Goal: Task Accomplishment & Management: Complete application form

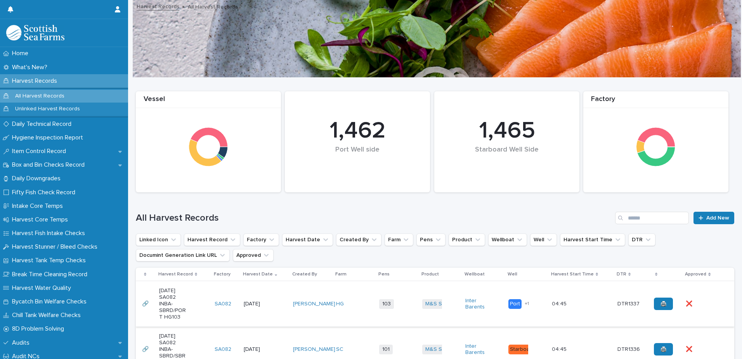
scroll to position [78, 0]
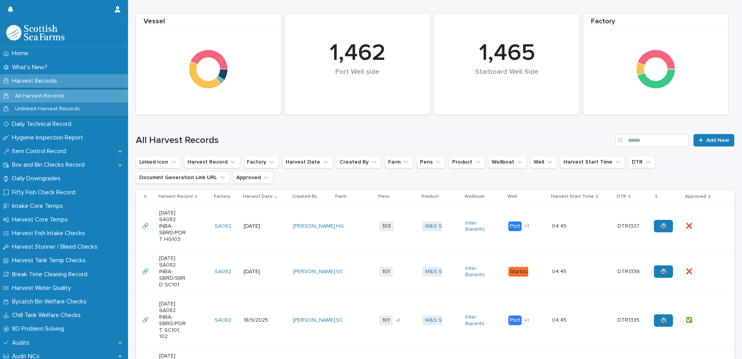
click at [328, 249] on td "[PERSON_NAME]" at bounding box center [311, 225] width 43 height 45
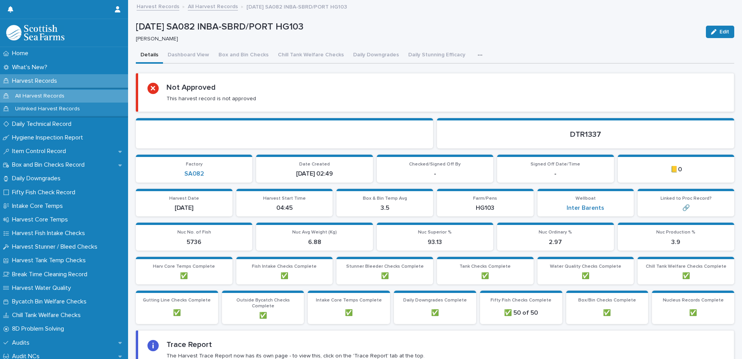
click at [478, 55] on div "button" at bounding box center [482, 54] width 8 height 5
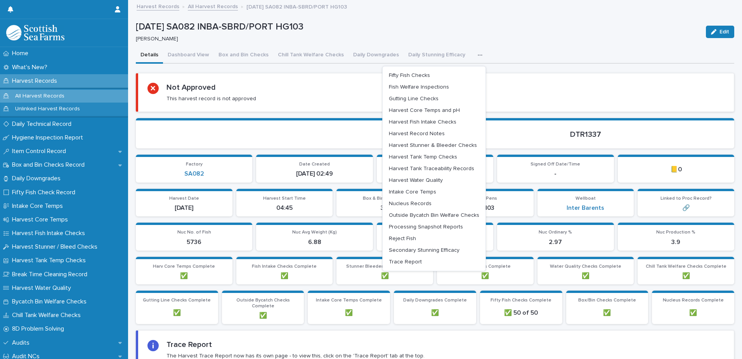
click at [489, 96] on div "Not Approved This harvest record is not approved" at bounding box center [435, 92] width 577 height 19
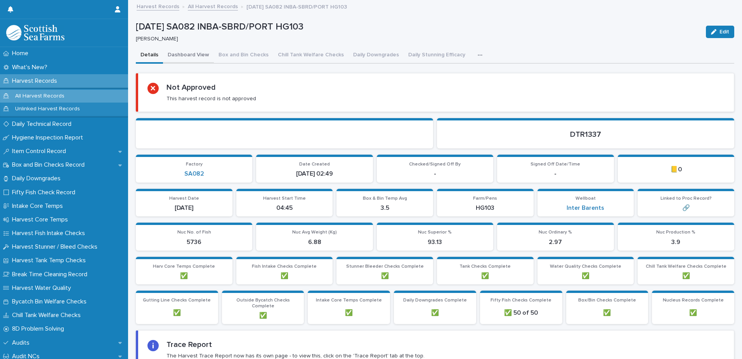
click at [178, 55] on button "Dashboard View" at bounding box center [188, 55] width 51 height 16
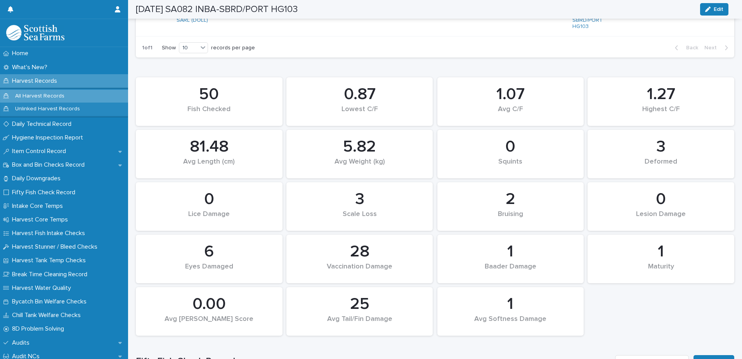
scroll to position [582, 0]
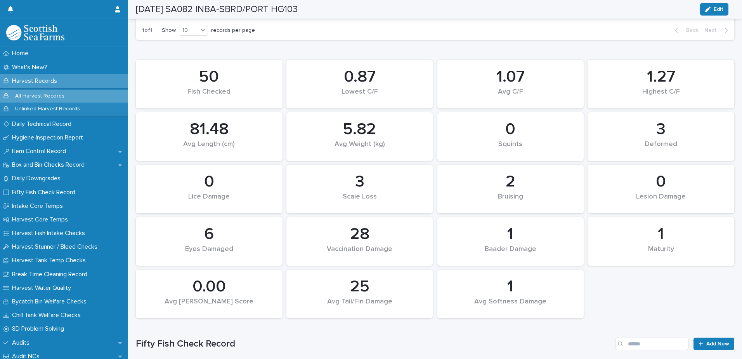
click at [75, 96] on div "All Harvest Records" at bounding box center [64, 96] width 128 height 13
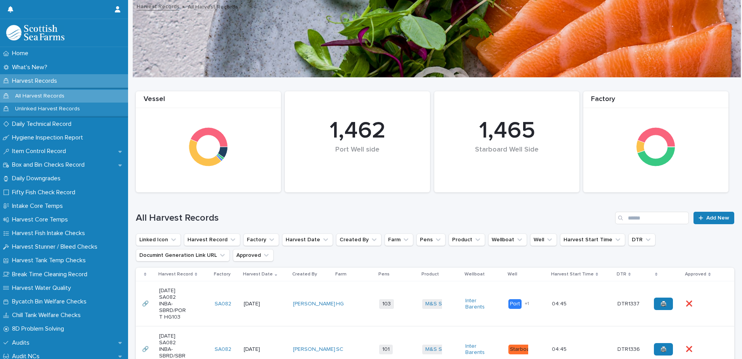
scroll to position [194, 0]
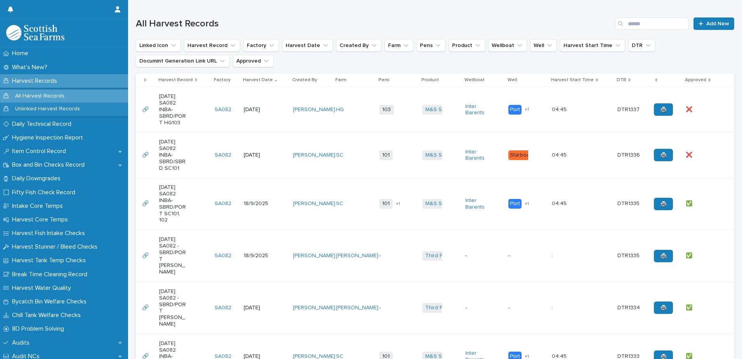
click at [336, 178] on td "SC" at bounding box center [354, 154] width 43 height 45
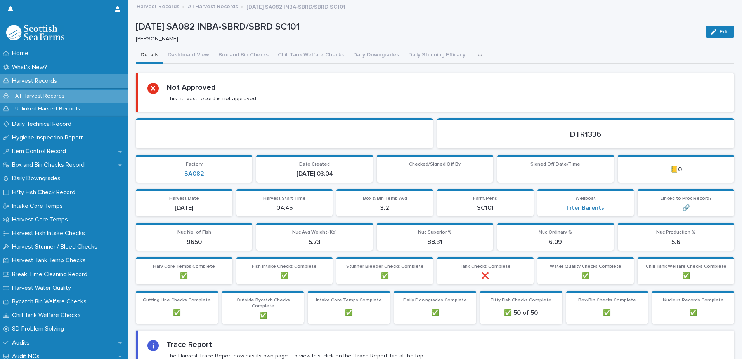
click at [474, 52] on button "button" at bounding box center [481, 55] width 17 height 16
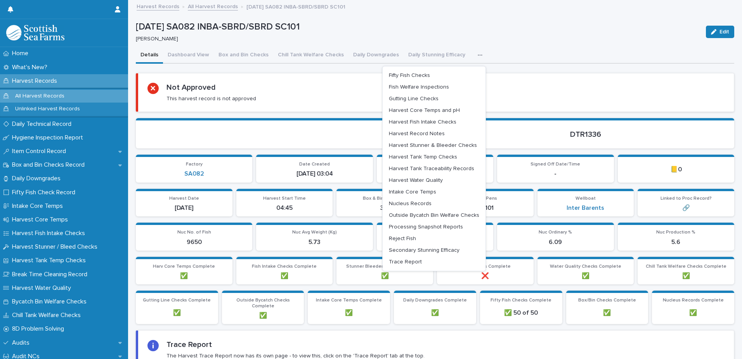
click at [474, 52] on button "button" at bounding box center [481, 55] width 17 height 16
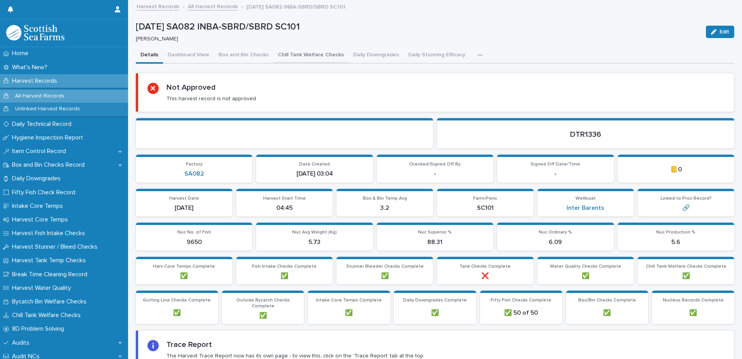
click at [292, 52] on button "Chill Tank Welfare Checks" at bounding box center [310, 55] width 75 height 16
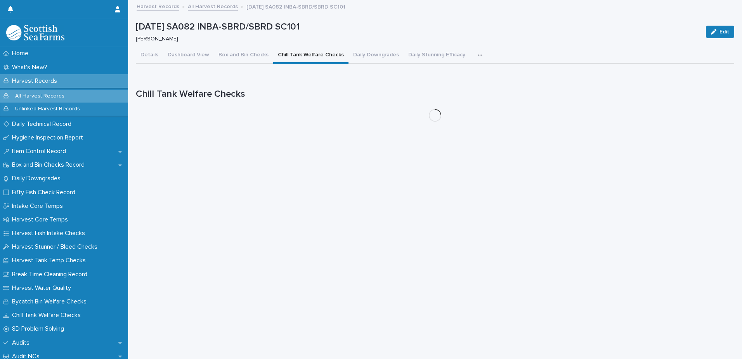
scroll to position [6, 0]
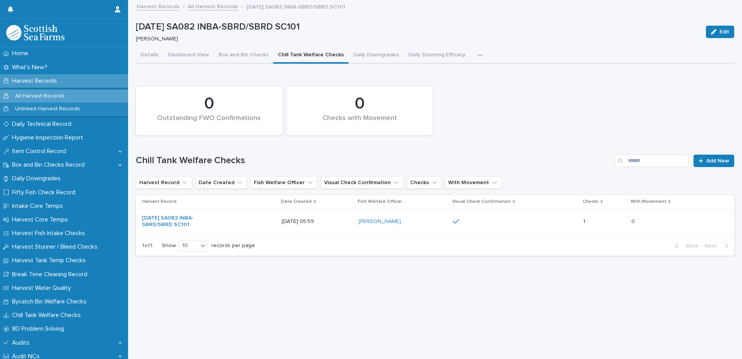
click at [473, 49] on button "button" at bounding box center [481, 55] width 17 height 16
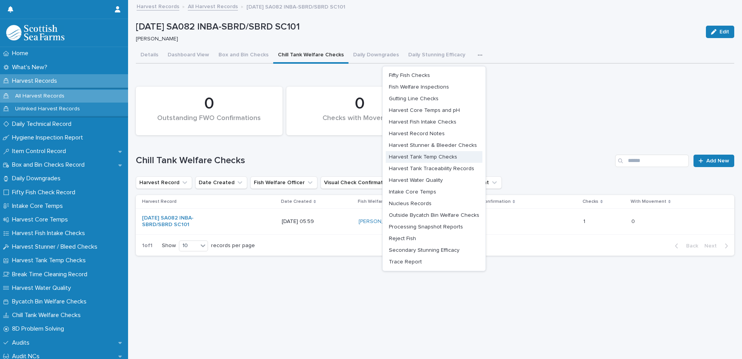
click at [434, 154] on span "Harvest Tank Temp Checks" at bounding box center [423, 156] width 68 height 5
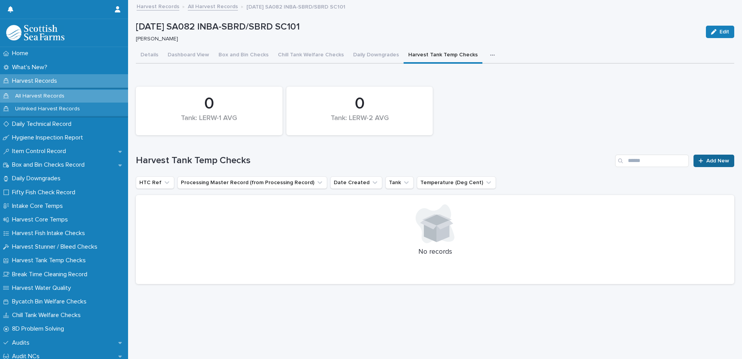
click at [706, 158] on span "Add New" at bounding box center [717, 160] width 23 height 5
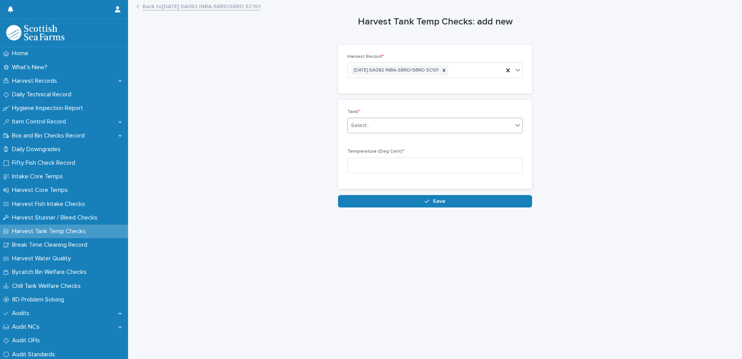
click at [384, 123] on div "Select..." at bounding box center [430, 125] width 165 height 13
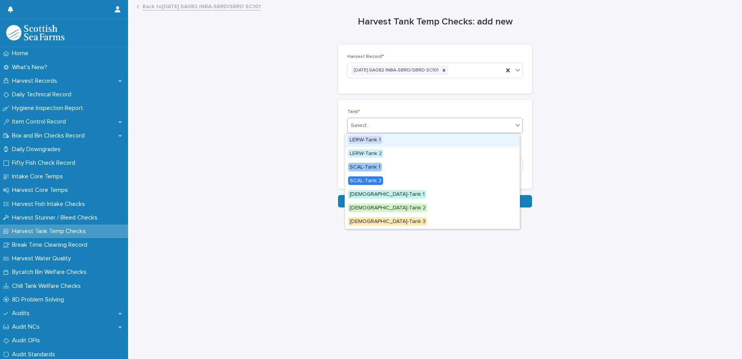
click at [380, 138] on span "LERW-Tank 1" at bounding box center [365, 139] width 34 height 9
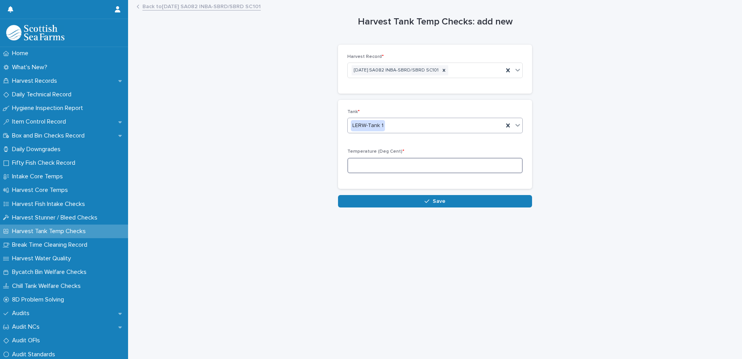
click at [432, 166] on input at bounding box center [434, 166] width 175 height 16
type input "*"
click at [477, 206] on button "Save" at bounding box center [435, 201] width 194 height 12
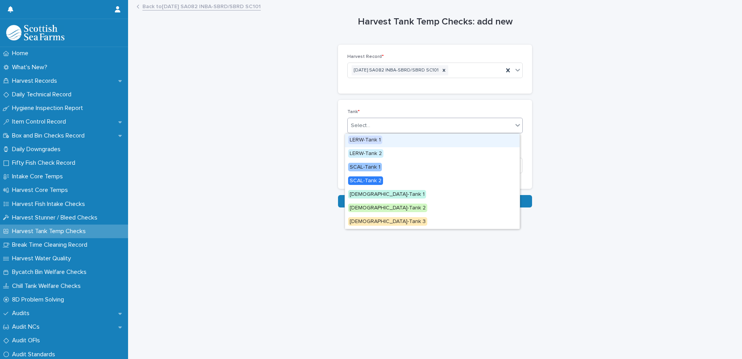
click at [427, 121] on div "Select..." at bounding box center [430, 125] width 165 height 13
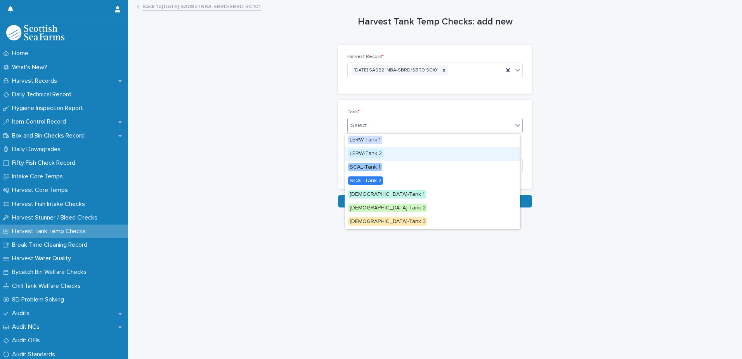
click at [378, 154] on span "LERW-Tank 2" at bounding box center [365, 153] width 35 height 9
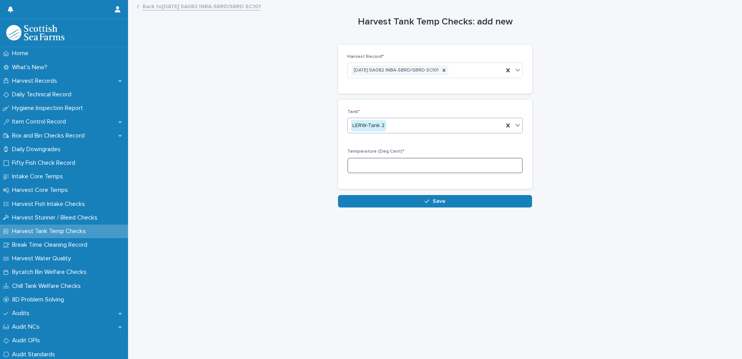
click at [387, 163] on input at bounding box center [434, 166] width 175 height 16
type input "*"
click at [404, 199] on button "Save" at bounding box center [435, 201] width 194 height 12
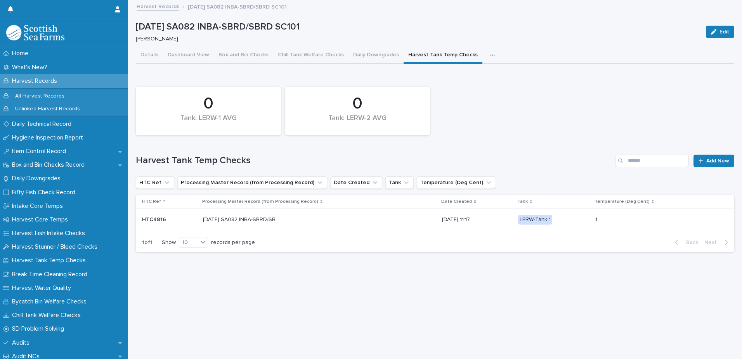
click at [47, 79] on p "Harvest Records" at bounding box center [36, 80] width 54 height 7
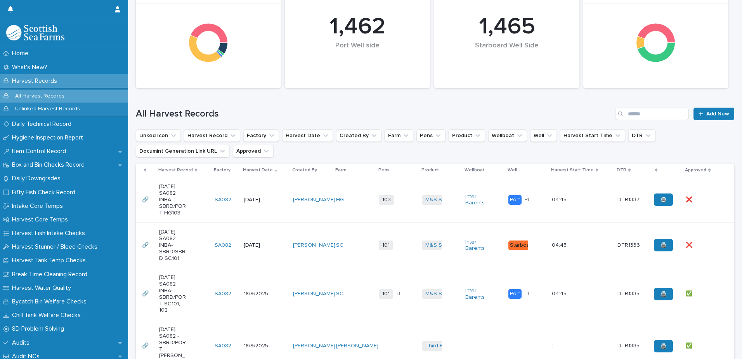
scroll to position [78, 0]
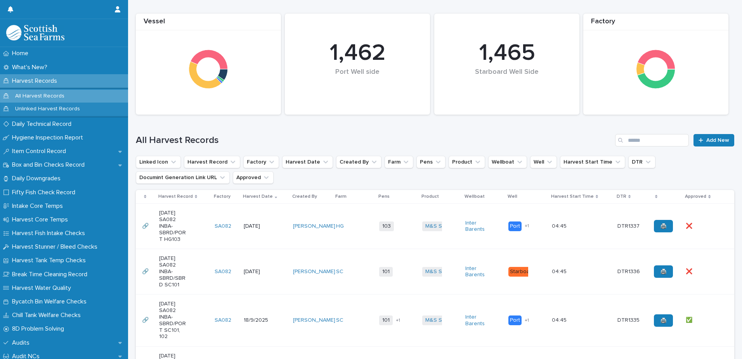
click at [349, 238] on td "HG" at bounding box center [354, 225] width 43 height 45
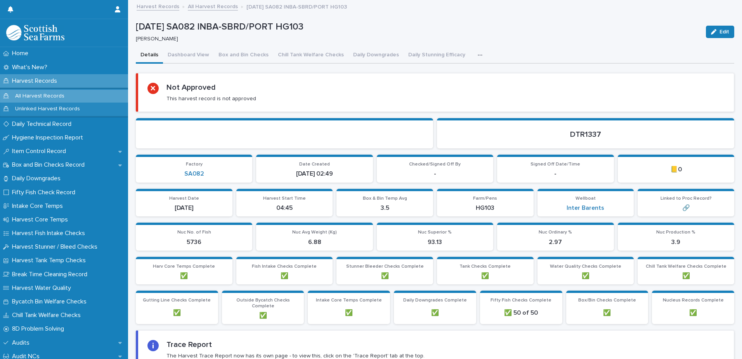
click at [477, 57] on button "button" at bounding box center [481, 55] width 17 height 16
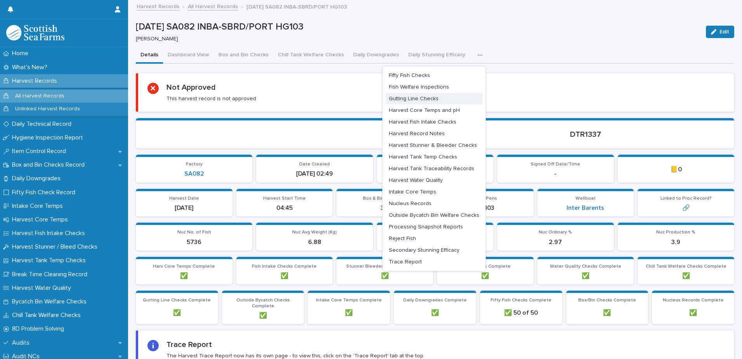
click at [422, 99] on span "Gutting Line Checks" at bounding box center [414, 98] width 50 height 5
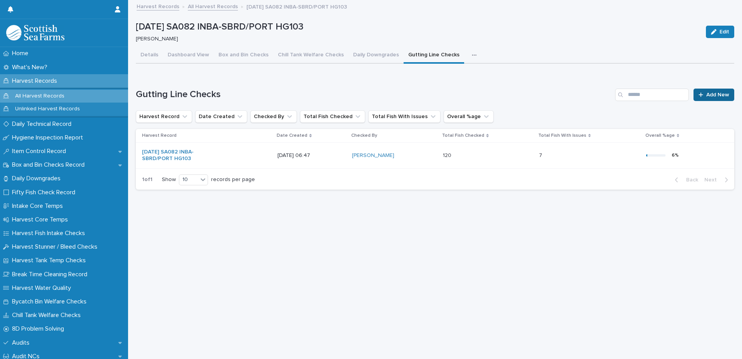
click at [709, 93] on span "Add New" at bounding box center [717, 94] width 23 height 5
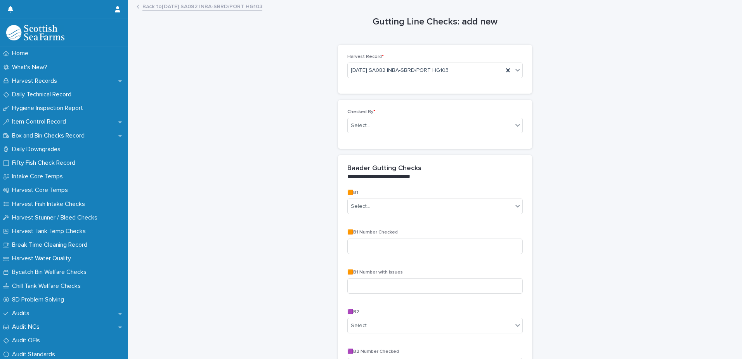
click at [495, 137] on div "Checked By * Select..." at bounding box center [434, 124] width 175 height 30
click at [494, 132] on div "Select..." at bounding box center [434, 126] width 175 height 16
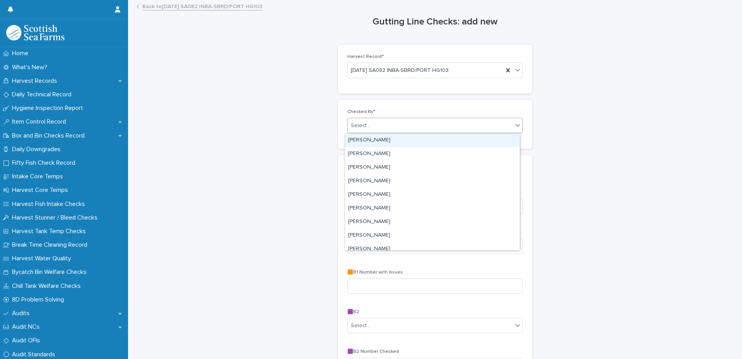
click at [497, 118] on div "Select..." at bounding box center [434, 126] width 175 height 16
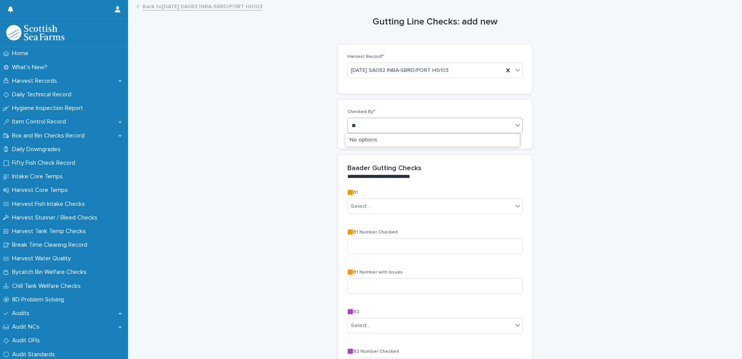
type input "***"
click at [449, 139] on div "[PERSON_NAME]" at bounding box center [432, 140] width 175 height 14
click at [406, 206] on div "Select..." at bounding box center [430, 206] width 165 height 13
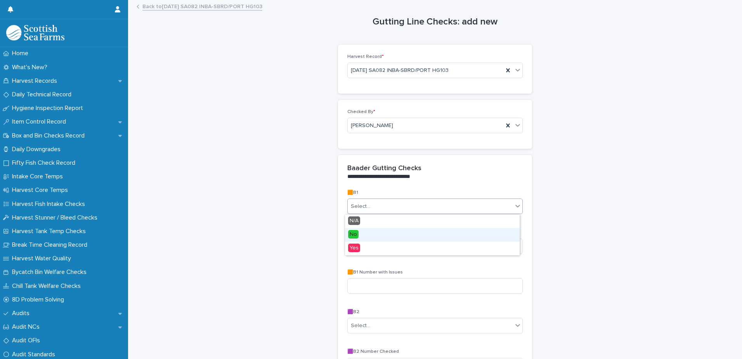
click at [396, 235] on div "No" at bounding box center [432, 235] width 175 height 14
click at [398, 244] on input at bounding box center [434, 246] width 175 height 16
type input "**"
type input "*"
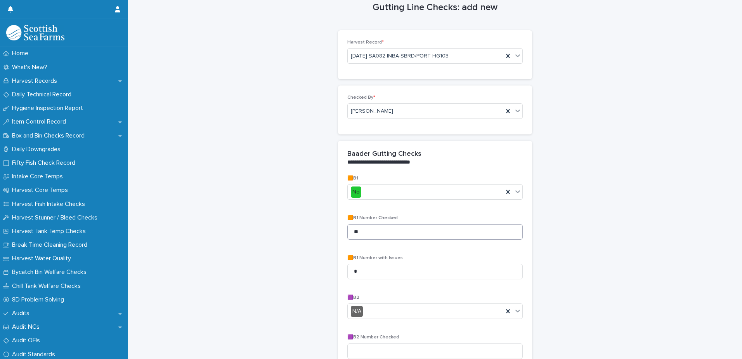
scroll to position [225, 0]
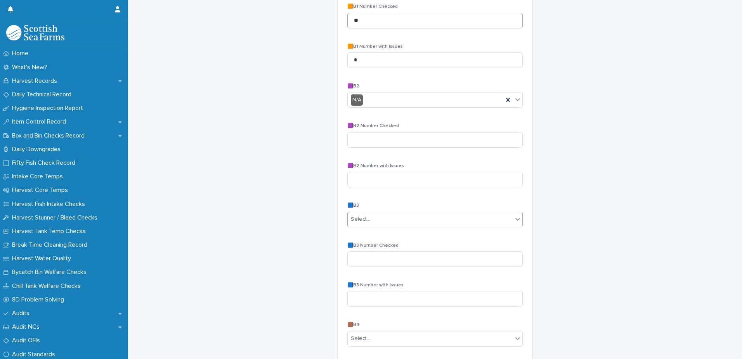
type input "*"
type input "**"
click at [398, 251] on input at bounding box center [434, 259] width 175 height 16
type input "**"
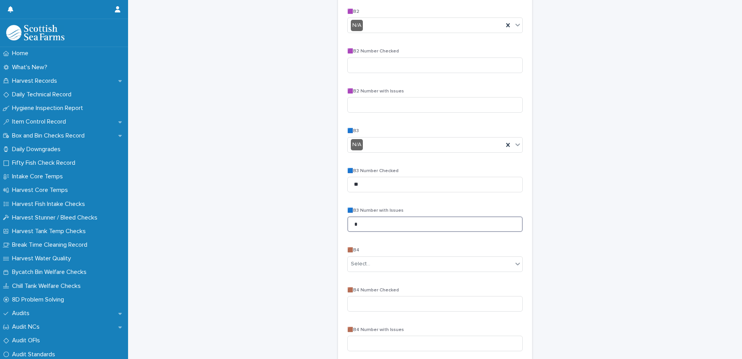
scroll to position [303, 0]
type input "*"
click at [383, 256] on div "Select..." at bounding box center [430, 260] width 165 height 13
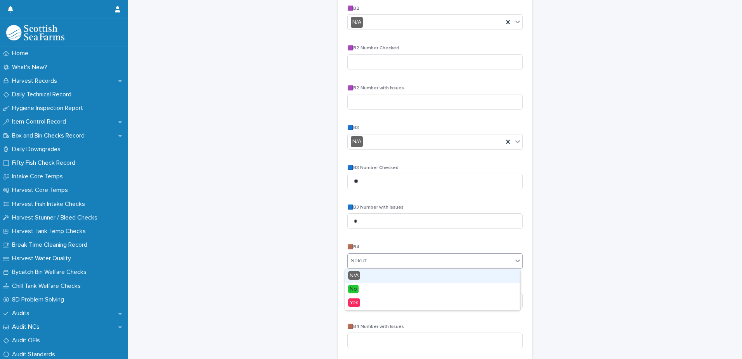
click at [381, 255] on div "Select..." at bounding box center [430, 260] width 165 height 13
type input "**"
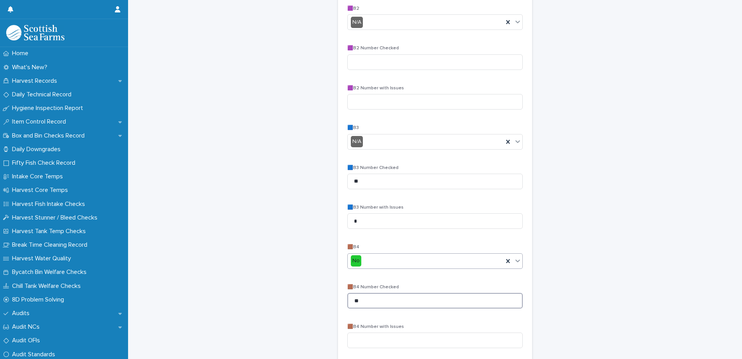
type input "**"
type input "*"
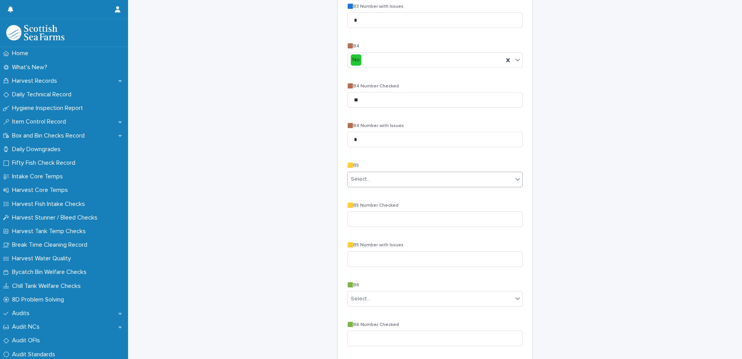
click at [401, 182] on div "Select..." at bounding box center [430, 179] width 165 height 13
click at [376, 210] on div "No" at bounding box center [432, 208] width 175 height 14
click at [388, 222] on input at bounding box center [434, 219] width 175 height 16
type input "**"
type input "*"
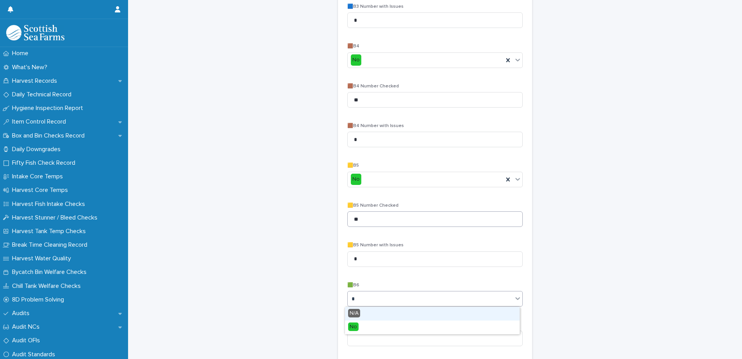
type input "**"
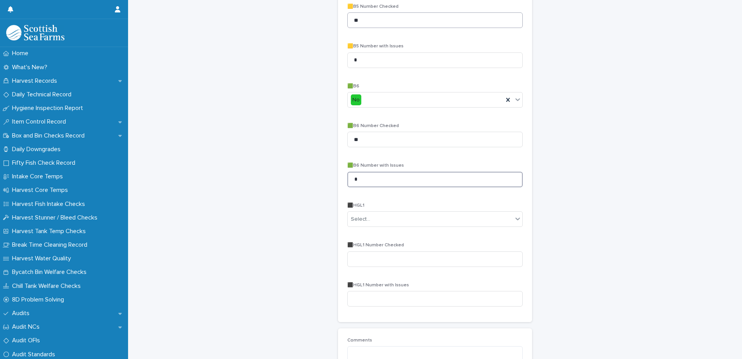
type input "*"
type input "**"
type input "*"
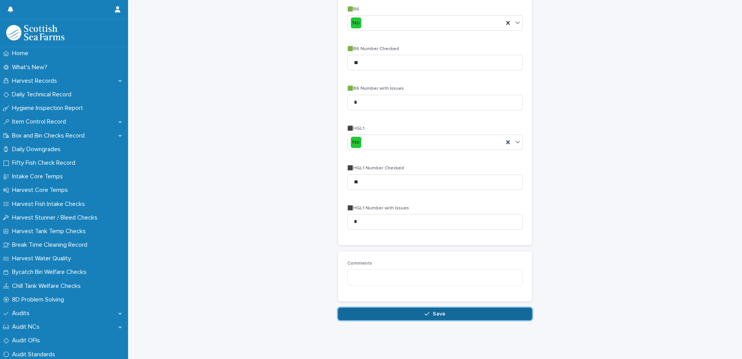
click at [438, 307] on button "Save" at bounding box center [435, 313] width 194 height 12
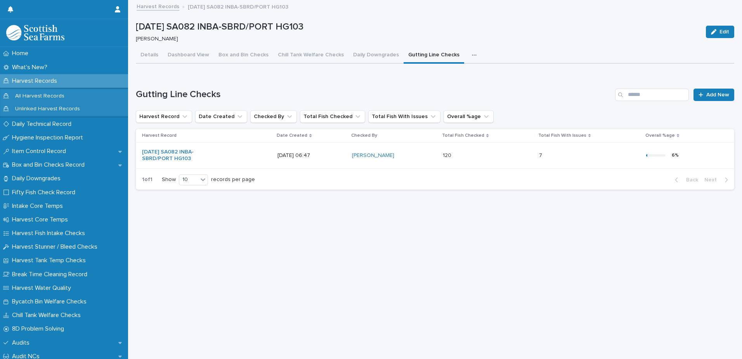
scroll to position [6, 0]
click at [472, 52] on div "button" at bounding box center [476, 54] width 8 height 5
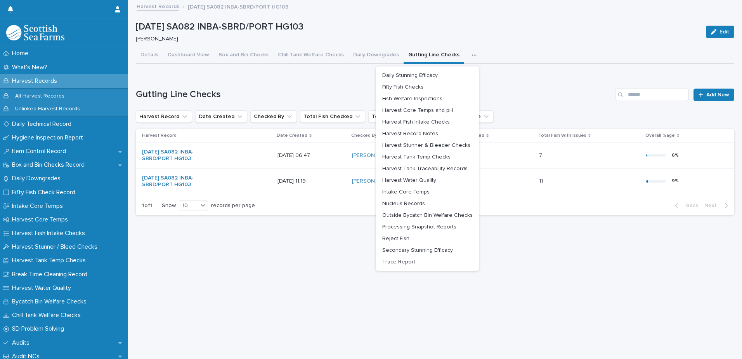
click at [472, 52] on icon "button" at bounding box center [474, 54] width 5 height 5
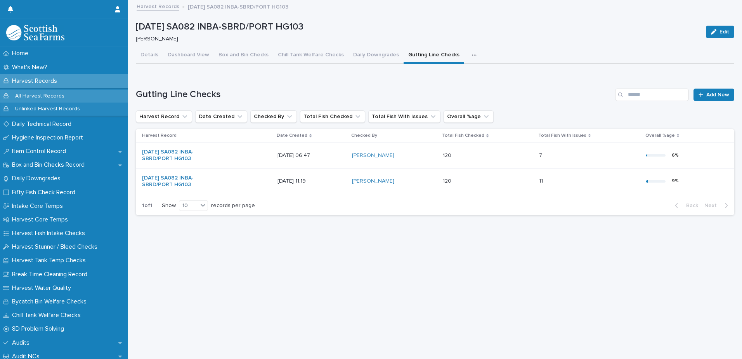
click at [41, 91] on div "All Harvest Records" at bounding box center [64, 96] width 128 height 13
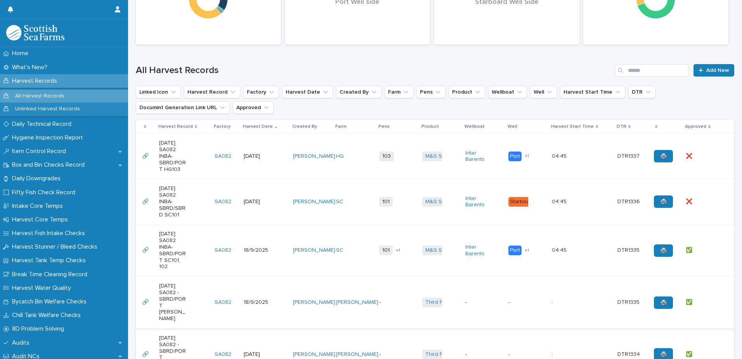
scroll to position [155, 0]
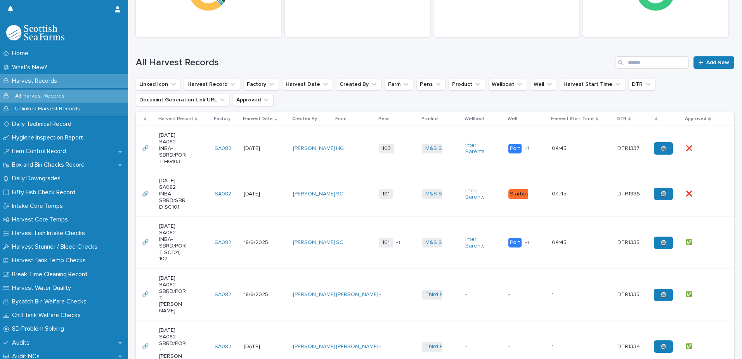
click at [445, 167] on td "M&S Select + 0" at bounding box center [440, 148] width 43 height 45
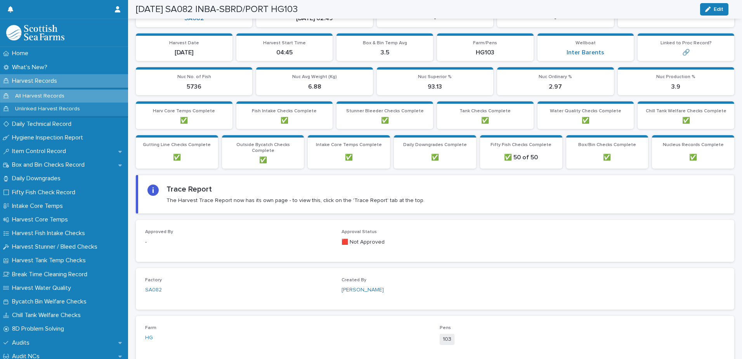
scroll to position [78, 0]
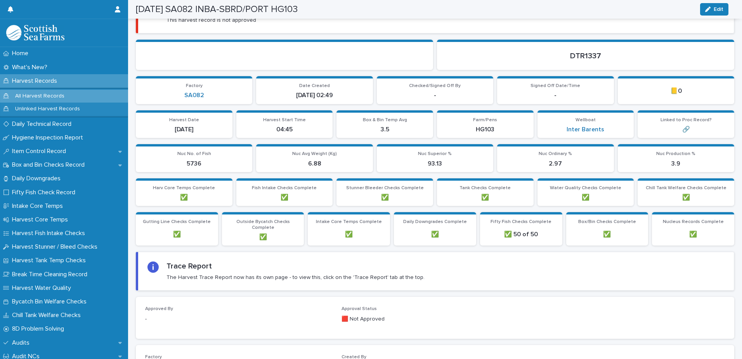
click at [494, 278] on div "Trace Report The Harvest Trace Report now has its own page - to view this, clic…" at bounding box center [435, 270] width 577 height 19
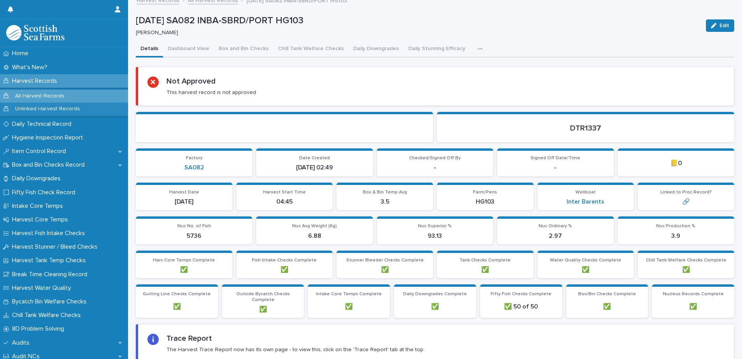
scroll to position [0, 0]
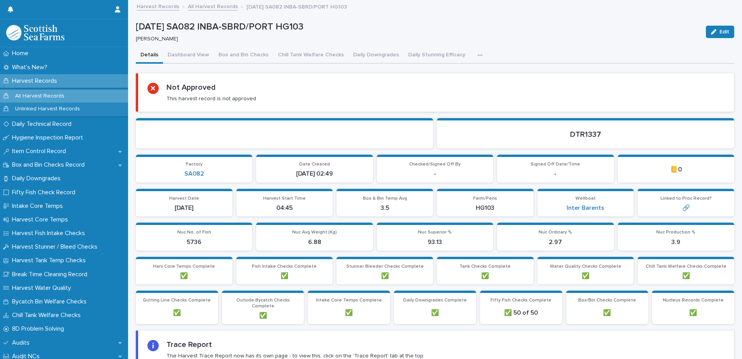
click at [476, 56] on button "button" at bounding box center [481, 55] width 17 height 16
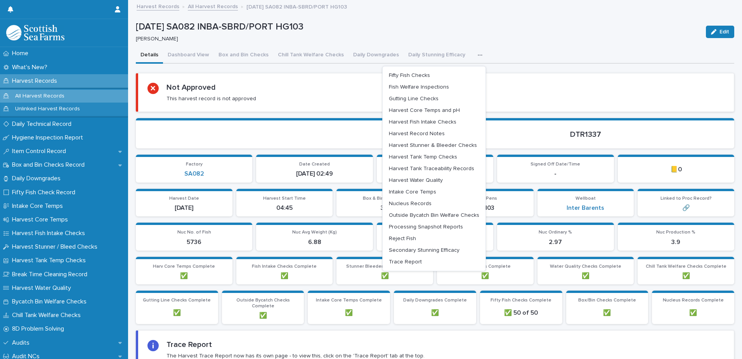
click at [301, 137] on p at bounding box center [284, 134] width 279 height 9
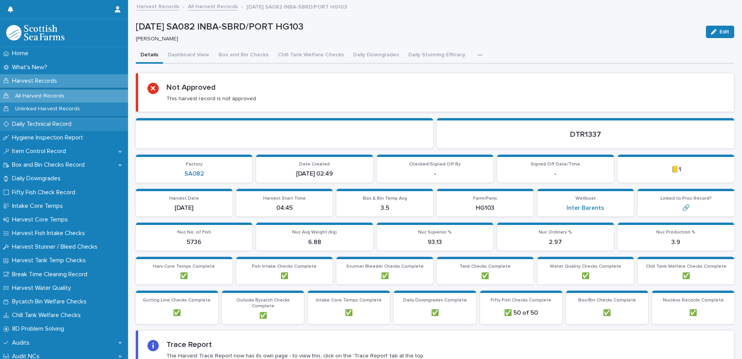
click at [57, 120] on p "Daily Technical Record" at bounding box center [43, 123] width 69 height 7
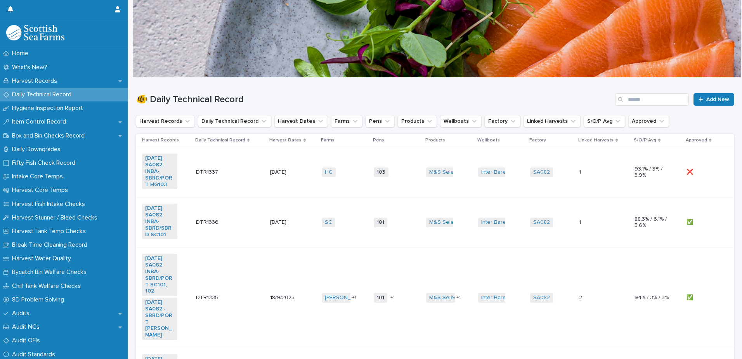
click at [429, 183] on td "M&S Select + 0" at bounding box center [449, 172] width 52 height 50
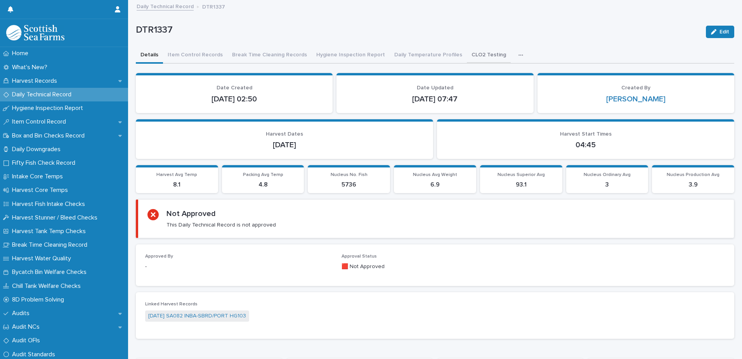
click at [481, 53] on button "CLO2 Testing" at bounding box center [489, 55] width 44 height 16
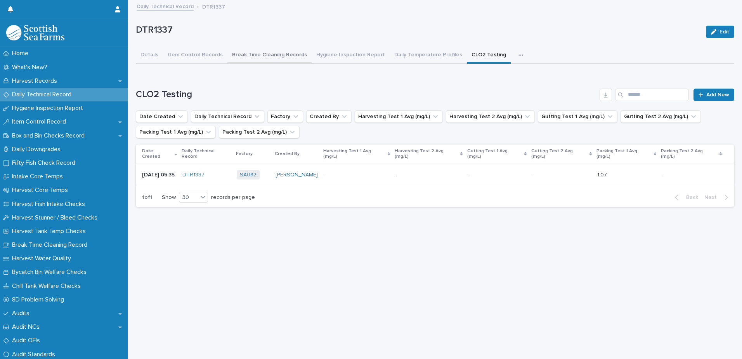
click at [282, 58] on button "Break Time Cleaning Records" at bounding box center [269, 55] width 84 height 16
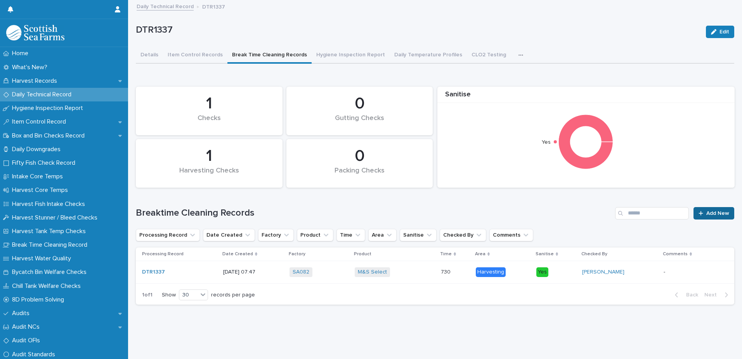
click at [706, 212] on span "Add New" at bounding box center [717, 212] width 23 height 5
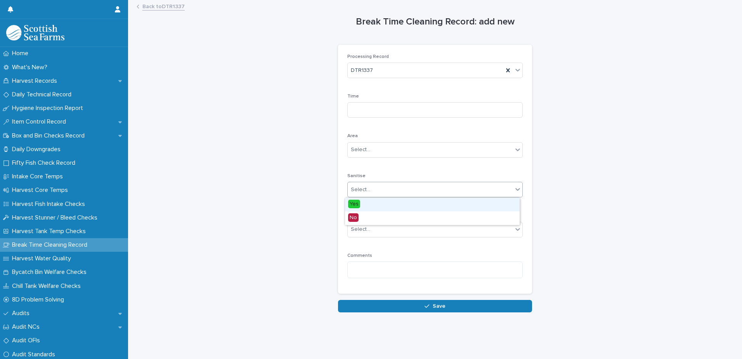
click at [396, 189] on div "Select..." at bounding box center [430, 189] width 165 height 13
click at [390, 199] on div "Yes" at bounding box center [432, 204] width 175 height 14
click at [394, 106] on input at bounding box center [434, 110] width 175 height 16
type input "****"
click at [388, 148] on div "Select..." at bounding box center [430, 149] width 165 height 13
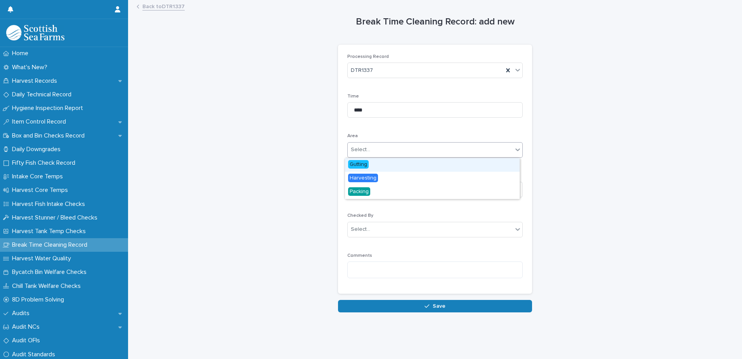
click at [368, 161] on span "Gutting" at bounding box center [358, 164] width 21 height 9
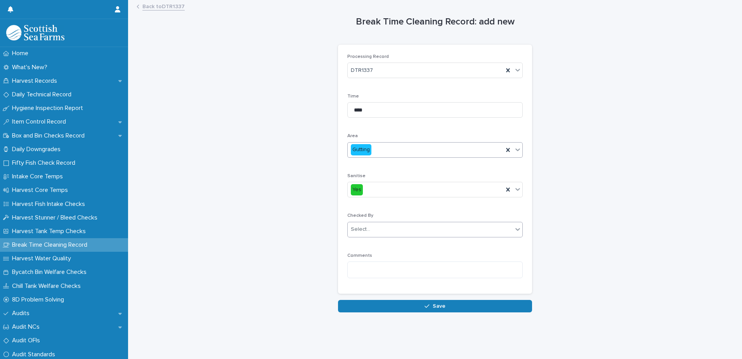
click at [387, 225] on div "Select..." at bounding box center [430, 229] width 165 height 13
click at [387, 223] on div "Select..." at bounding box center [430, 229] width 165 height 13
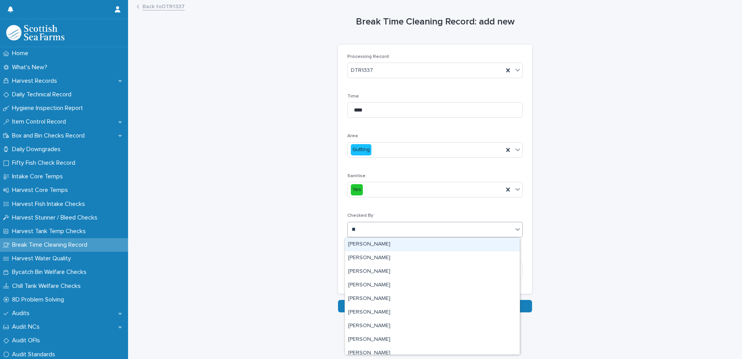
type input "***"
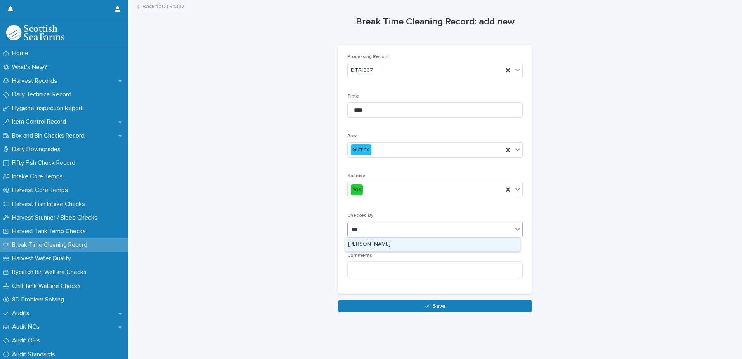
click at [366, 243] on div "[PERSON_NAME]" at bounding box center [432, 244] width 175 height 14
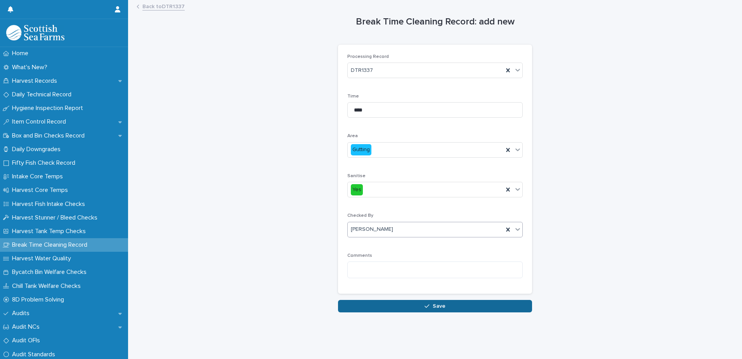
click at [441, 307] on span "Save" at bounding box center [439, 305] width 13 height 5
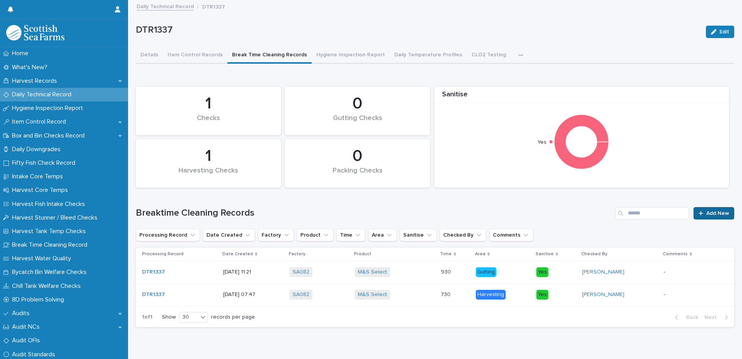
click at [700, 213] on div at bounding box center [702, 212] width 8 height 5
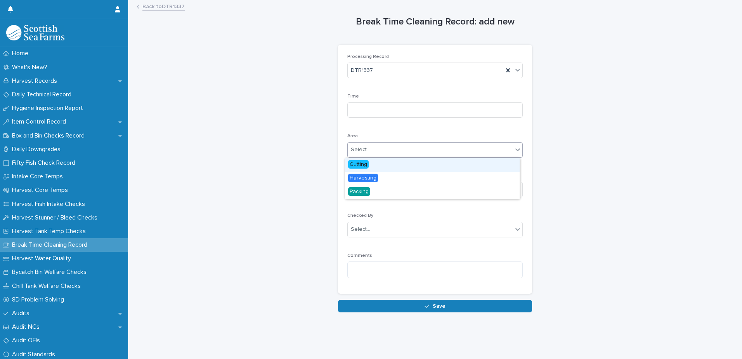
click at [396, 151] on div "Select..." at bounding box center [430, 149] width 165 height 13
click at [392, 160] on div "Gutting" at bounding box center [432, 165] width 175 height 14
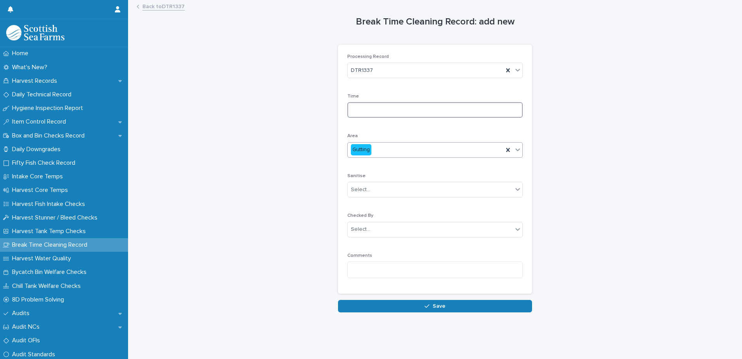
click at [393, 106] on input at bounding box center [434, 110] width 175 height 16
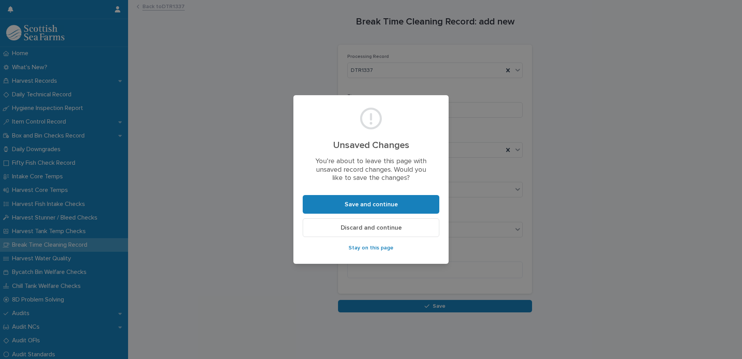
click at [378, 230] on button "Discard and continue" at bounding box center [371, 227] width 137 height 19
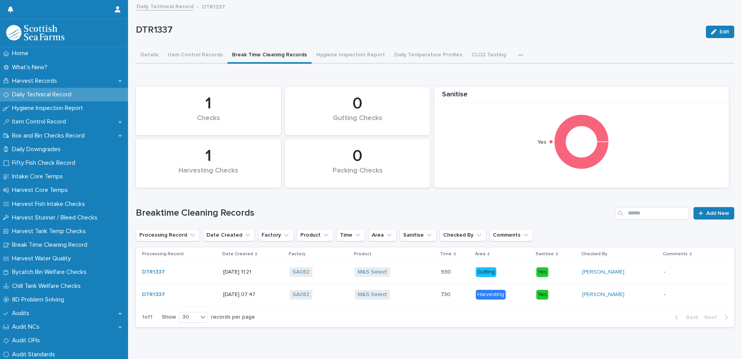
click at [518, 52] on icon "button" at bounding box center [520, 54] width 5 height 5
click at [467, 57] on button "CLO2 Testing" at bounding box center [489, 55] width 44 height 16
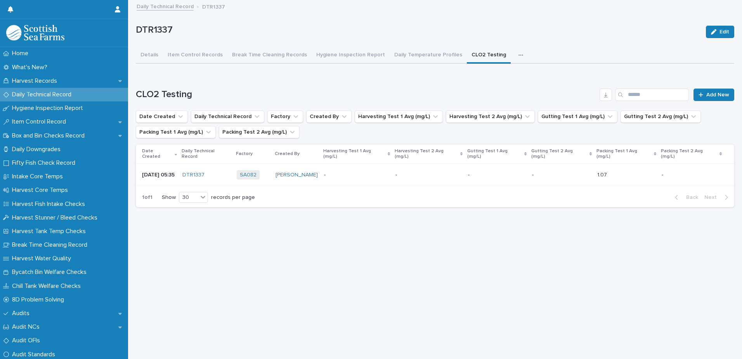
click at [429, 173] on div "- -" at bounding box center [428, 174] width 66 height 13
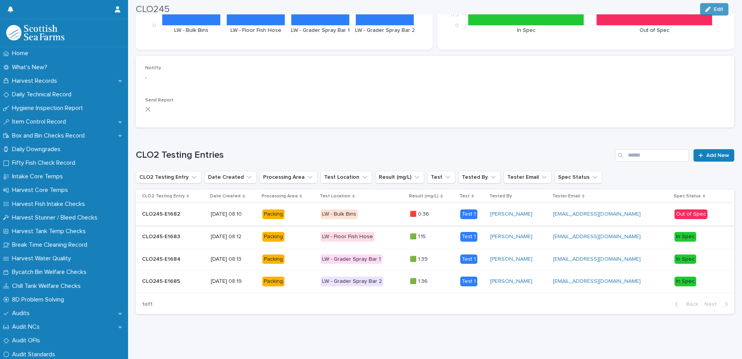
scroll to position [178, 0]
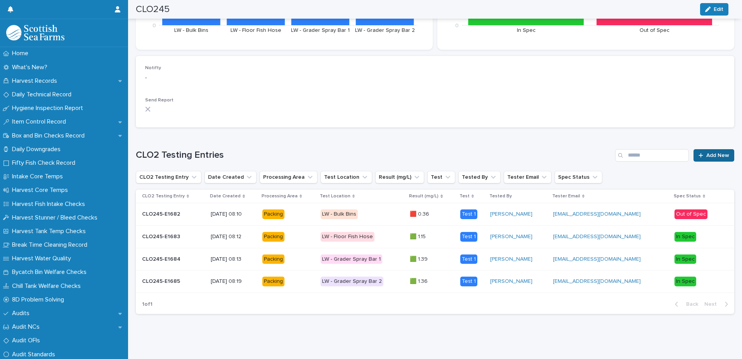
click at [712, 152] on span "Add New" at bounding box center [717, 154] width 23 height 5
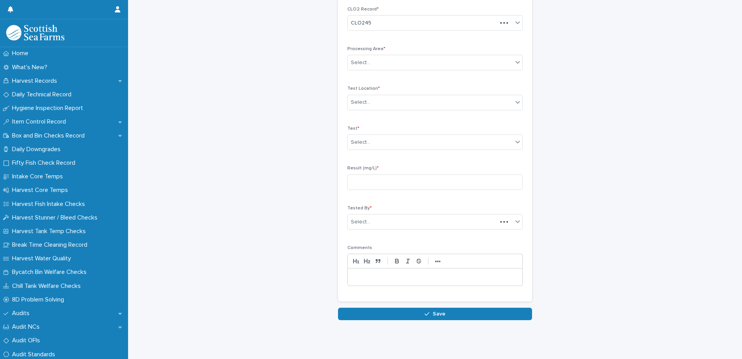
scroll to position [36, 0]
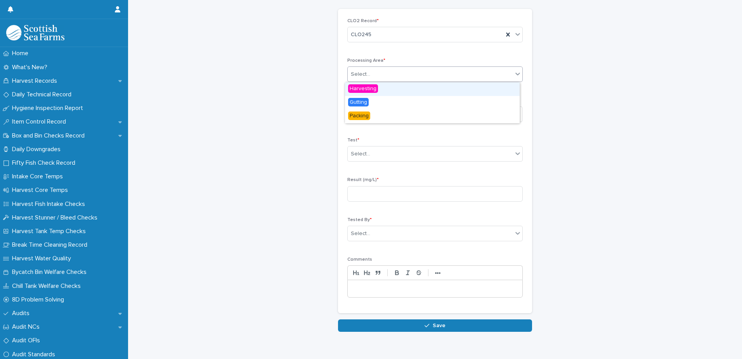
click at [378, 74] on div "Select..." at bounding box center [430, 74] width 165 height 13
click at [357, 100] on span "Gutting" at bounding box center [358, 102] width 21 height 9
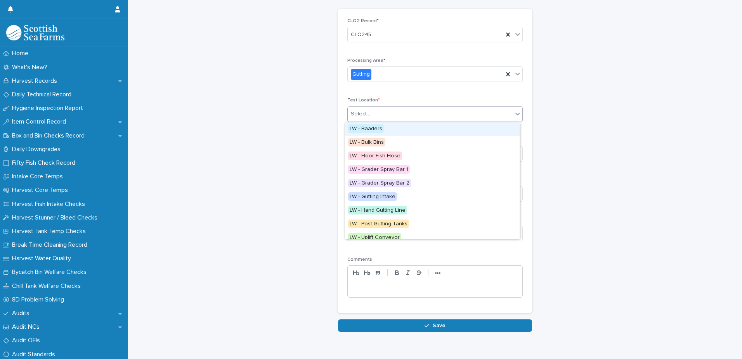
click at [368, 116] on div "Select..." at bounding box center [430, 113] width 165 height 13
click at [372, 129] on span "LW - Baaders" at bounding box center [366, 128] width 36 height 9
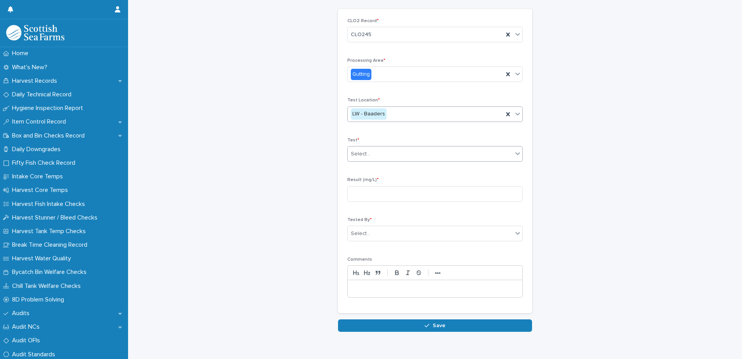
click at [379, 154] on div "Select..." at bounding box center [430, 153] width 165 height 13
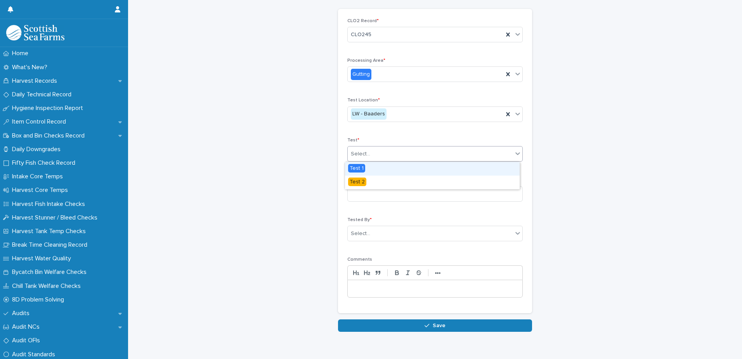
click at [379, 172] on div "Test 1" at bounding box center [432, 169] width 175 height 14
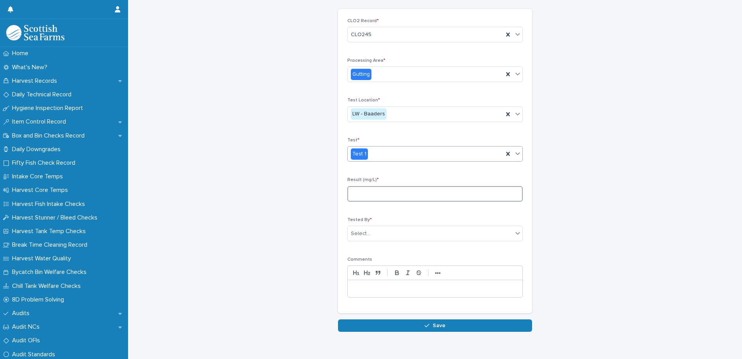
click at [409, 195] on input at bounding box center [434, 194] width 175 height 16
type input "****"
click at [494, 232] on div "Select..." at bounding box center [430, 233] width 165 height 13
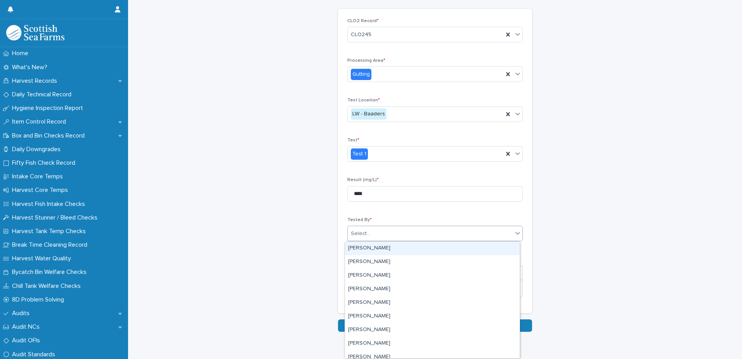
click at [494, 232] on div "Select..." at bounding box center [430, 233] width 165 height 13
type input "***"
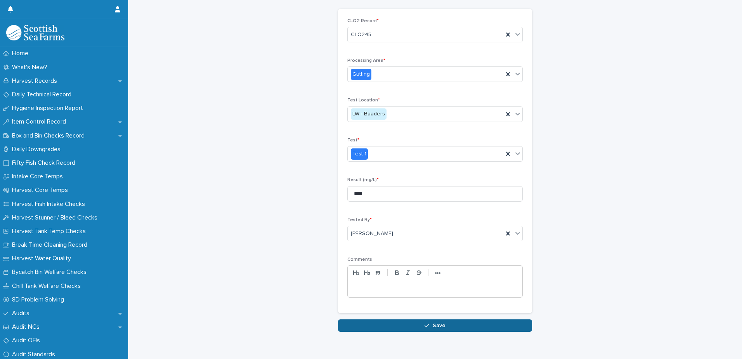
click at [435, 329] on button "Save" at bounding box center [435, 325] width 194 height 12
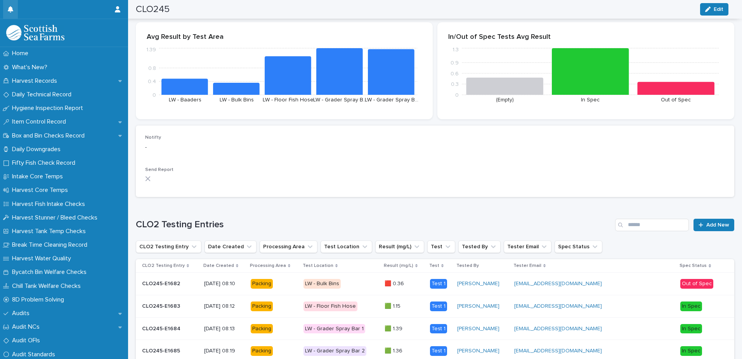
scroll to position [114, 0]
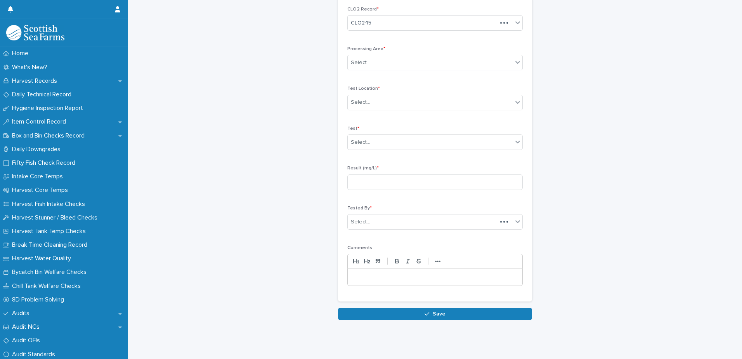
scroll to position [41, 0]
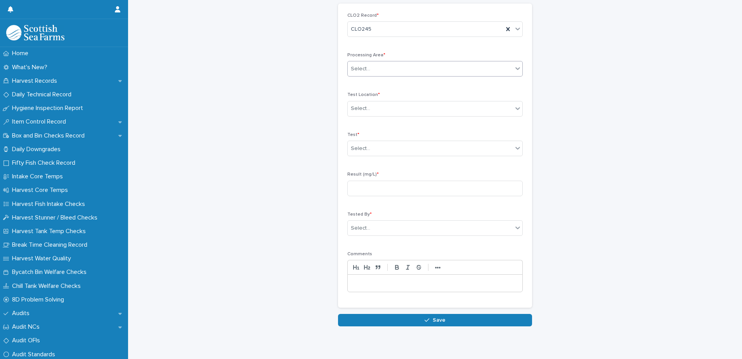
click at [394, 67] on div "Select..." at bounding box center [430, 68] width 165 height 13
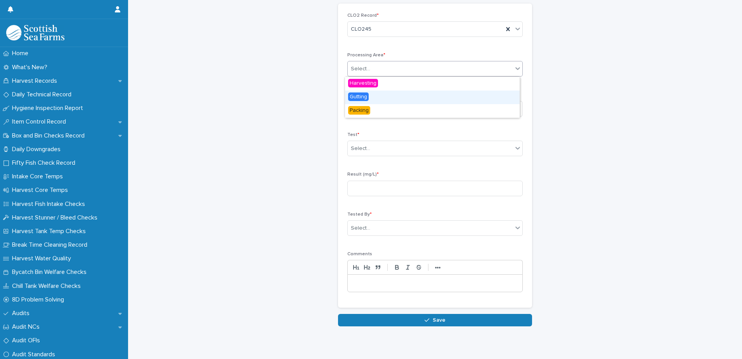
click at [377, 97] on div "Gutting" at bounding box center [432, 97] width 175 height 14
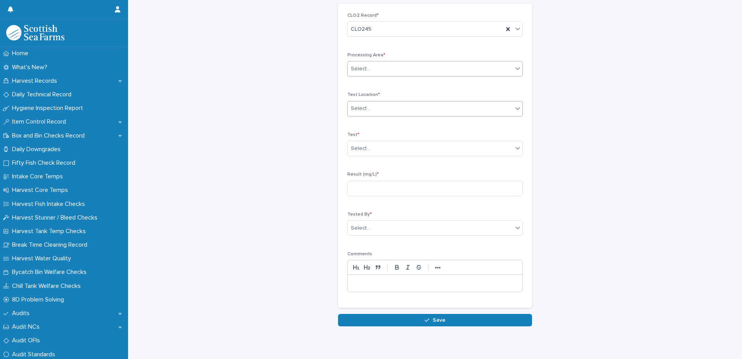
click at [381, 112] on div "Select..." at bounding box center [430, 108] width 165 height 13
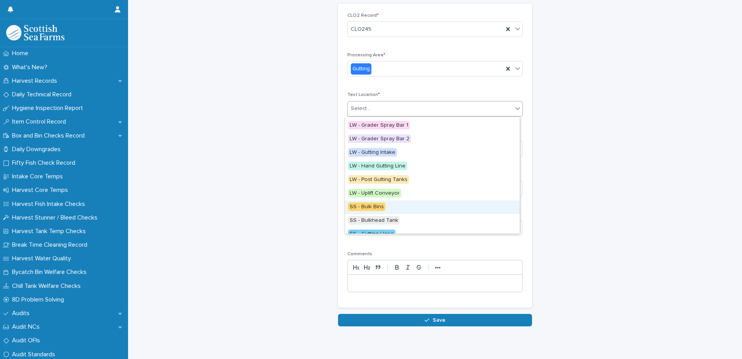
scroll to position [0, 0]
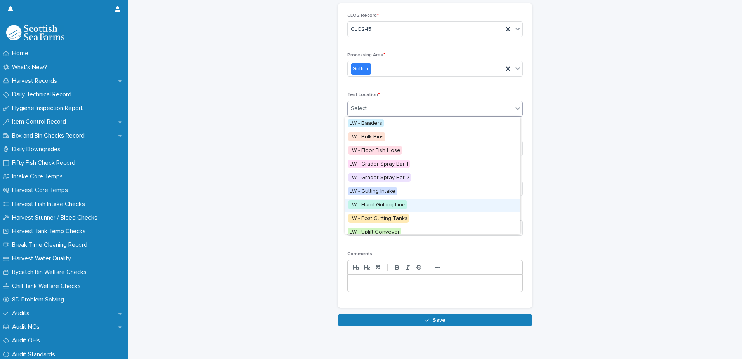
click at [396, 203] on span "LW - Hand Gutting Line" at bounding box center [377, 204] width 59 height 9
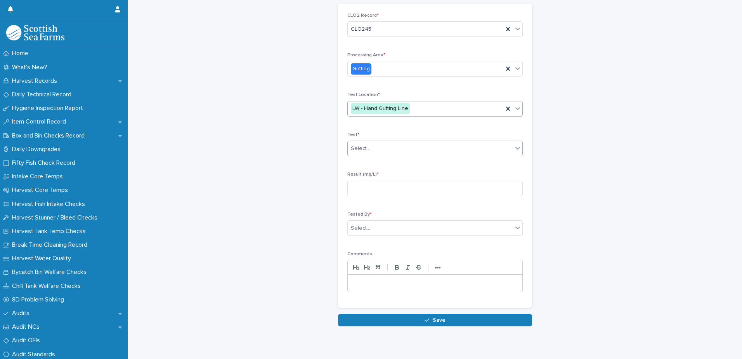
click at [391, 143] on div "Select..." at bounding box center [430, 148] width 165 height 13
click at [377, 165] on div "Test 1" at bounding box center [432, 163] width 175 height 14
click at [385, 183] on input at bounding box center [434, 188] width 175 height 16
click at [435, 105] on div "LW - Hand Gutting Line" at bounding box center [426, 108] width 156 height 13
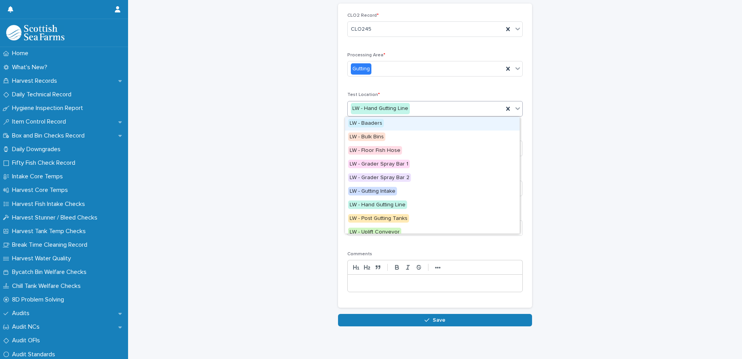
click at [417, 124] on div "LW - Baaders" at bounding box center [432, 124] width 175 height 14
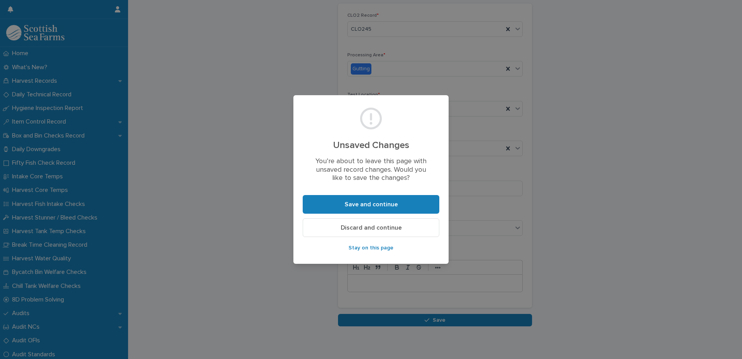
click at [411, 229] on button "Discard and continue" at bounding box center [371, 227] width 137 height 19
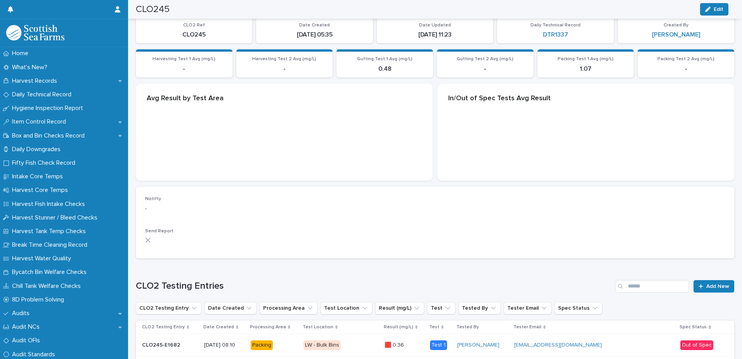
click at [411, 301] on button "Result (mg/L)" at bounding box center [399, 307] width 49 height 12
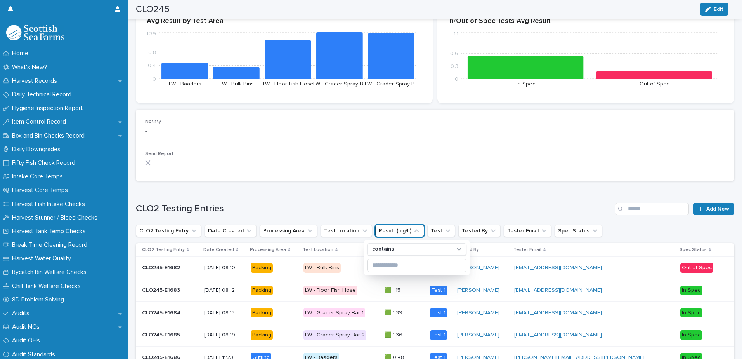
click at [411, 194] on div "Loading... Saving… CLO2 Testing Entries Add New CLO2 Testing Entry Date Created…" at bounding box center [435, 291] width 598 height 209
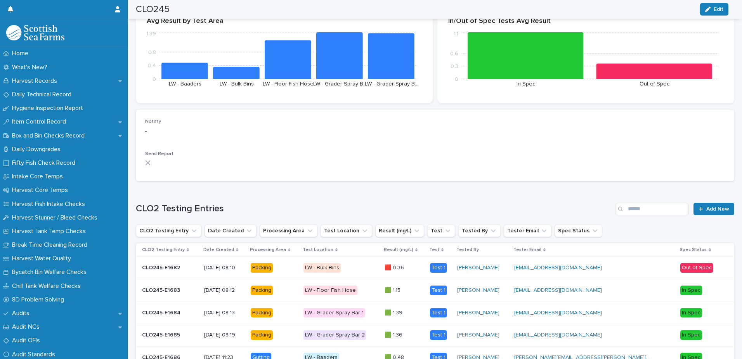
click at [411, 193] on div "Loading... Saving… CLO2 Testing Entries Add New CLO2 Testing Entry Date Created…" at bounding box center [435, 291] width 598 height 209
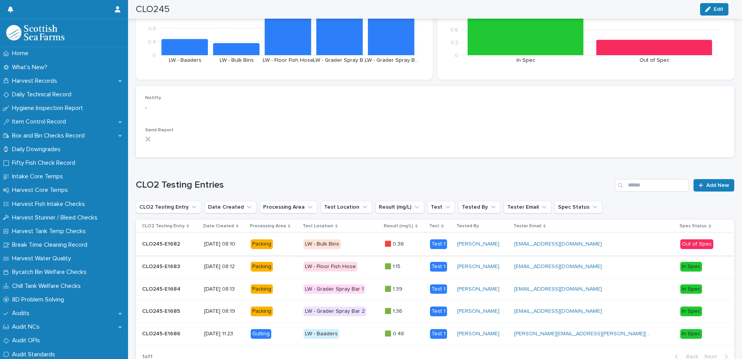
scroll to position [196, 0]
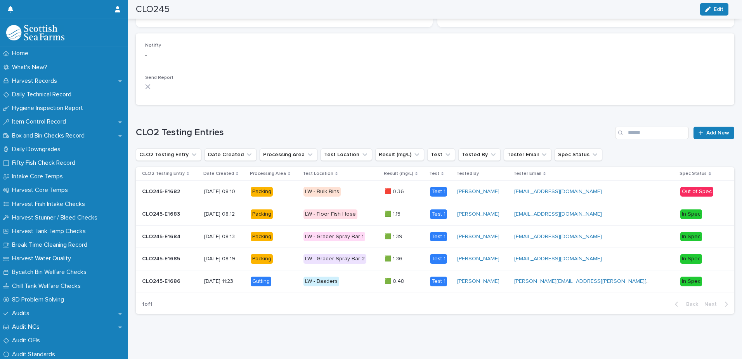
click at [381, 290] on td "LW - Baaders" at bounding box center [340, 281] width 81 height 23
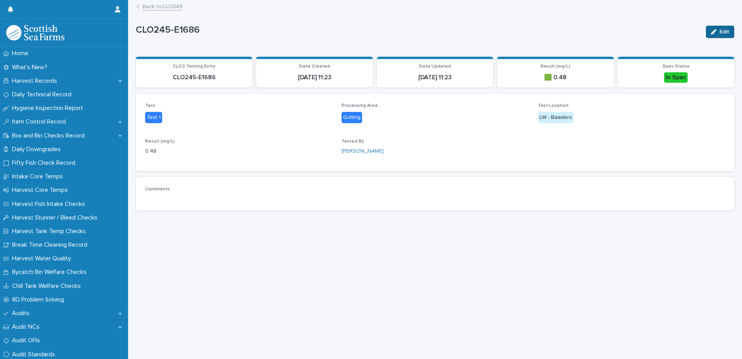
click at [706, 28] on button "Edit" at bounding box center [720, 32] width 28 height 12
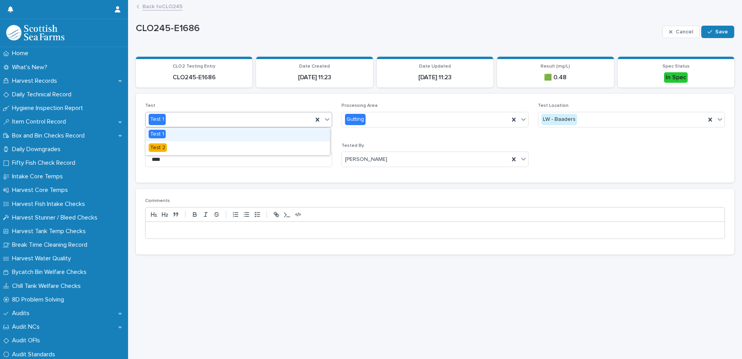
click at [258, 114] on div "Test 1" at bounding box center [229, 119] width 167 height 13
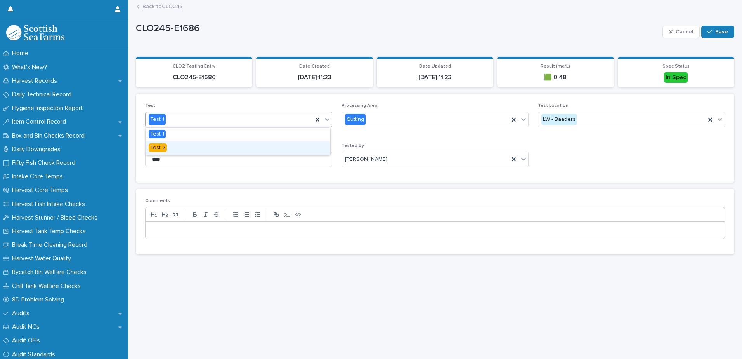
click at [209, 145] on div "Test 2" at bounding box center [238, 148] width 184 height 14
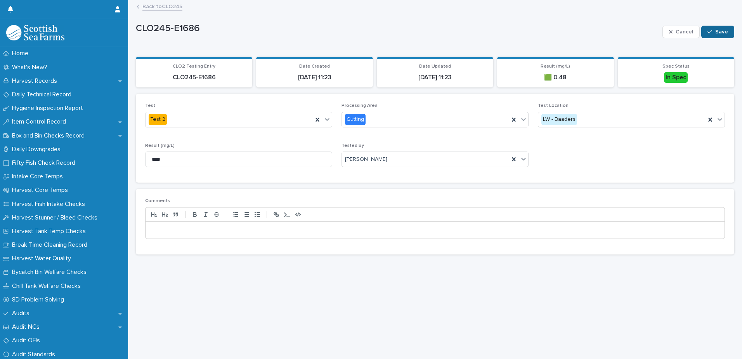
click at [716, 34] on span "Save" at bounding box center [721, 31] width 13 height 5
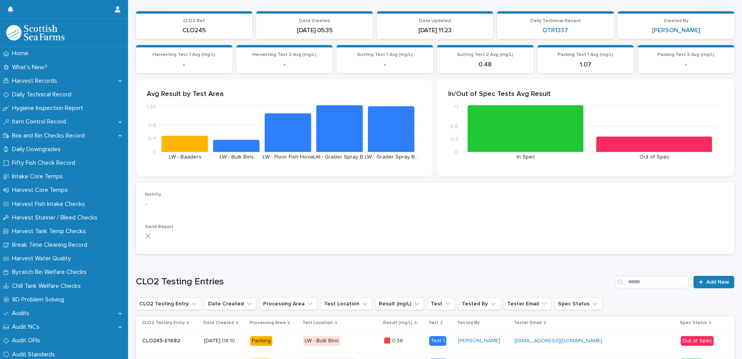
scroll to position [116, 0]
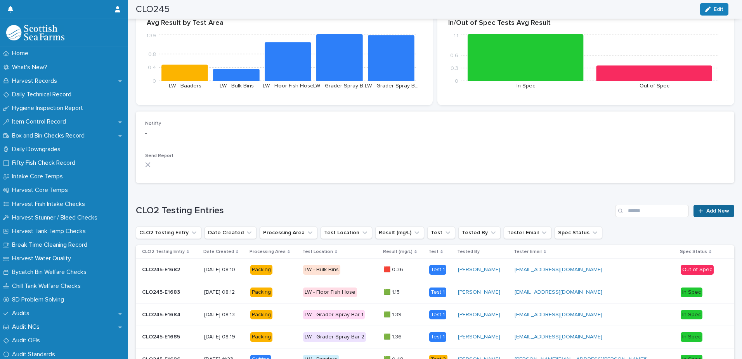
click at [705, 215] on link "Add New" at bounding box center [713, 210] width 41 height 12
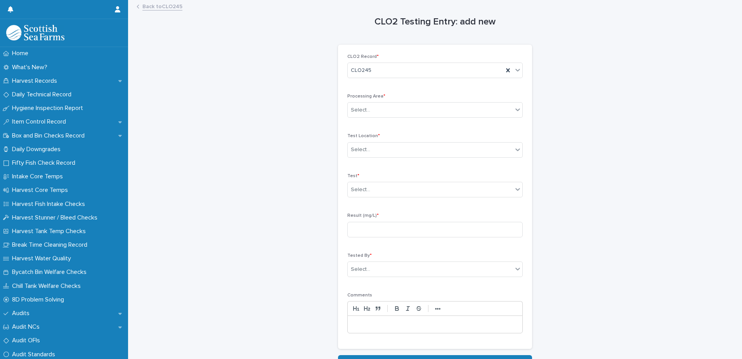
click at [440, 101] on div "Processing Area * Select..." at bounding box center [434, 109] width 175 height 30
click at [439, 111] on div "Select..." at bounding box center [430, 110] width 165 height 13
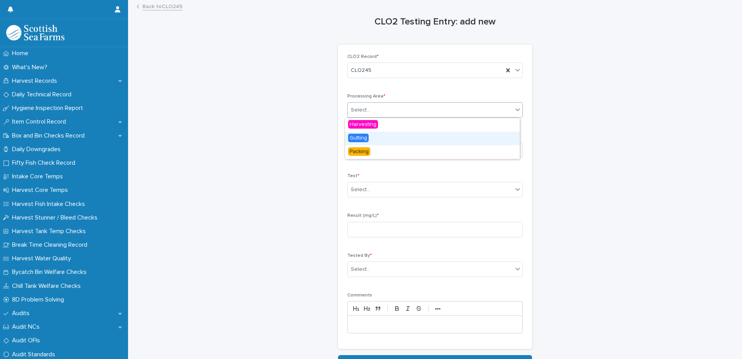
click at [408, 142] on div "Gutting" at bounding box center [432, 139] width 175 height 14
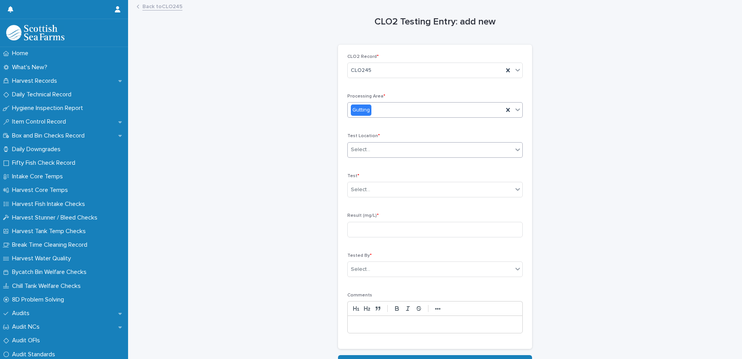
click at [417, 151] on div "Select..." at bounding box center [430, 149] width 165 height 13
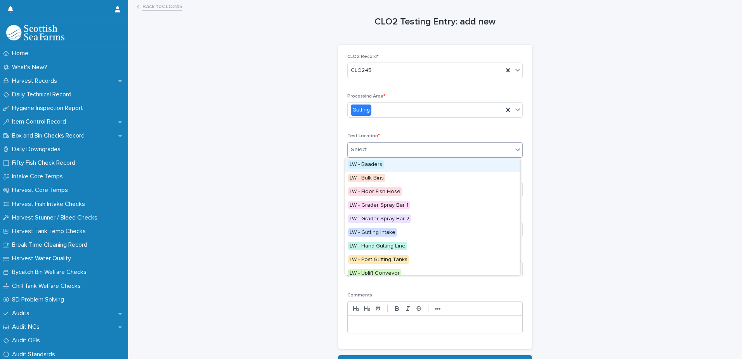
click at [412, 163] on div "LW - Baaders" at bounding box center [432, 165] width 175 height 14
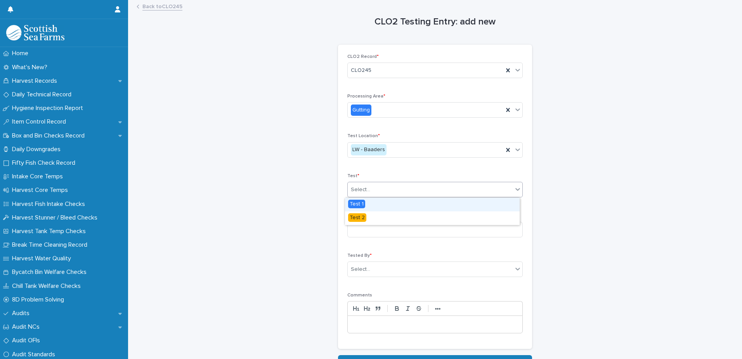
click at [401, 191] on div "Select..." at bounding box center [430, 189] width 165 height 13
click at [396, 208] on div "Test 1" at bounding box center [432, 204] width 175 height 14
click at [403, 226] on input at bounding box center [434, 230] width 175 height 16
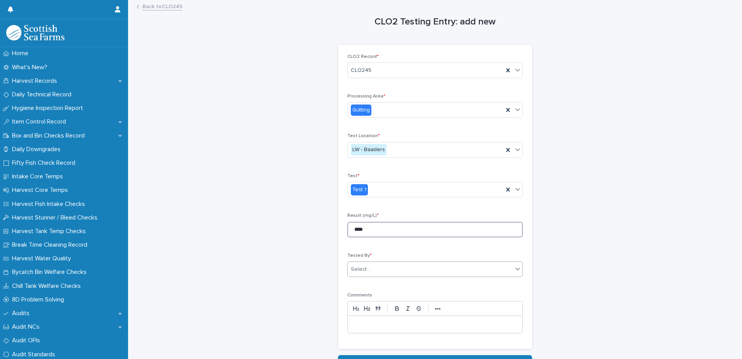
type input "****"
click at [389, 274] on div "Select..." at bounding box center [430, 269] width 165 height 13
click at [389, 272] on div "Select..." at bounding box center [430, 269] width 165 height 13
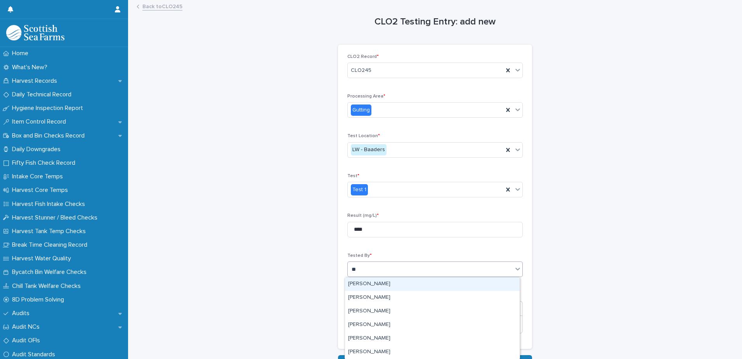
type input "***"
click at [390, 284] on div "[PERSON_NAME]" at bounding box center [432, 284] width 175 height 14
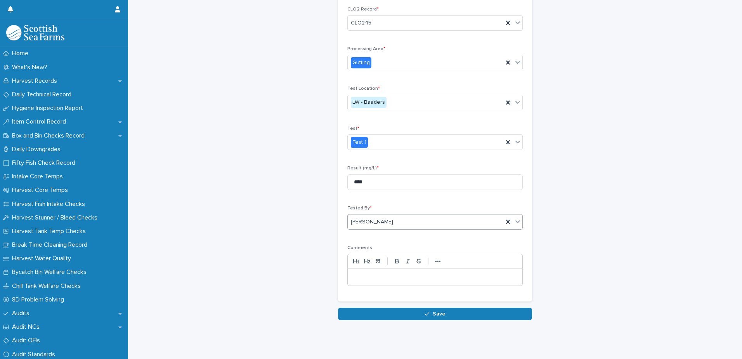
scroll to position [53, 0]
click at [457, 304] on div "CLO2 Testing Entry: add new Loading... Saving… Loading... Saving… Loading... Sa…" at bounding box center [435, 136] width 194 height 366
click at [459, 309] on button "Save" at bounding box center [435, 313] width 194 height 12
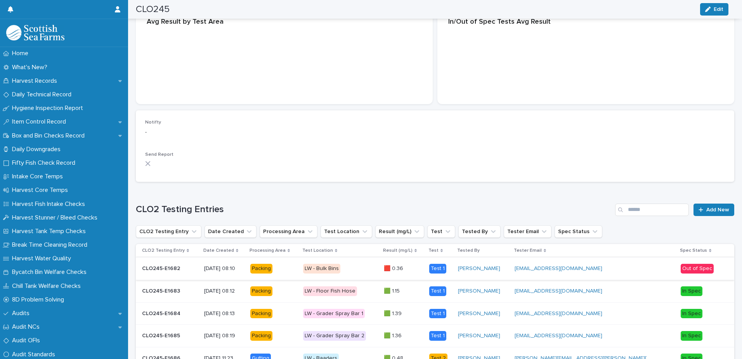
scroll to position [200, 0]
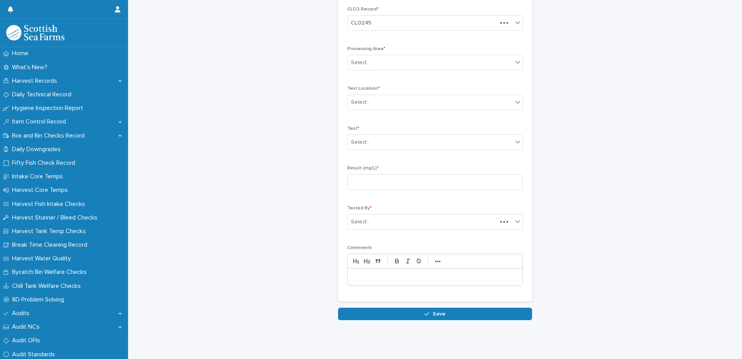
scroll to position [41, 0]
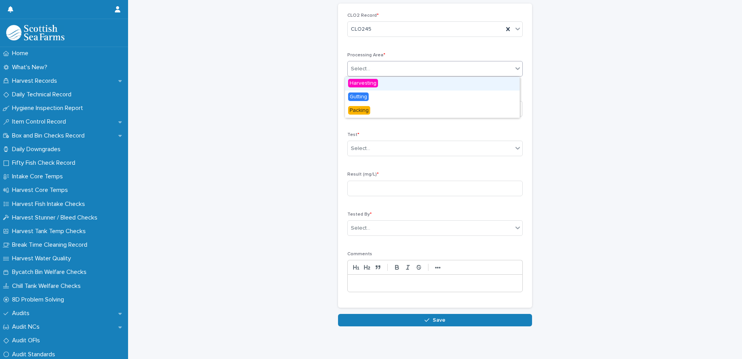
click at [429, 67] on div "Select..." at bounding box center [430, 68] width 165 height 13
click at [387, 95] on div "Gutting" at bounding box center [432, 97] width 175 height 14
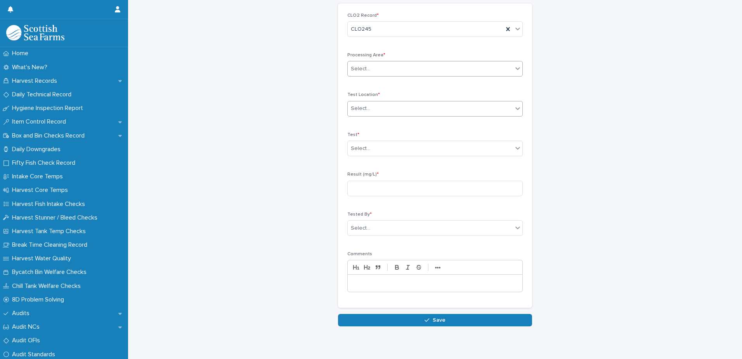
click at [390, 107] on div "Select..." at bounding box center [430, 108] width 165 height 13
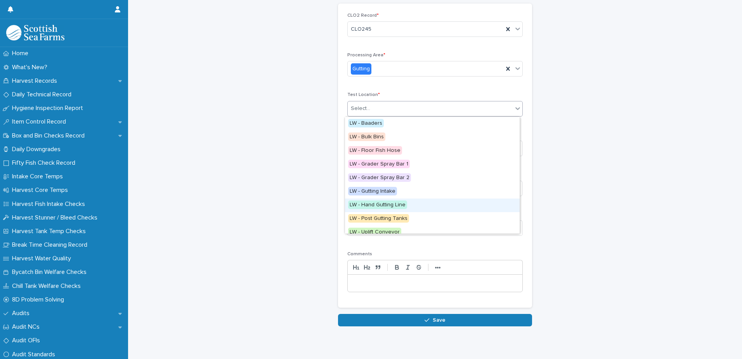
click at [388, 201] on span "LW - Hand Gutting Line" at bounding box center [377, 204] width 59 height 9
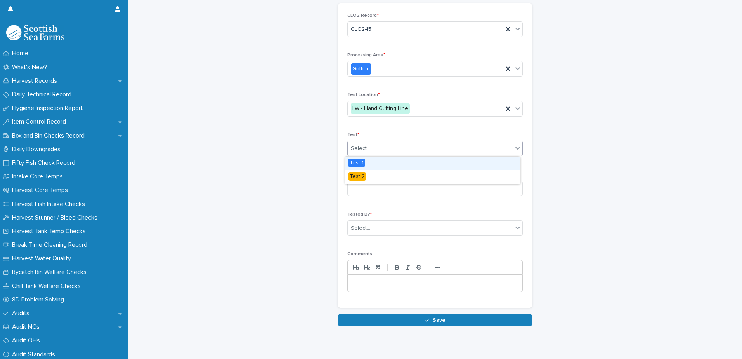
click at [396, 148] on div "Select..." at bounding box center [430, 148] width 165 height 13
click at [381, 165] on div "Test 1" at bounding box center [432, 163] width 175 height 14
click at [390, 187] on input at bounding box center [434, 188] width 175 height 16
type input "****"
click at [434, 233] on div "Select..." at bounding box center [430, 228] width 165 height 13
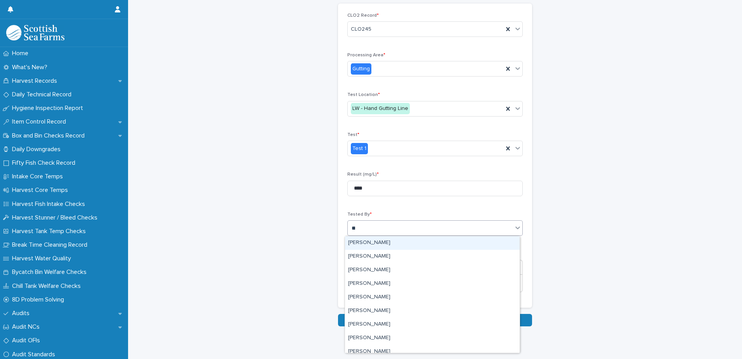
type input "***"
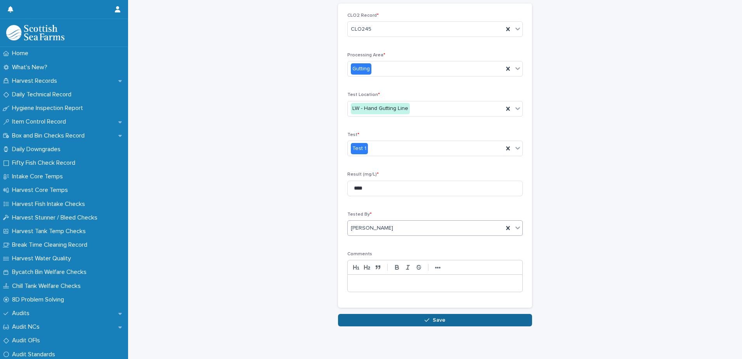
click at [477, 320] on button "Save" at bounding box center [435, 320] width 194 height 12
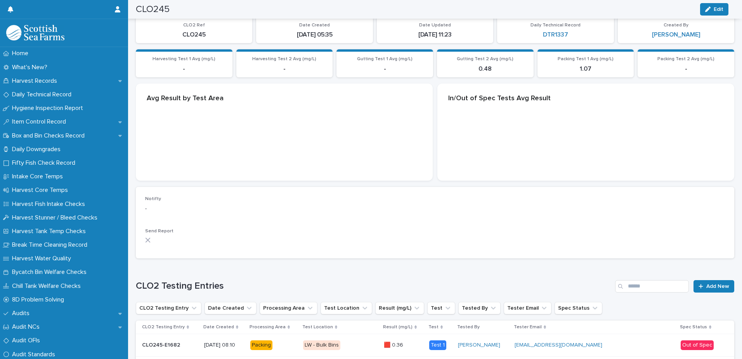
scroll to position [118, 0]
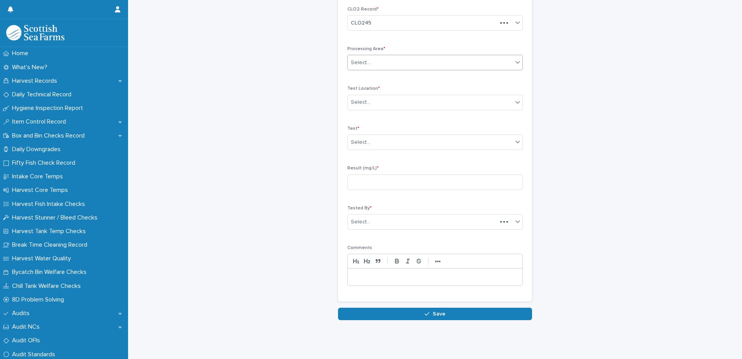
scroll to position [41, 0]
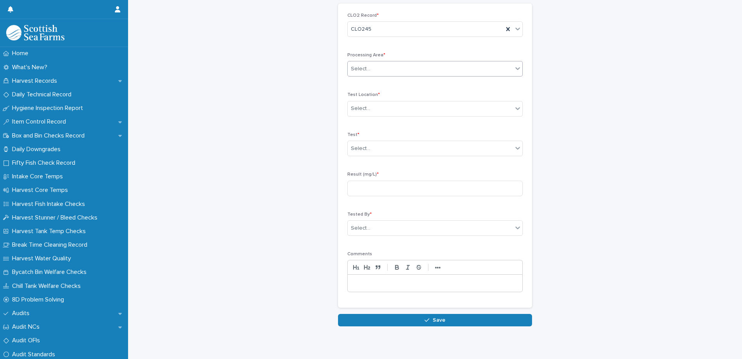
click at [394, 68] on div "Select..." at bounding box center [430, 68] width 165 height 13
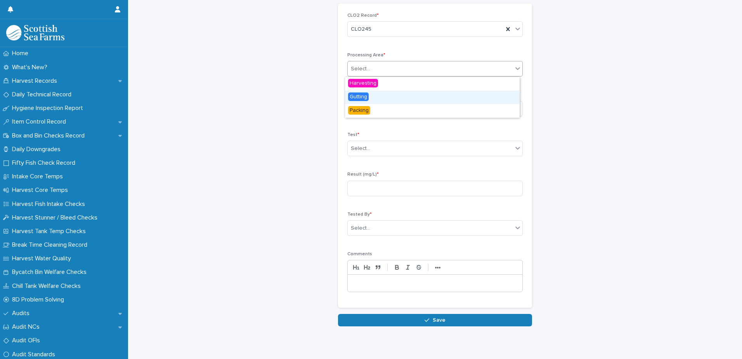
click at [379, 94] on div "Gutting" at bounding box center [432, 97] width 175 height 14
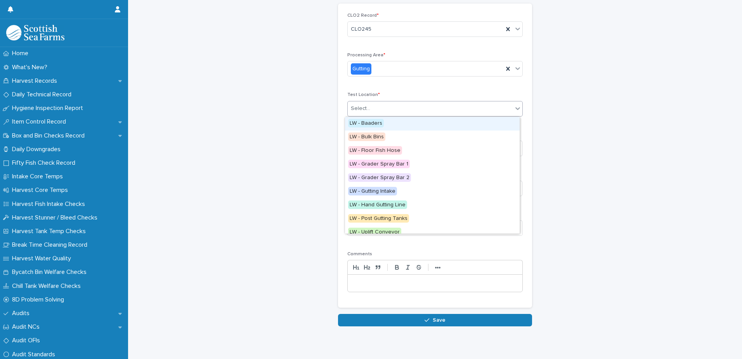
click at [380, 104] on div "Select..." at bounding box center [430, 108] width 165 height 13
click at [377, 125] on span "LW - Baaders" at bounding box center [366, 123] width 36 height 9
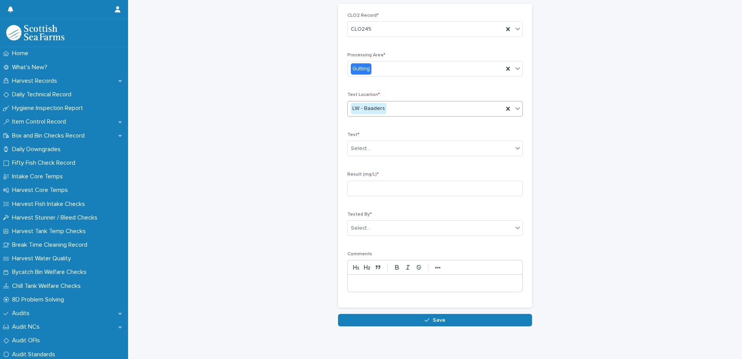
click at [378, 104] on div "LW - Baaders" at bounding box center [369, 108] width 36 height 11
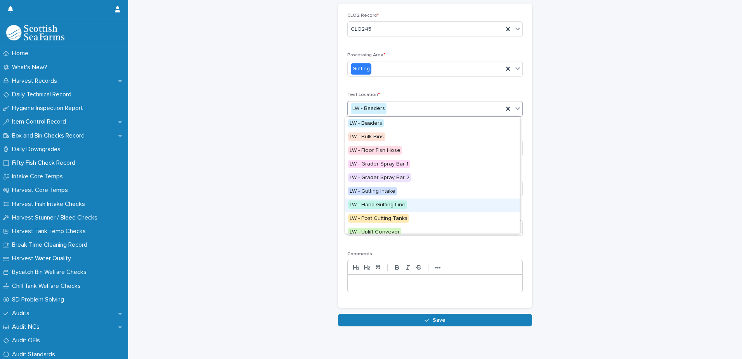
click at [392, 206] on span "LW - Hand Gutting Line" at bounding box center [377, 204] width 59 height 9
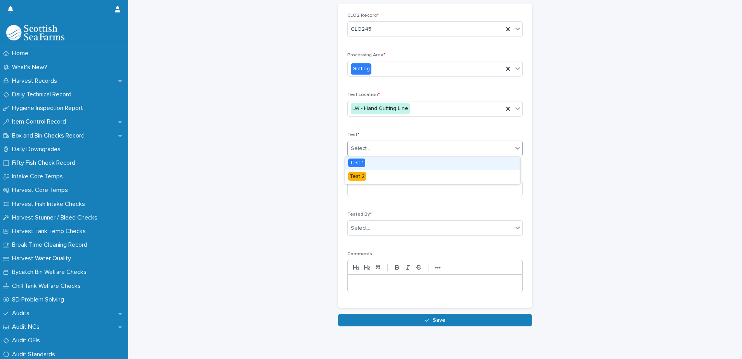
click at [386, 146] on div "Select..." at bounding box center [430, 148] width 165 height 13
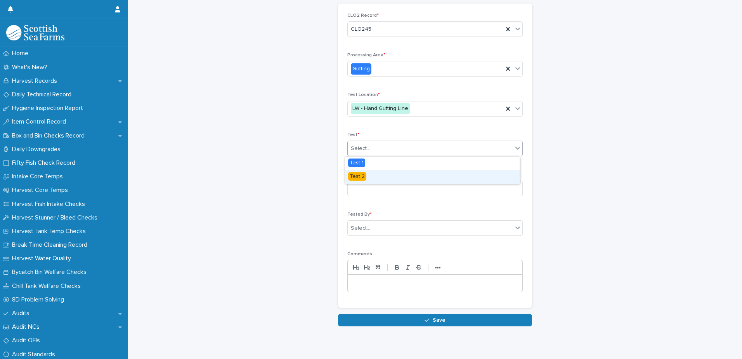
click at [382, 178] on div "Test 2" at bounding box center [432, 177] width 175 height 14
click at [391, 191] on input at bounding box center [434, 188] width 175 height 16
type input "****"
click at [389, 234] on div "Select..." at bounding box center [434, 228] width 175 height 16
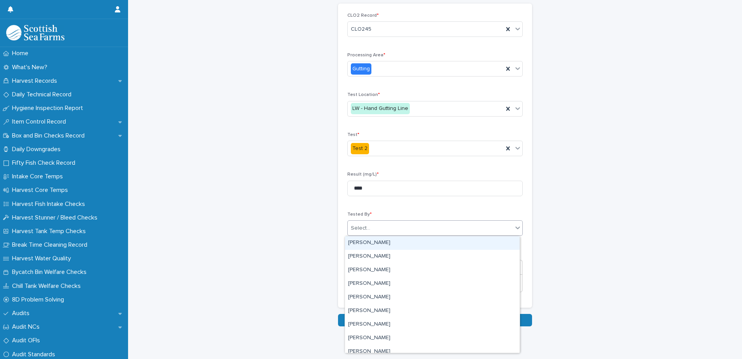
click at [389, 230] on div "Select..." at bounding box center [430, 228] width 165 height 13
type input "***"
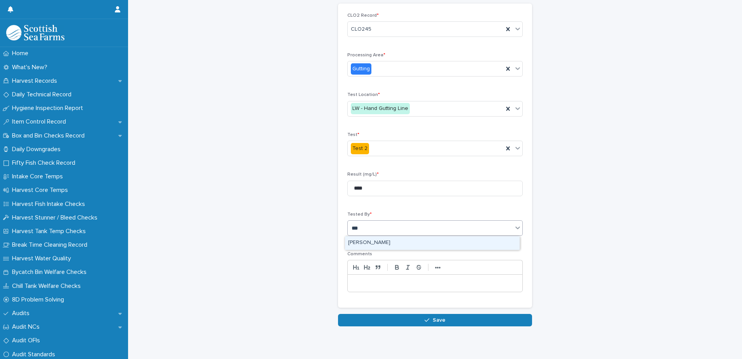
click at [405, 245] on div "[PERSON_NAME]" at bounding box center [432, 243] width 175 height 14
click at [396, 316] on button "Save" at bounding box center [435, 320] width 194 height 12
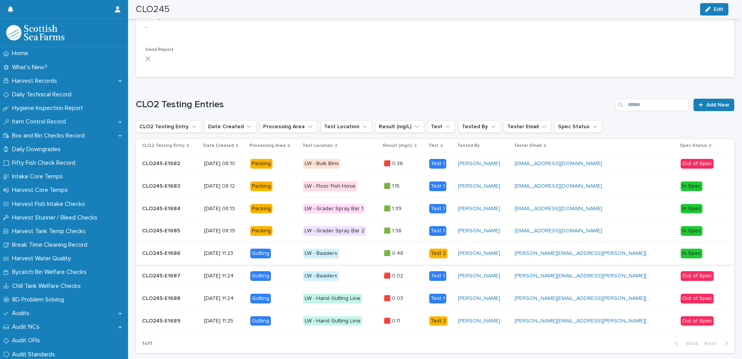
scroll to position [267, 0]
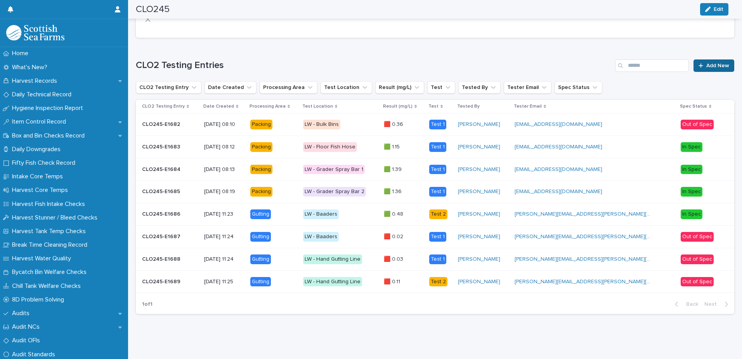
click at [714, 63] on span "Add New" at bounding box center [717, 65] width 23 height 5
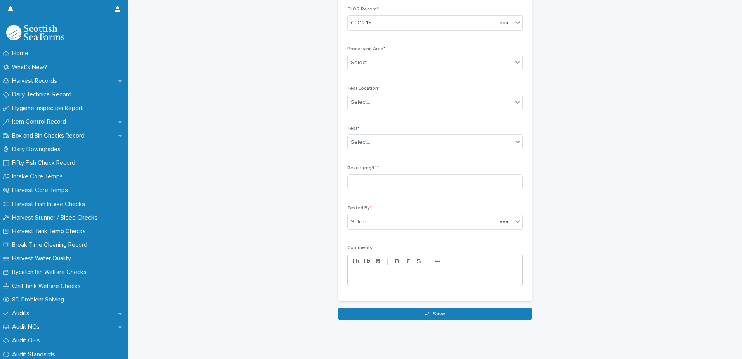
scroll to position [36, 0]
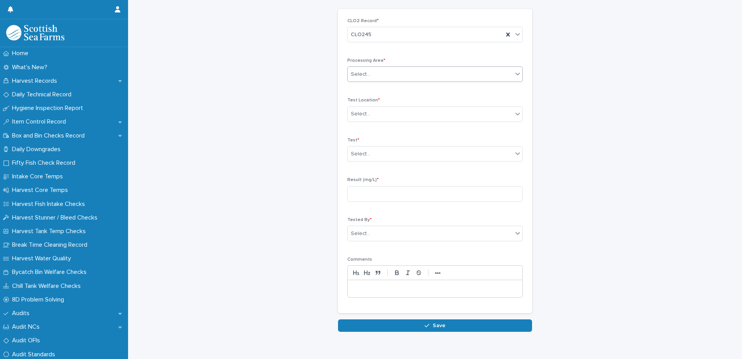
click at [397, 79] on div "Select..." at bounding box center [430, 74] width 165 height 13
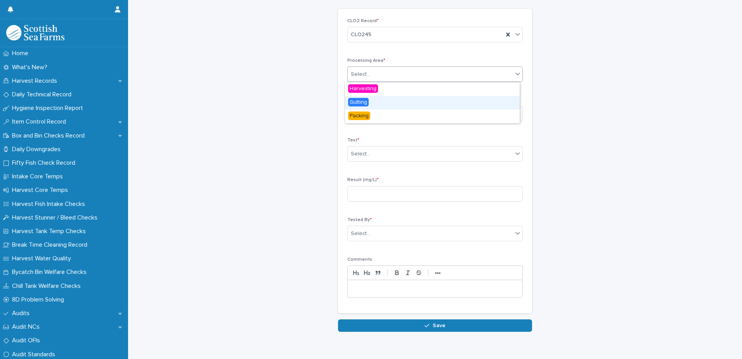
click at [383, 103] on div "Gutting" at bounding box center [432, 103] width 175 height 14
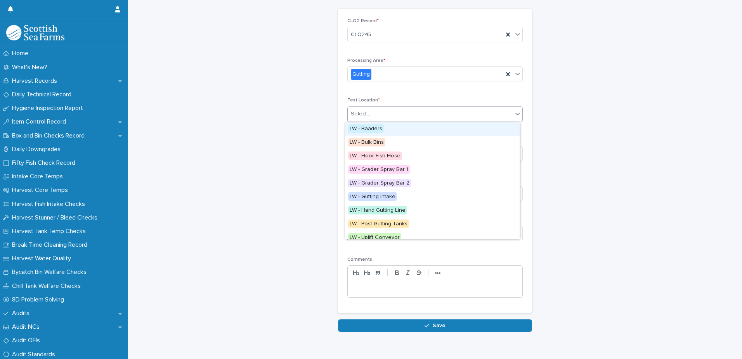
click at [388, 119] on div "Select..." at bounding box center [430, 113] width 165 height 13
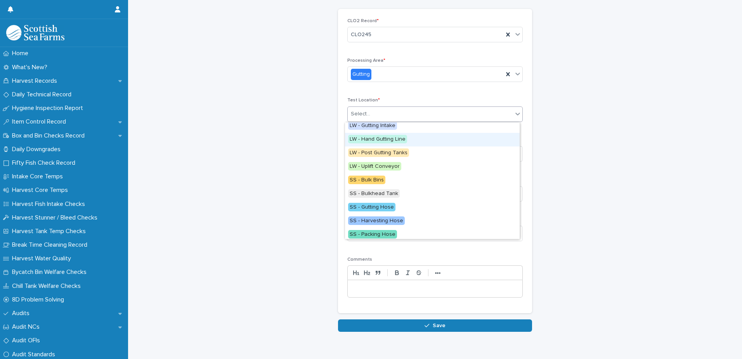
scroll to position [87, 0]
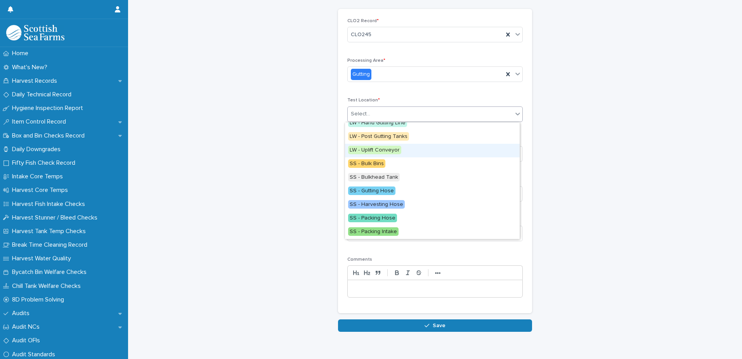
click at [389, 148] on span "LW - Uplift Conveyor" at bounding box center [374, 150] width 53 height 9
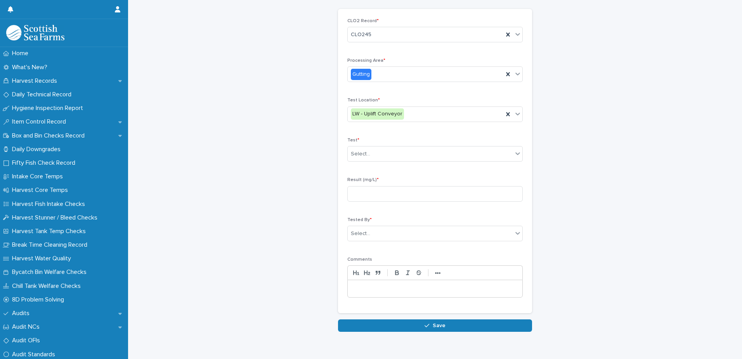
click at [389, 163] on div "Test * Select..." at bounding box center [434, 152] width 175 height 30
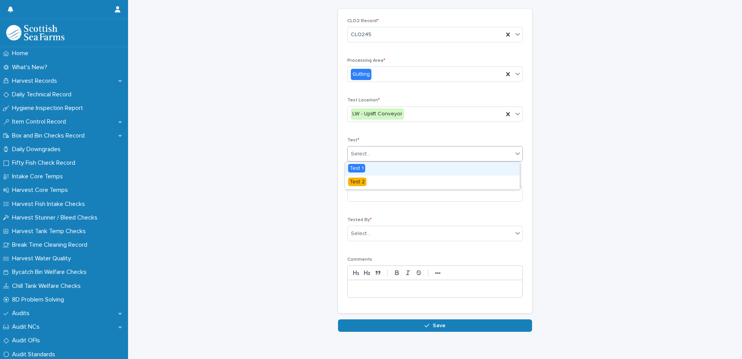
click at [389, 157] on div "Select..." at bounding box center [430, 153] width 165 height 13
click at [378, 169] on div "Test 1" at bounding box center [432, 169] width 175 height 14
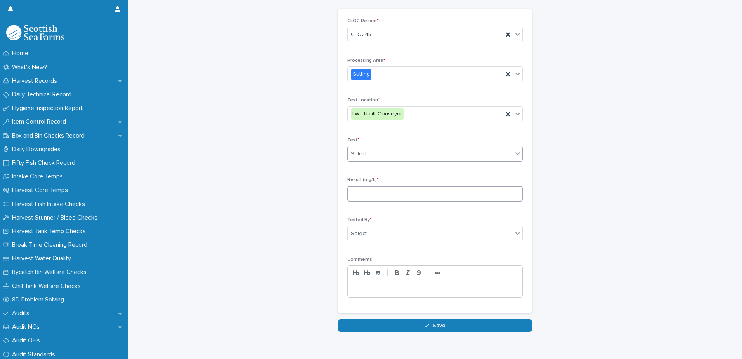
click at [393, 197] on input at bounding box center [434, 194] width 175 height 16
type input "***"
click at [446, 234] on div "Select..." at bounding box center [430, 233] width 165 height 13
click at [447, 234] on div "Select..." at bounding box center [430, 233] width 165 height 13
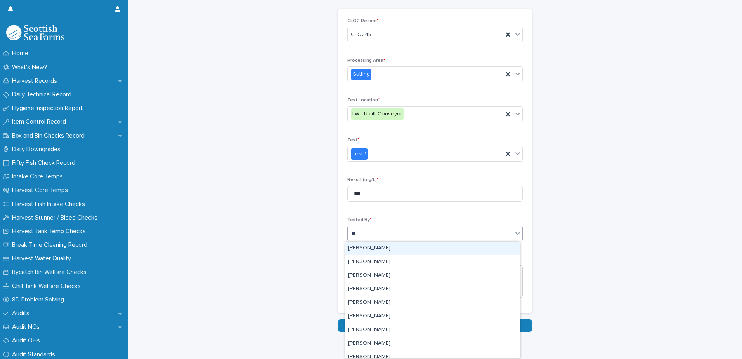
type input "***"
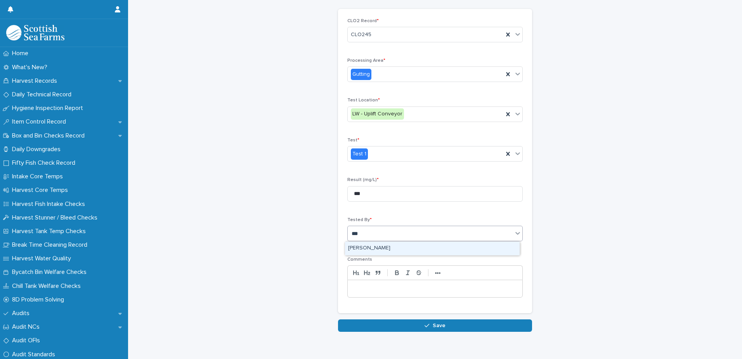
click at [449, 247] on div "[PERSON_NAME]" at bounding box center [432, 248] width 175 height 14
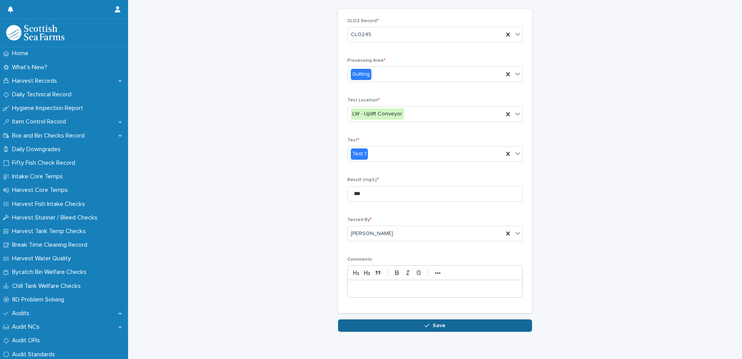
click at [424, 329] on button "Save" at bounding box center [435, 325] width 194 height 12
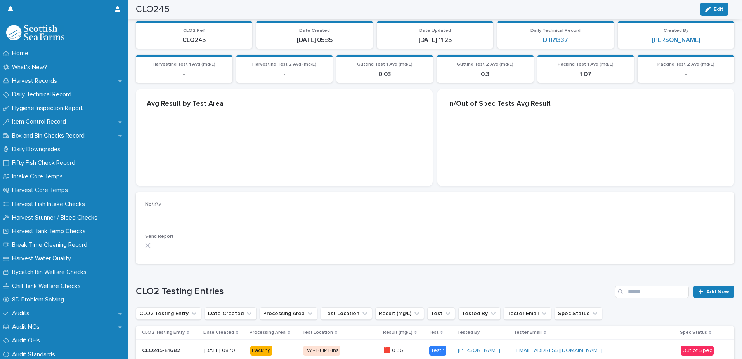
scroll to position [147, 0]
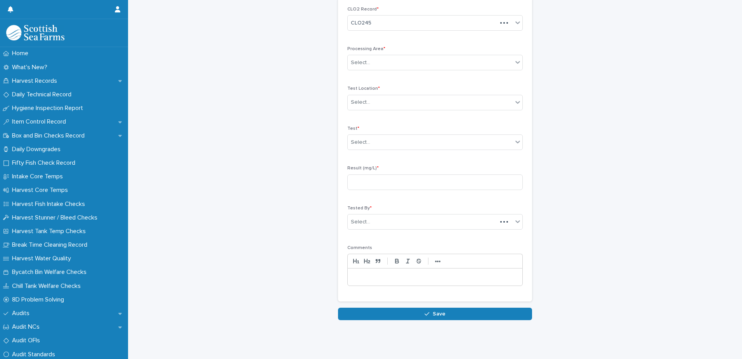
scroll to position [41, 0]
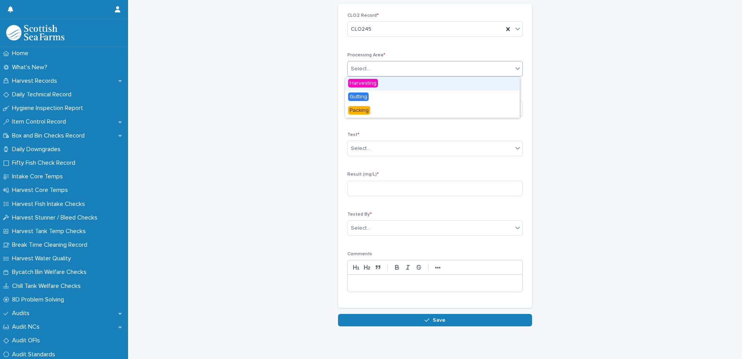
click at [390, 62] on div "Select..." at bounding box center [434, 69] width 175 height 16
click at [376, 94] on div "Gutting" at bounding box center [432, 97] width 175 height 14
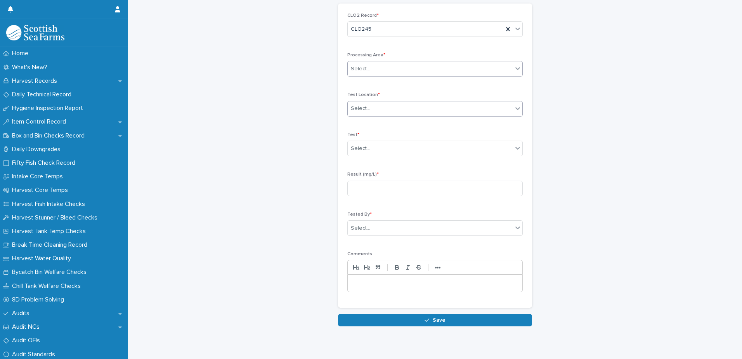
click at [388, 111] on div "Select..." at bounding box center [430, 108] width 165 height 13
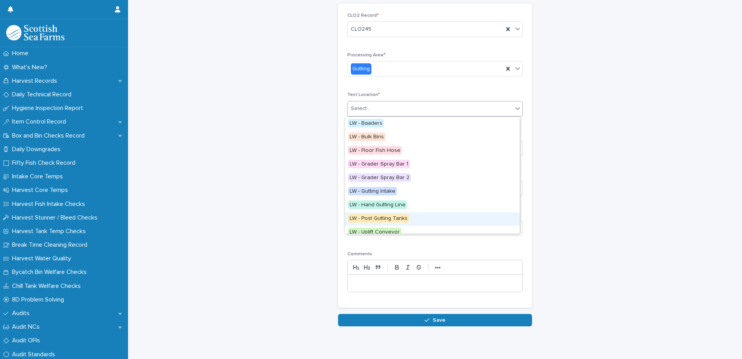
scroll to position [78, 0]
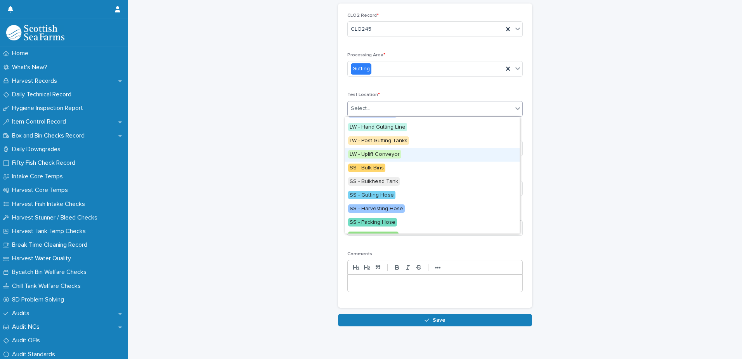
drag, startPoint x: 388, startPoint y: 152, endPoint x: 380, endPoint y: 147, distance: 9.3
click at [379, 151] on span "LW - Uplift Conveyor" at bounding box center [374, 154] width 53 height 9
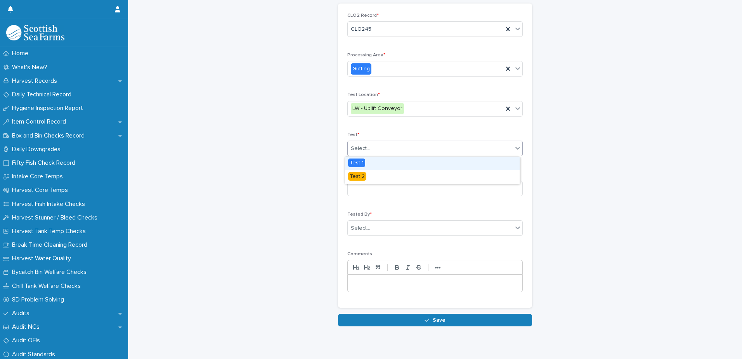
click at [385, 146] on div "Select..." at bounding box center [430, 148] width 165 height 13
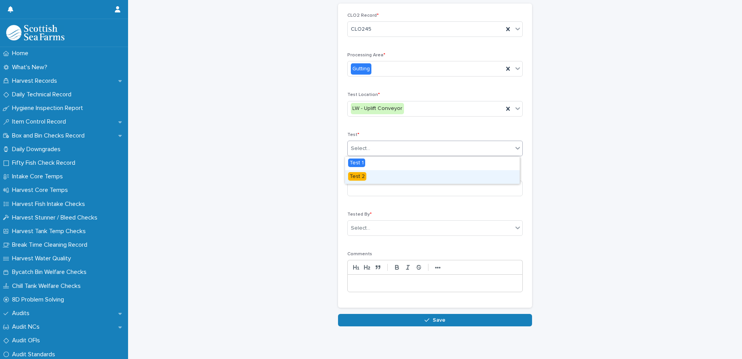
click at [372, 179] on div "Test 2" at bounding box center [432, 177] width 175 height 14
click at [378, 192] on input at bounding box center [434, 188] width 175 height 16
type input "****"
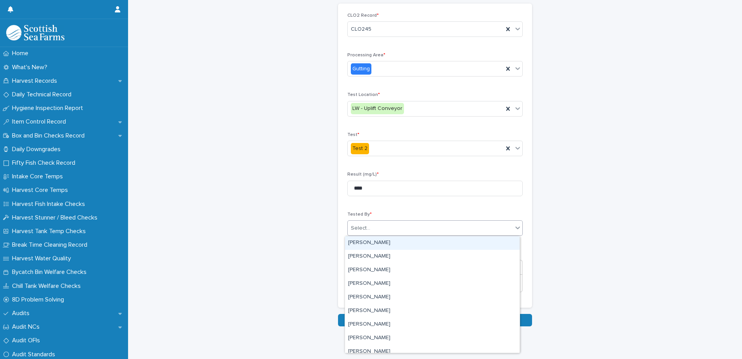
click at [410, 234] on div "Select..." at bounding box center [430, 228] width 165 height 13
click at [412, 225] on div "Select..." at bounding box center [430, 228] width 165 height 13
type input "***"
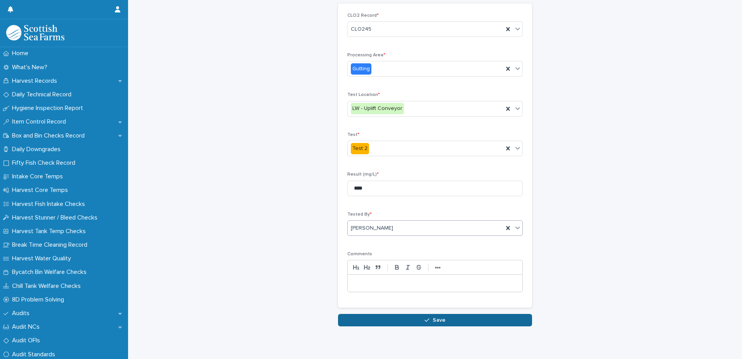
click at [433, 322] on span "Save" at bounding box center [439, 319] width 13 height 5
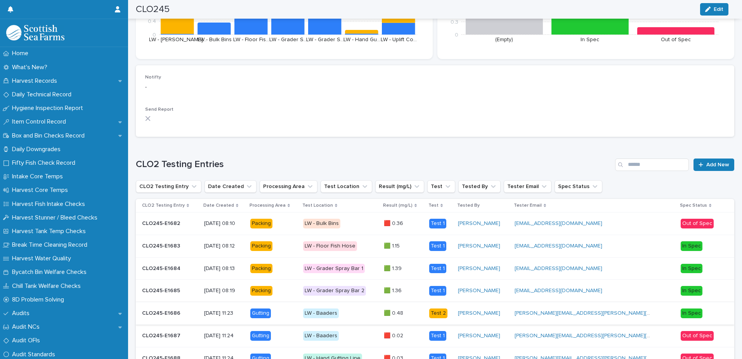
scroll to position [173, 0]
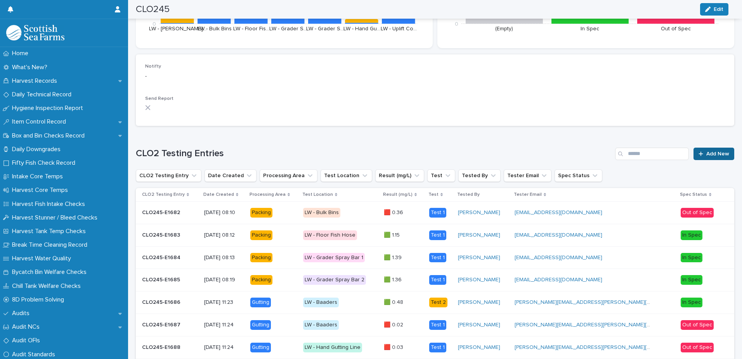
click at [716, 154] on span "Add New" at bounding box center [717, 153] width 23 height 5
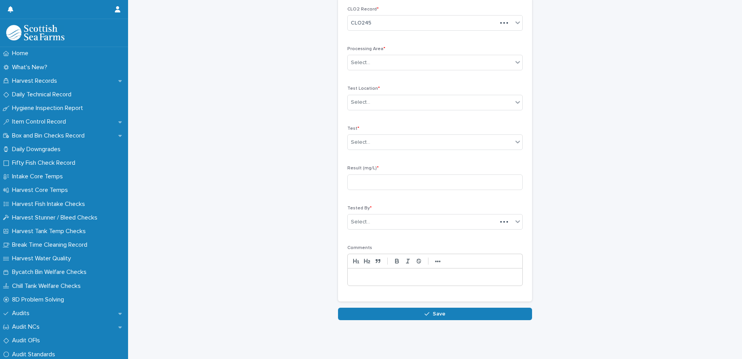
scroll to position [36, 0]
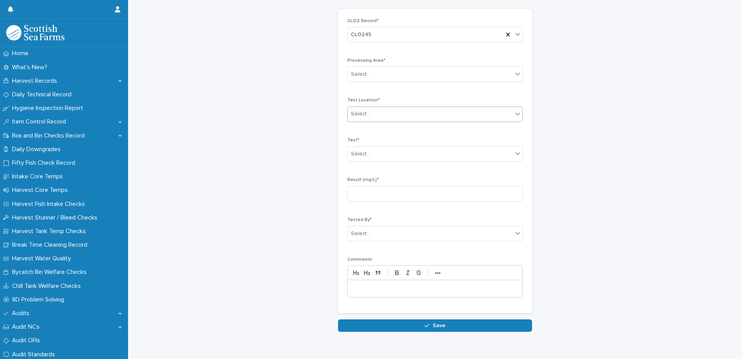
click at [387, 112] on div "Select..." at bounding box center [430, 113] width 165 height 13
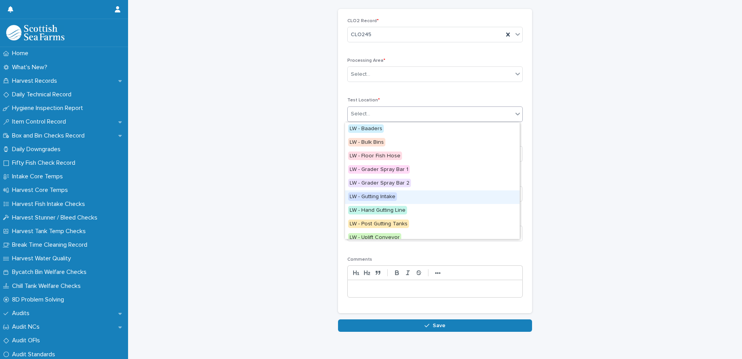
click at [385, 194] on span "LW - Gutting Intake" at bounding box center [372, 196] width 49 height 9
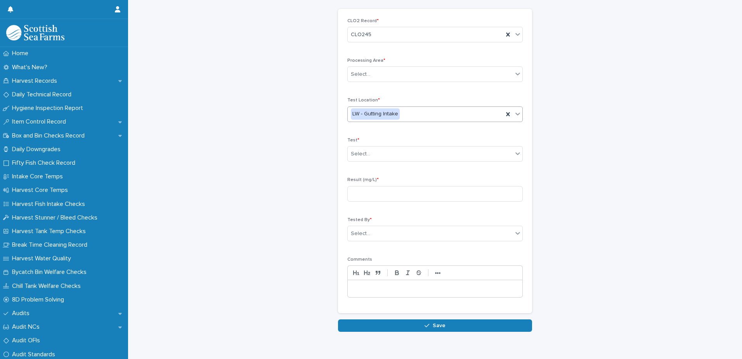
click at [379, 64] on div "Processing Area * Select..." at bounding box center [434, 73] width 175 height 30
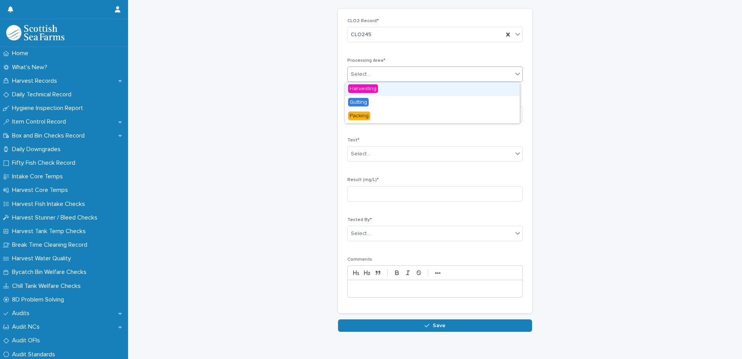
click at [382, 75] on div "Select..." at bounding box center [430, 74] width 165 height 13
click at [367, 104] on span "Gutting" at bounding box center [358, 102] width 21 height 9
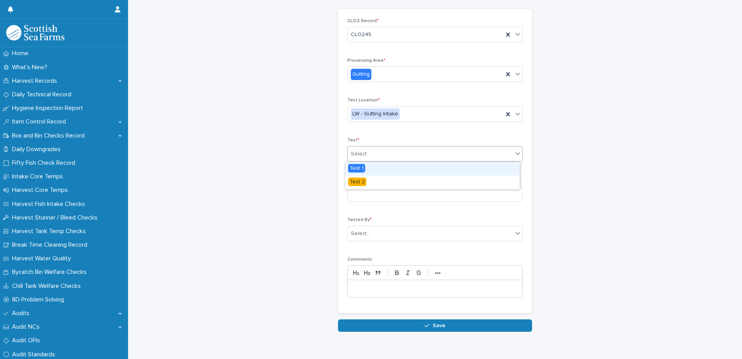
click at [379, 155] on div "Select..." at bounding box center [430, 153] width 165 height 13
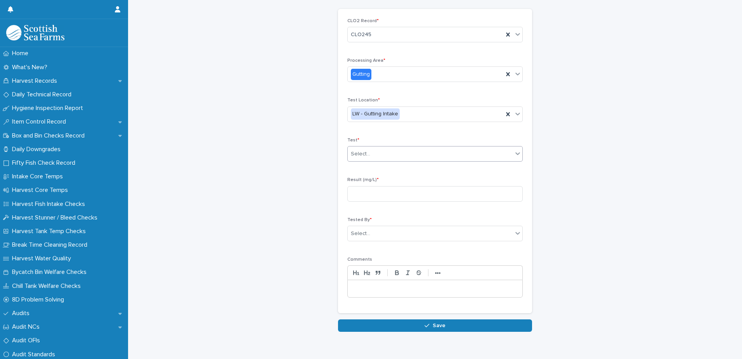
click at [378, 155] on div "Select..." at bounding box center [430, 153] width 165 height 13
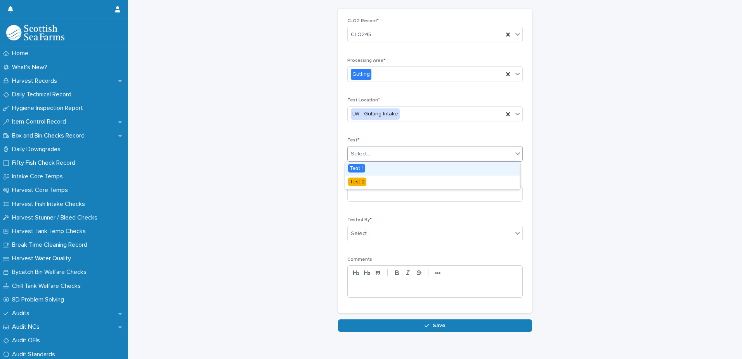
click at [371, 167] on div "Test 1" at bounding box center [432, 169] width 175 height 14
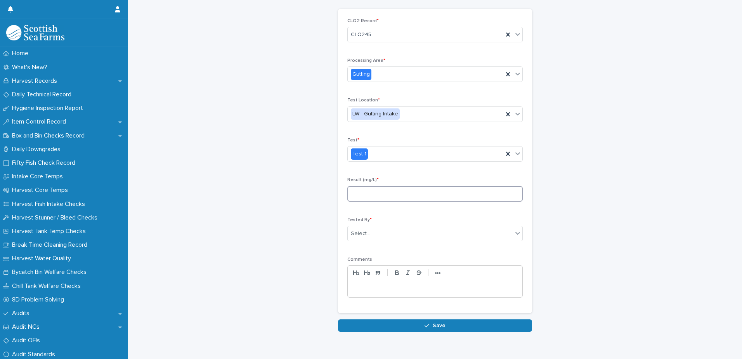
click at [376, 191] on input at bounding box center [434, 194] width 175 height 16
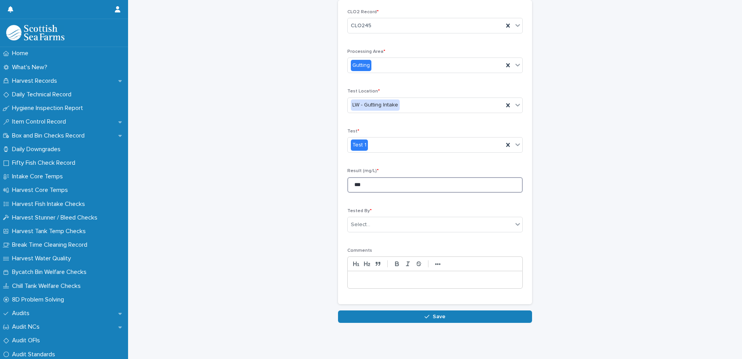
scroll to position [53, 0]
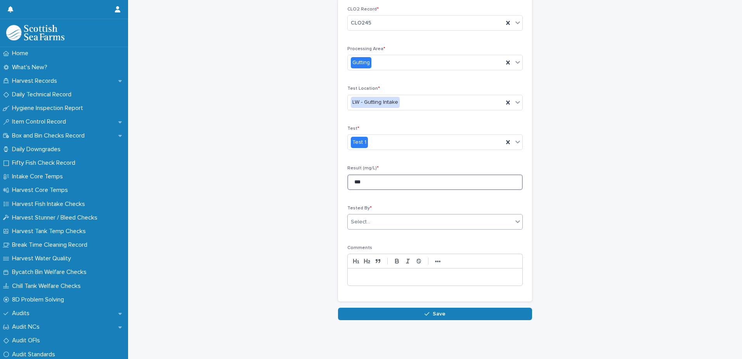
type input "***"
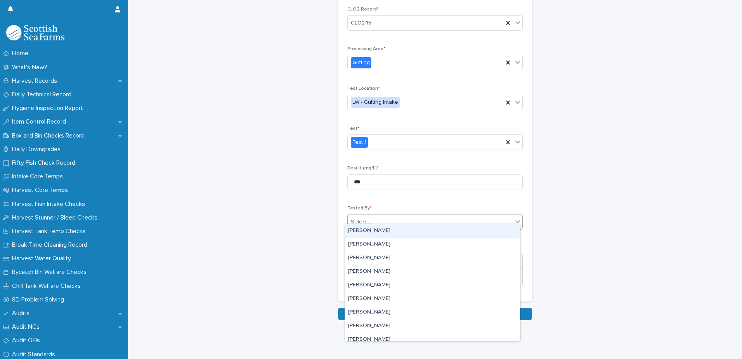
click at [396, 215] on div "Select..." at bounding box center [430, 221] width 165 height 13
type input "***"
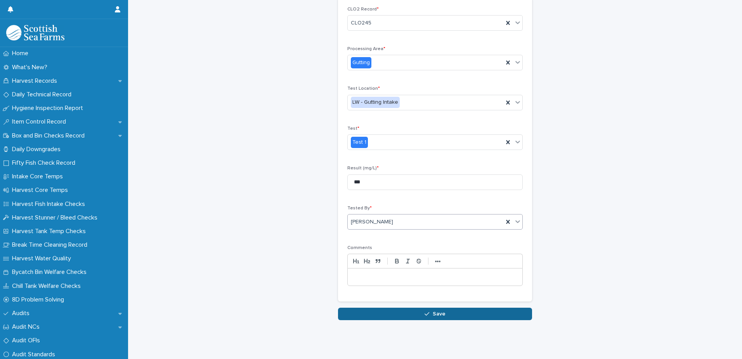
click at [433, 311] on span "Save" at bounding box center [439, 313] width 13 height 5
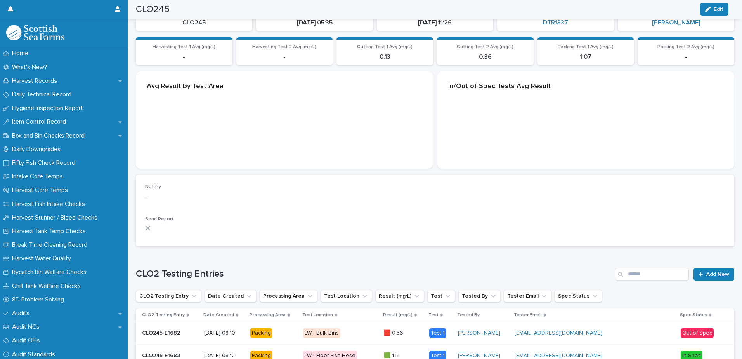
scroll to position [173, 0]
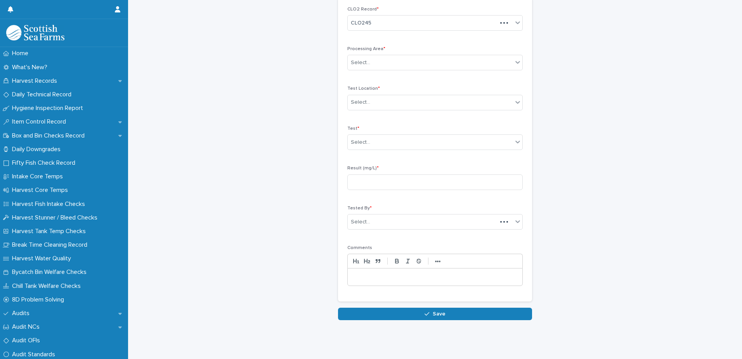
scroll to position [41, 0]
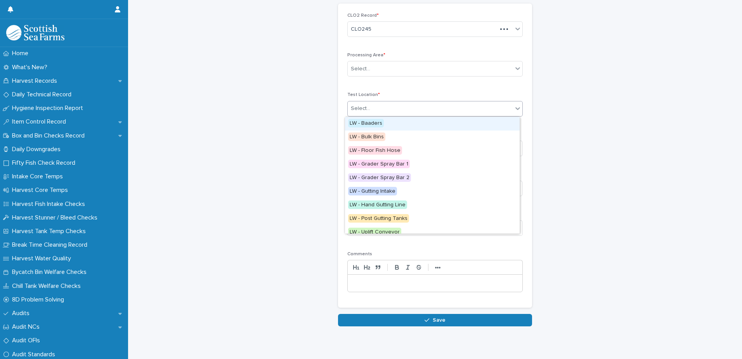
click at [412, 104] on div "Select..." at bounding box center [430, 108] width 165 height 13
click at [411, 104] on div "Select..." at bounding box center [430, 108] width 165 height 13
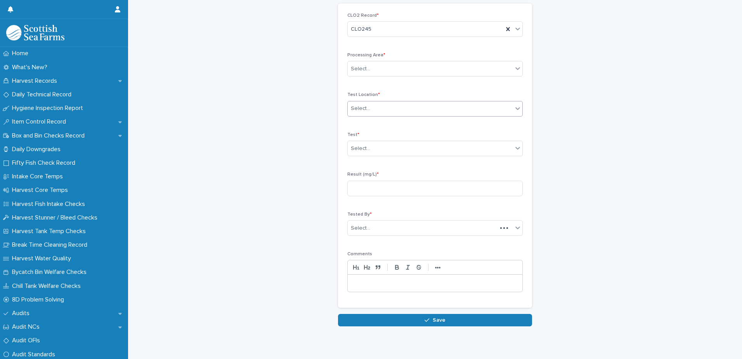
click at [407, 79] on div "Processing Area * Select..." at bounding box center [434, 67] width 175 height 30
click at [405, 73] on div "Select..." at bounding box center [430, 68] width 165 height 13
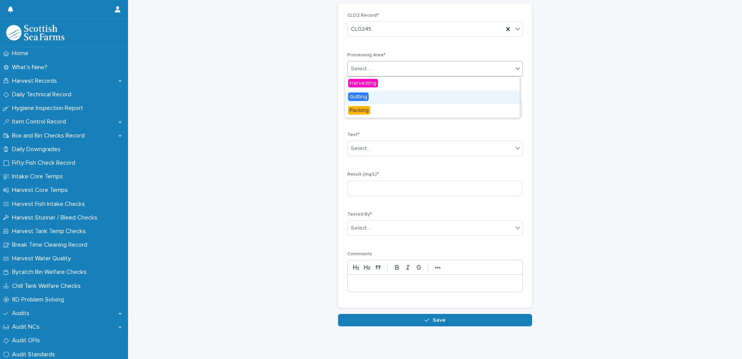
drag, startPoint x: 391, startPoint y: 97, endPoint x: 400, endPoint y: 97, distance: 8.9
click at [398, 97] on div "Gutting" at bounding box center [432, 97] width 175 height 14
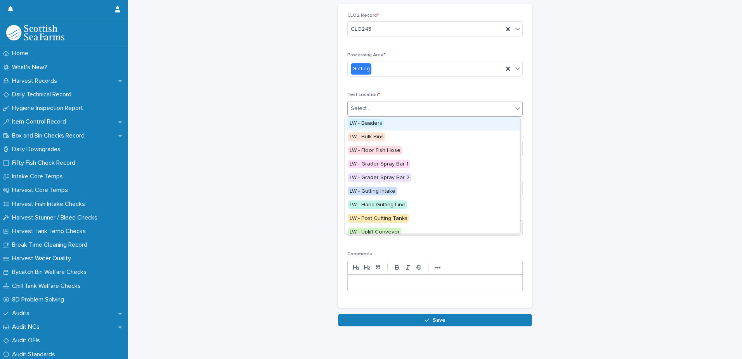
click at [400, 109] on div "Select..." at bounding box center [430, 108] width 165 height 13
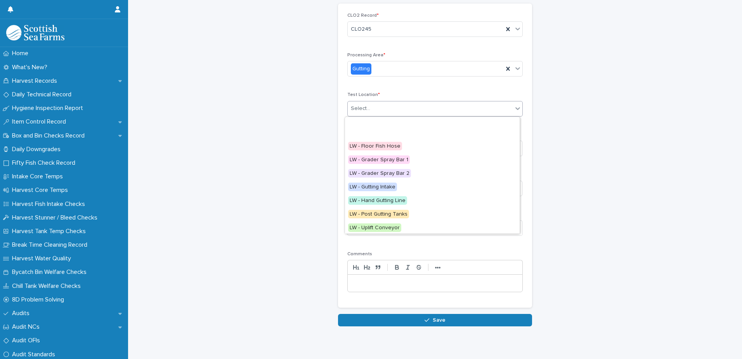
scroll to position [0, 0]
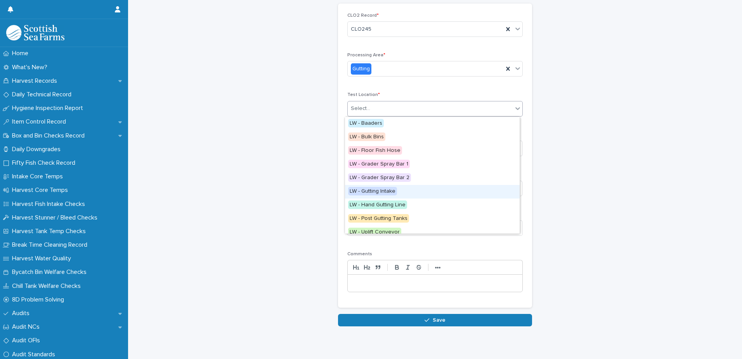
click at [386, 192] on span "LW - Gutting Intake" at bounding box center [372, 191] width 49 height 9
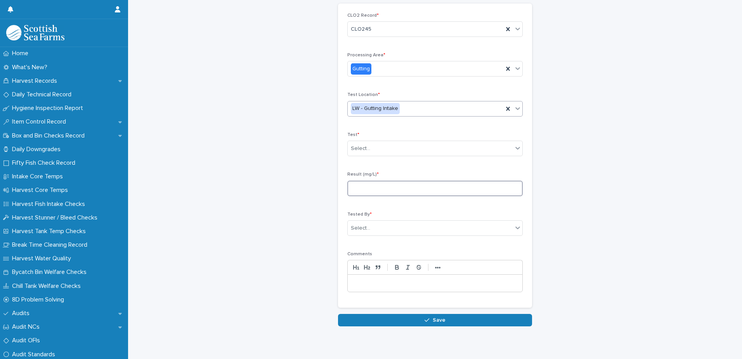
click at [384, 187] on input at bounding box center [434, 188] width 175 height 16
type input "***"
click at [361, 147] on div "Select..." at bounding box center [360, 148] width 19 height 8
click at [364, 175] on span "Test 2" at bounding box center [357, 176] width 18 height 9
click at [395, 232] on div "Select..." at bounding box center [430, 228] width 165 height 13
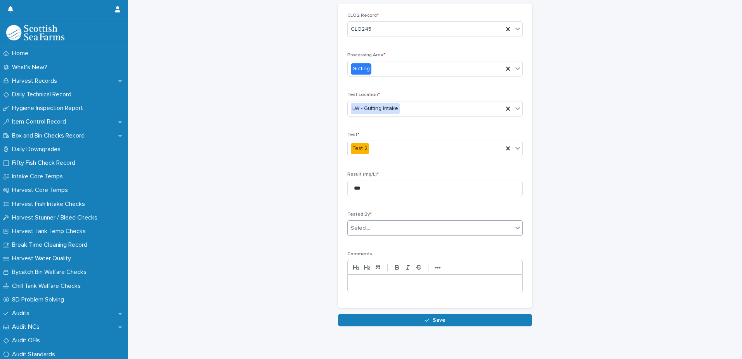
click at [395, 231] on div "Select..." at bounding box center [430, 228] width 165 height 13
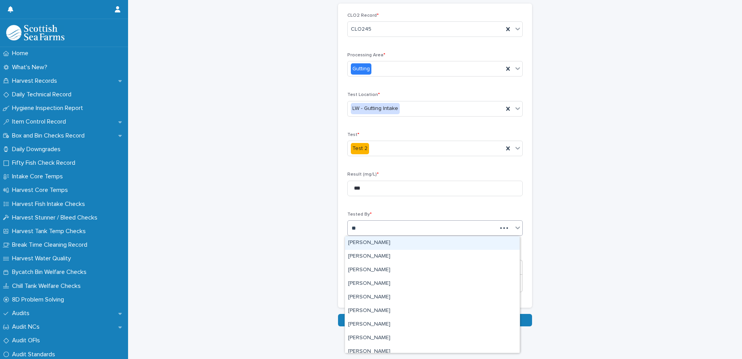
type input "***"
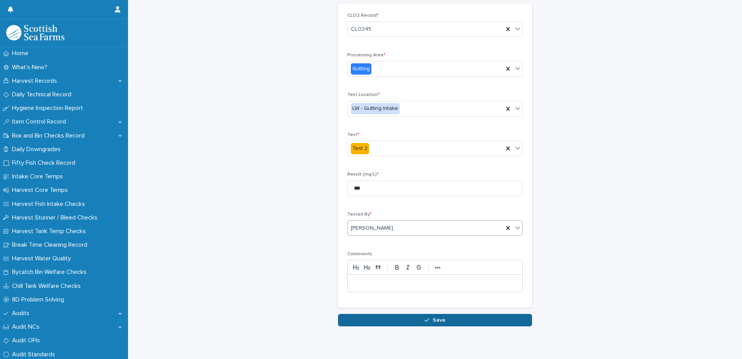
click at [445, 316] on button "Save" at bounding box center [435, 320] width 194 height 12
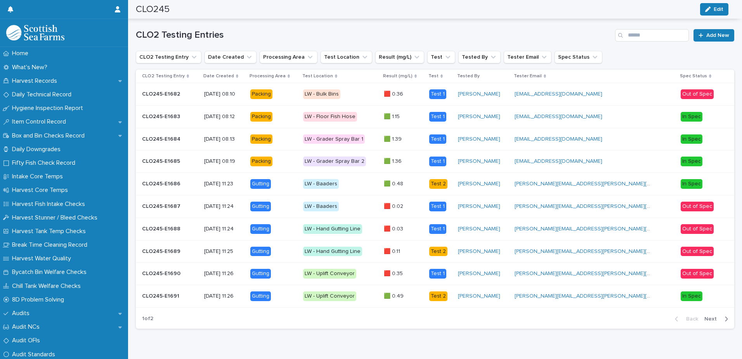
scroll to position [274, 0]
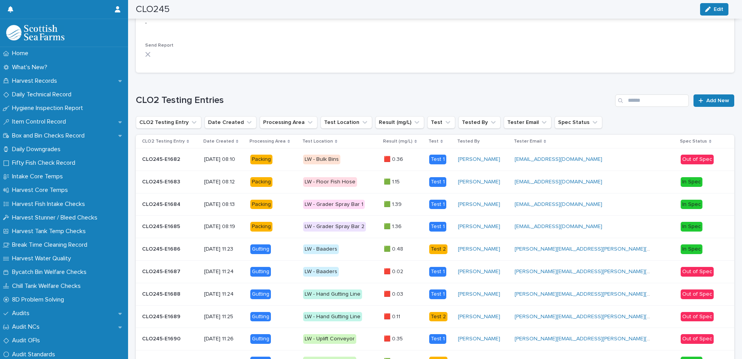
scroll to position [196, 0]
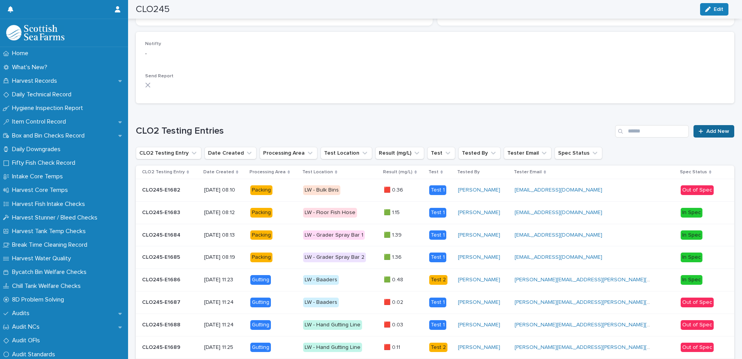
click at [720, 129] on span "Add New" at bounding box center [717, 130] width 23 height 5
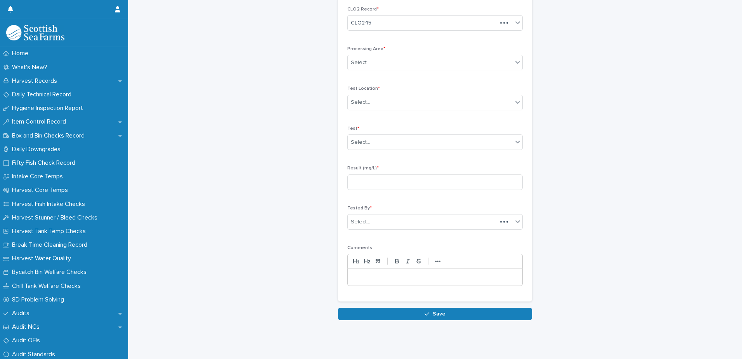
scroll to position [36, 0]
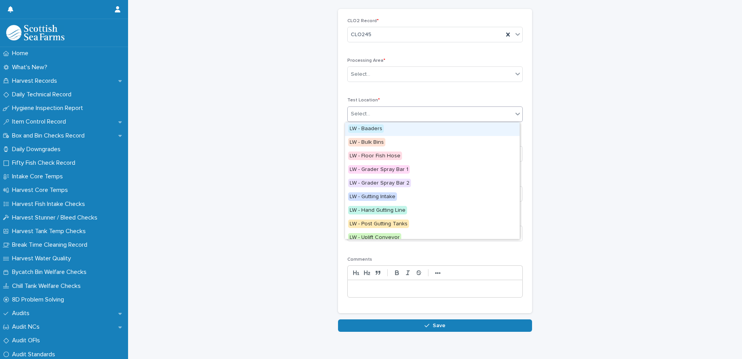
click at [420, 116] on div "Select..." at bounding box center [430, 113] width 165 height 13
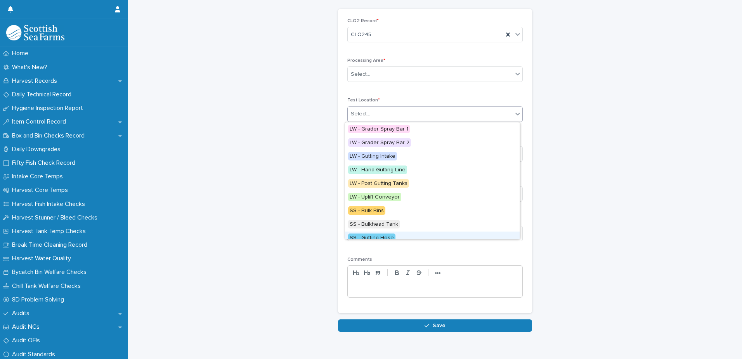
scroll to position [0, 0]
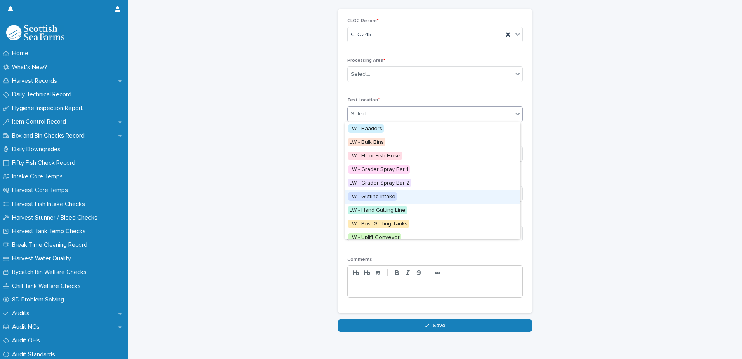
click at [398, 198] on div "LW - Gutting Intake" at bounding box center [432, 197] width 175 height 14
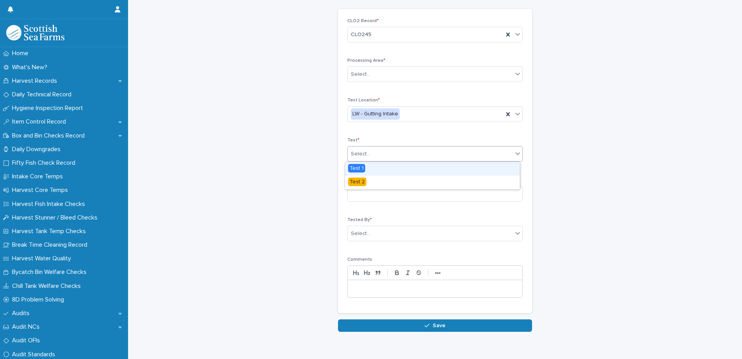
click at [406, 157] on div "Select..." at bounding box center [430, 153] width 165 height 13
click at [395, 165] on div "Test 1" at bounding box center [432, 169] width 175 height 14
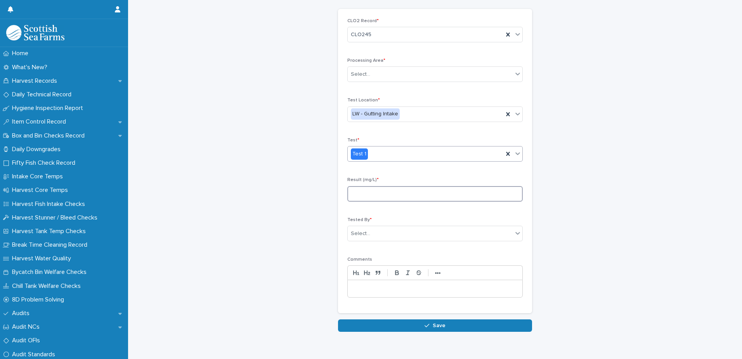
click at [388, 196] on input at bounding box center [434, 194] width 175 height 16
type input "***"
click at [380, 236] on div "Select..." at bounding box center [430, 233] width 165 height 13
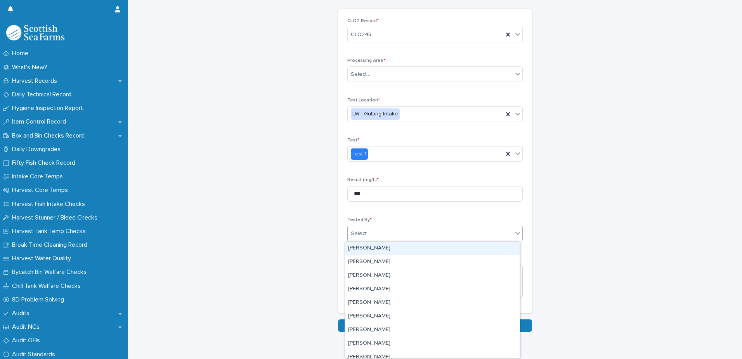
click at [380, 230] on div "Select..." at bounding box center [430, 233] width 165 height 13
type input "***"
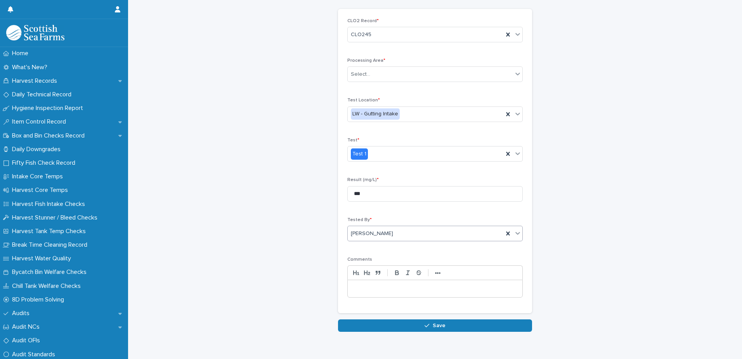
click at [474, 335] on div "Loading... Saving… Loading... Saving… CLO2 Testing Entry: add new Loading... Sa…" at bounding box center [435, 158] width 606 height 386
click at [435, 326] on span "Save" at bounding box center [439, 324] width 13 height 5
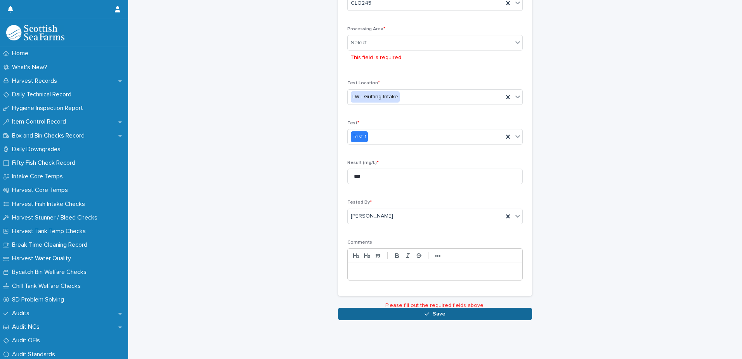
scroll to position [73, 0]
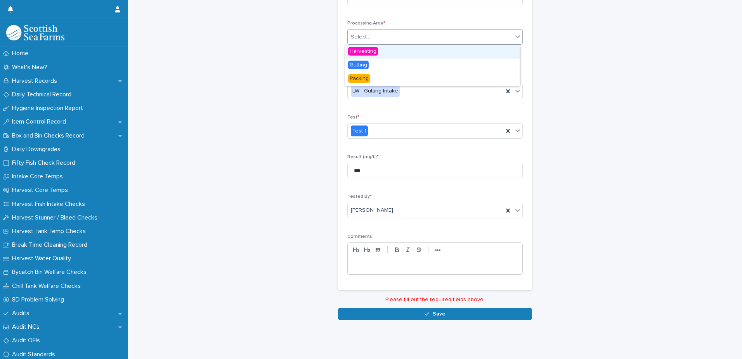
click at [404, 42] on div "Select..." at bounding box center [430, 37] width 165 height 13
click at [355, 70] on div "Gutting" at bounding box center [432, 66] width 175 height 14
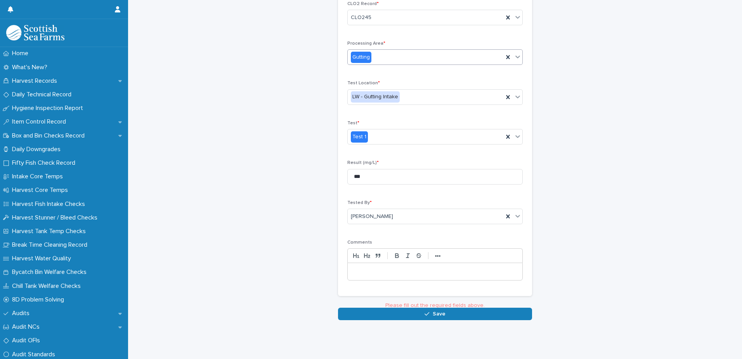
scroll to position [53, 0]
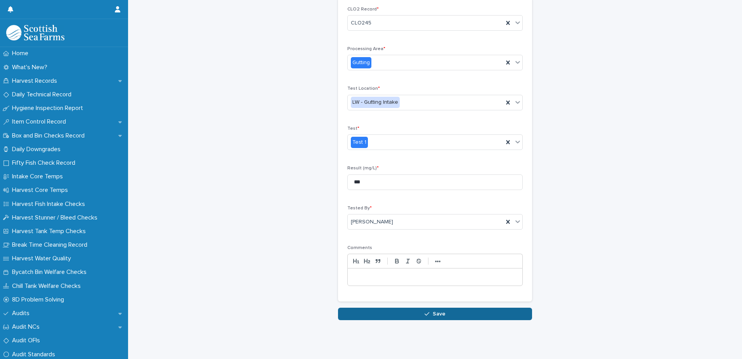
click at [440, 307] on button "Save" at bounding box center [435, 313] width 194 height 12
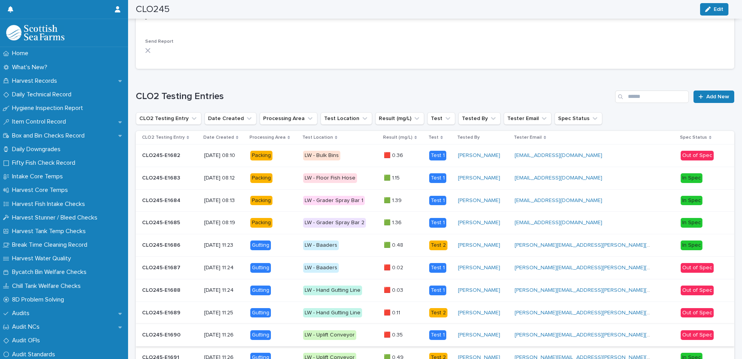
scroll to position [312, 0]
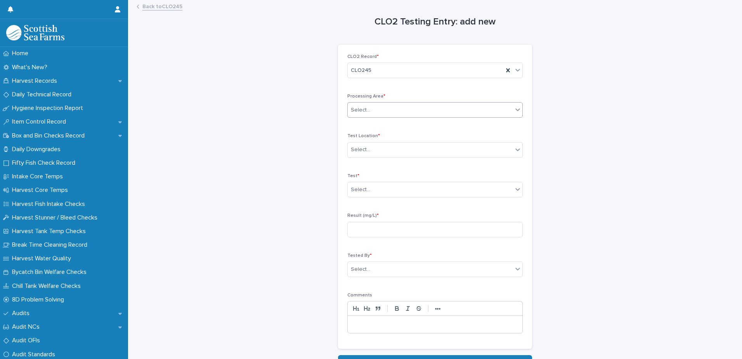
click at [391, 114] on div "Select..." at bounding box center [430, 110] width 165 height 13
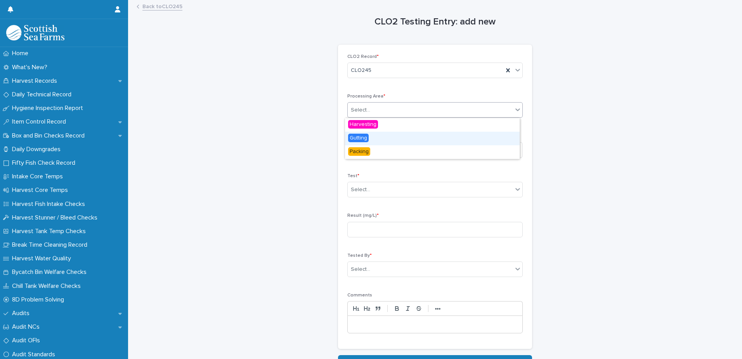
click at [382, 136] on div "Gutting" at bounding box center [432, 139] width 175 height 14
click at [384, 145] on div "Select..." at bounding box center [430, 149] width 165 height 13
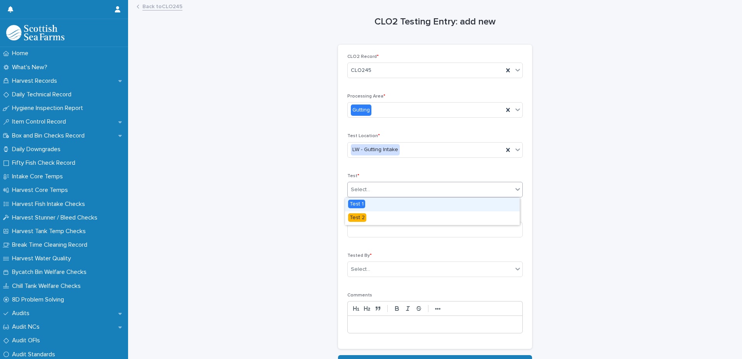
click at [381, 187] on div "Select..." at bounding box center [430, 189] width 165 height 13
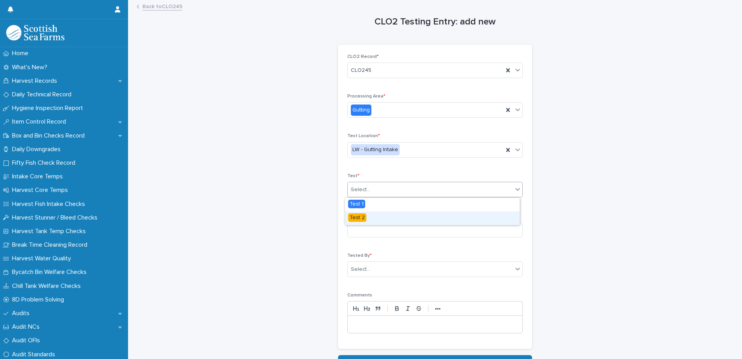
click at [378, 215] on div "Test 2" at bounding box center [432, 218] width 175 height 14
click at [383, 229] on input at bounding box center [434, 230] width 175 height 16
type input "***"
click at [381, 275] on div "Select..." at bounding box center [434, 269] width 175 height 16
click at [380, 272] on div "Select..." at bounding box center [430, 269] width 165 height 13
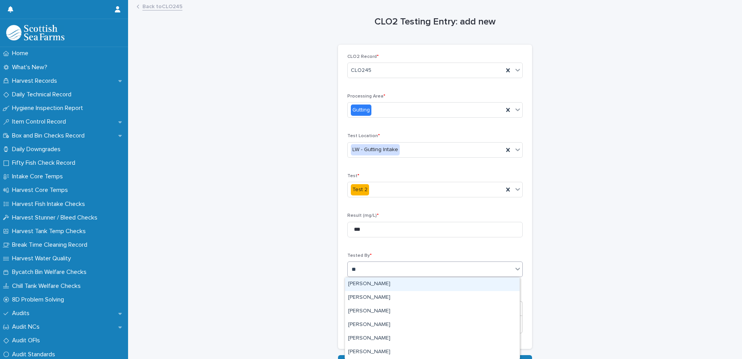
type input "***"
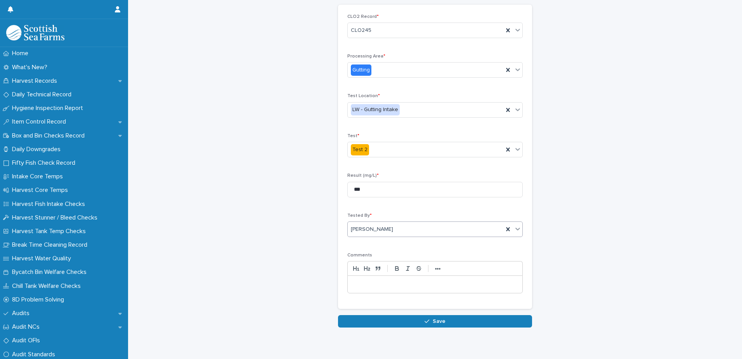
scroll to position [14, 0]
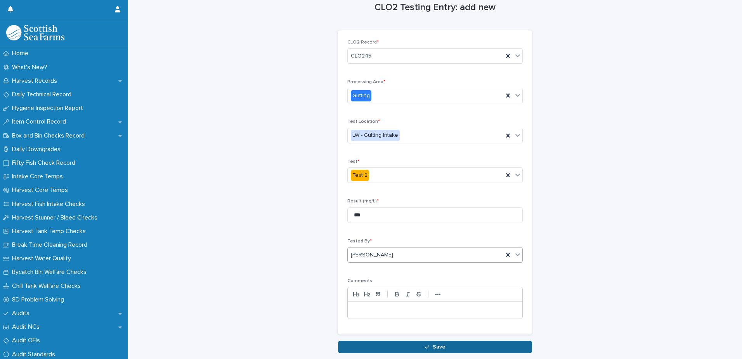
click at [416, 346] on button "Save" at bounding box center [435, 346] width 194 height 12
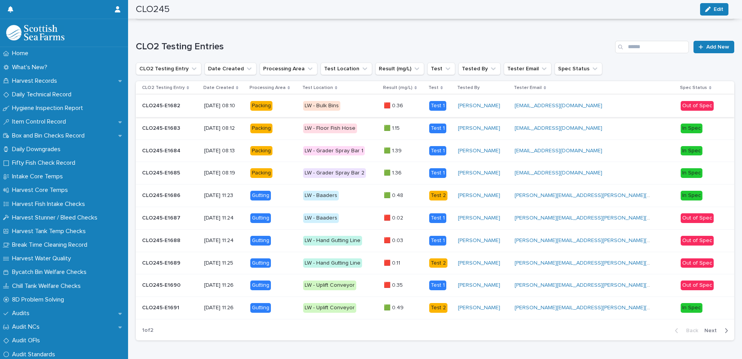
scroll to position [312, 0]
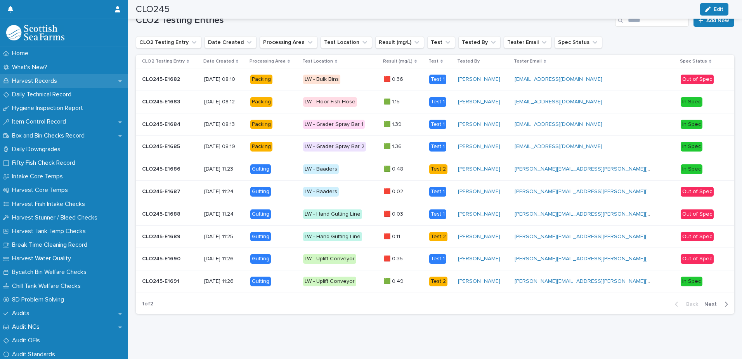
click at [43, 83] on p "Harvest Records" at bounding box center [36, 80] width 54 height 7
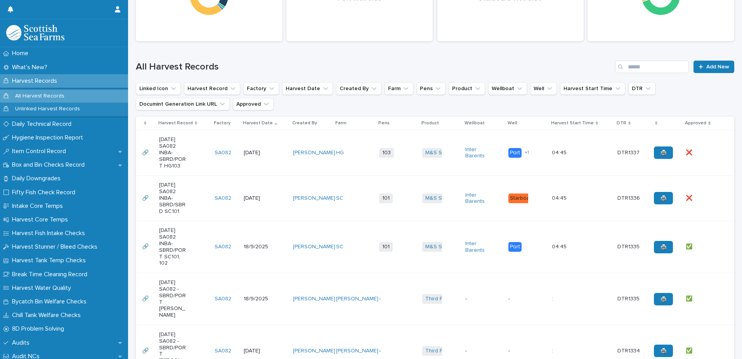
scroll to position [194, 0]
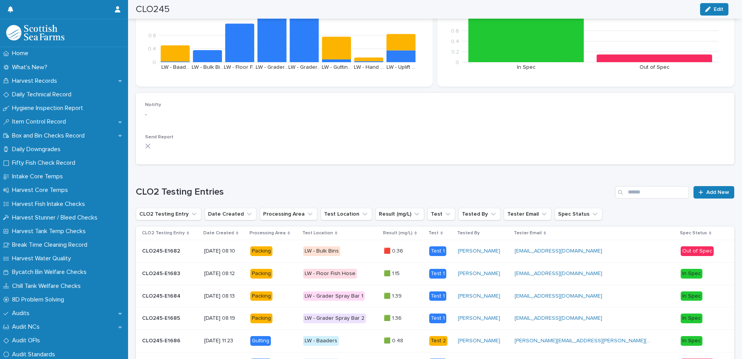
scroll to position [312, 0]
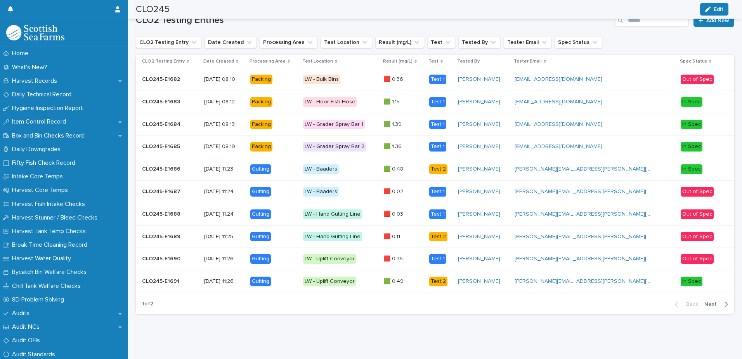
click at [721, 303] on div "Back Next" at bounding box center [702, 303] width 66 height 19
click at [724, 300] on icon "button" at bounding box center [725, 303] width 3 height 7
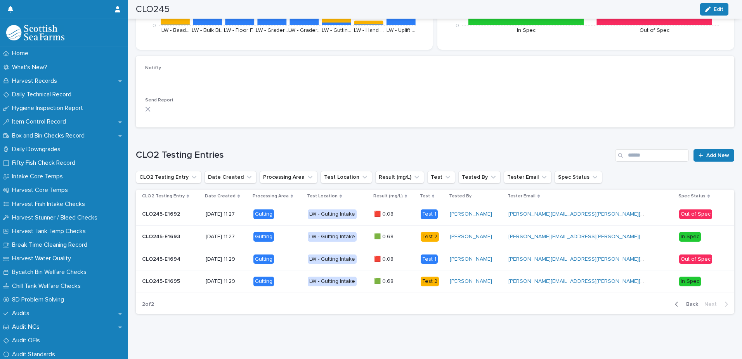
scroll to position [178, 0]
click at [414, 212] on div "🟥 0.08 🟥 0.08" at bounding box center [394, 214] width 40 height 13
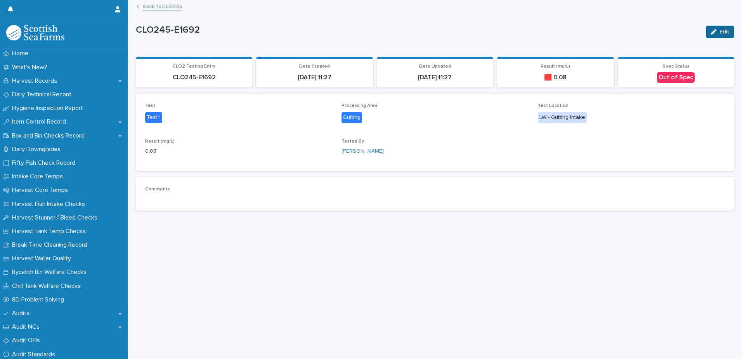
click at [711, 33] on icon "button" at bounding box center [713, 31] width 5 height 5
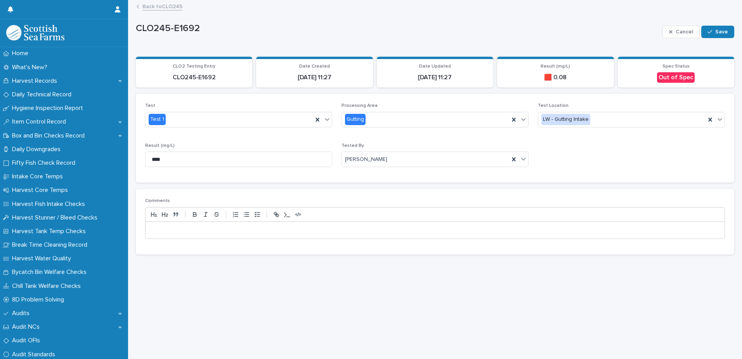
scroll to position [6, 0]
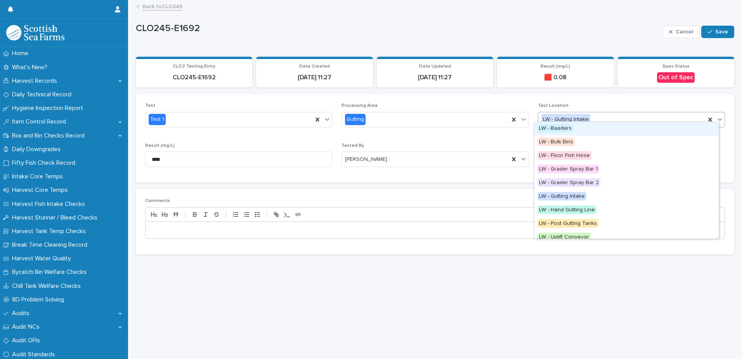
click at [658, 118] on div "LW - Gutting Intake" at bounding box center [621, 119] width 167 height 13
click at [653, 117] on div "LW - Gutting Intake" at bounding box center [621, 119] width 167 height 13
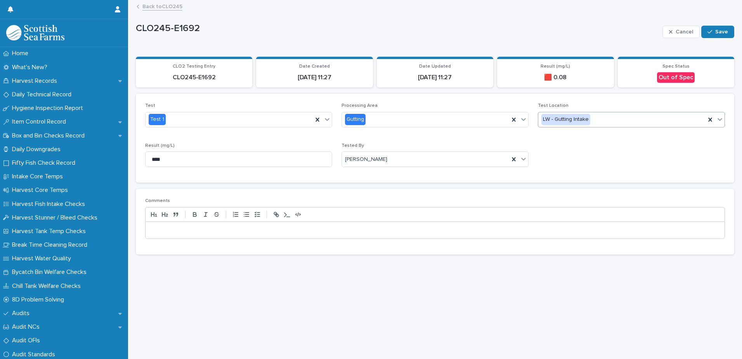
click at [716, 115] on icon at bounding box center [720, 119] width 8 height 8
drag, startPoint x: 706, startPoint y: 114, endPoint x: 702, endPoint y: 114, distance: 3.9
click at [707, 116] on icon at bounding box center [710, 120] width 8 height 8
click at [702, 114] on div "Select..." at bounding box center [626, 119] width 177 height 13
click at [510, 116] on icon at bounding box center [514, 120] width 8 height 8
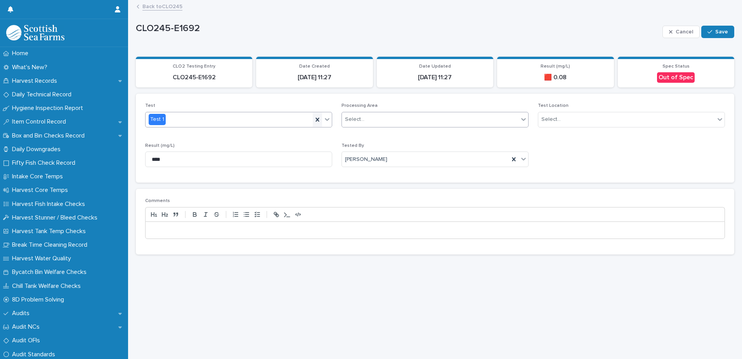
click at [314, 116] on icon at bounding box center [318, 120] width 8 height 8
click at [302, 151] on input "****" at bounding box center [238, 159] width 187 height 16
click at [512, 157] on icon at bounding box center [513, 159] width 3 height 4
click at [707, 29] on icon "button" at bounding box center [709, 31] width 5 height 5
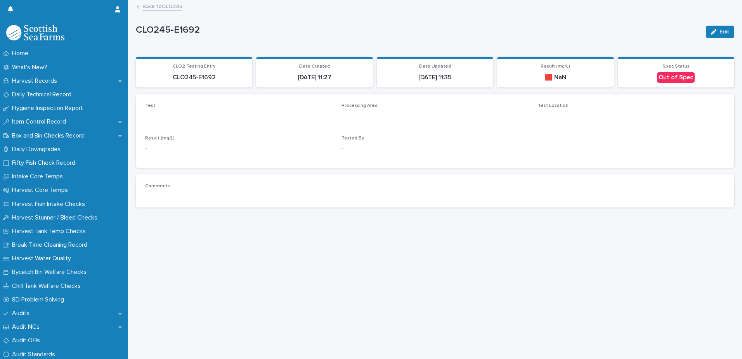
scroll to position [0, 0]
click at [161, 5] on link "Back to CLO245" at bounding box center [162, 6] width 40 height 9
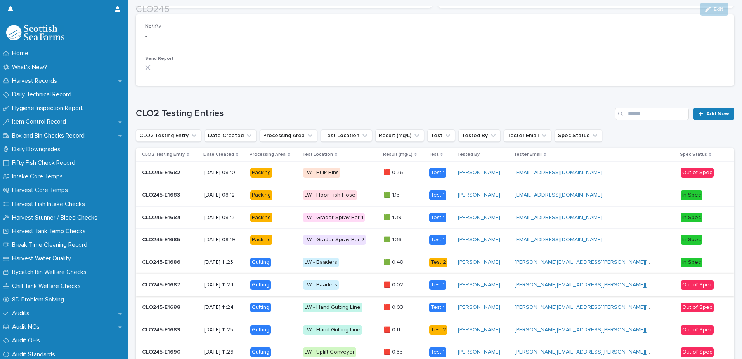
scroll to position [312, 0]
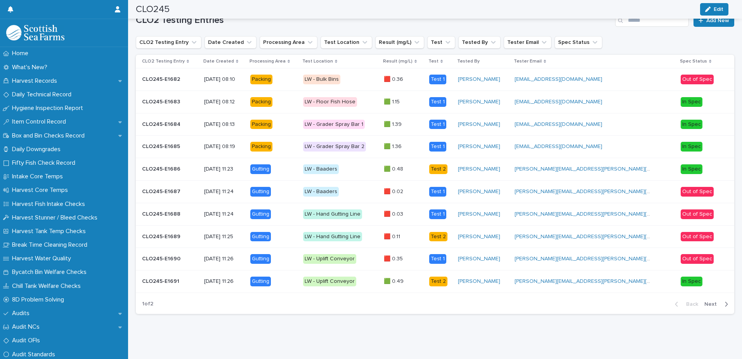
click at [708, 301] on span "Next" at bounding box center [712, 303] width 17 height 5
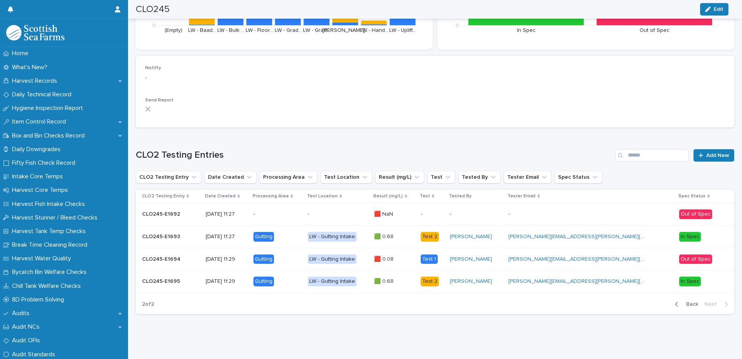
scroll to position [178, 0]
click at [683, 232] on div "In Spec" at bounding box center [690, 237] width 22 height 10
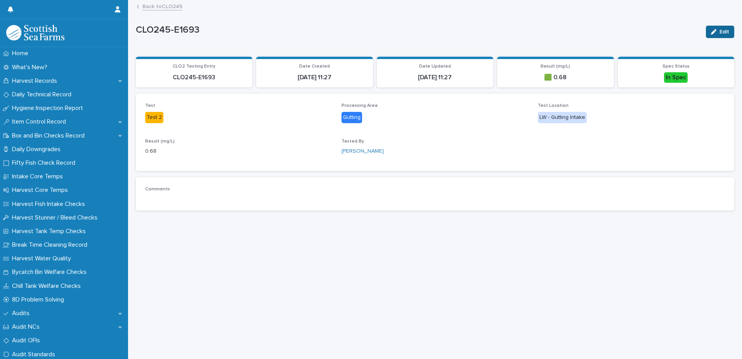
click at [706, 29] on button "Edit" at bounding box center [720, 32] width 28 height 12
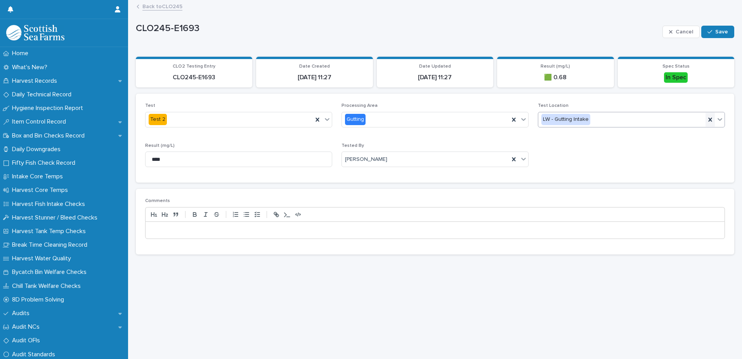
click at [706, 117] on icon at bounding box center [710, 120] width 8 height 8
click at [512, 118] on icon at bounding box center [513, 120] width 3 height 4
click at [314, 117] on icon at bounding box center [318, 120] width 8 height 8
click at [300, 156] on input "****" at bounding box center [238, 159] width 187 height 16
click at [301, 155] on input "****" at bounding box center [238, 159] width 187 height 16
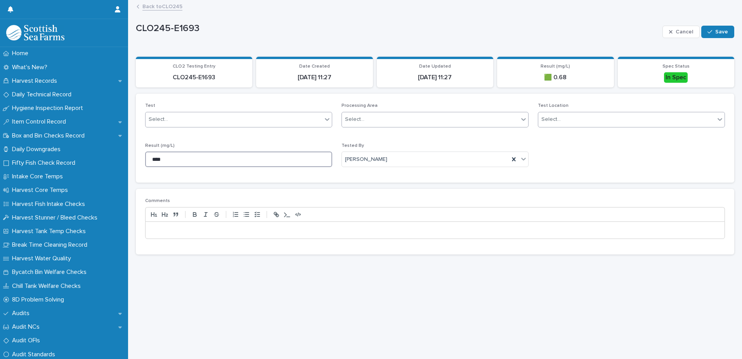
click at [302, 154] on input "****" at bounding box center [238, 159] width 187 height 16
click at [293, 163] on input "****" at bounding box center [238, 159] width 187 height 16
click at [292, 161] on input "****" at bounding box center [238, 159] width 187 height 16
click at [290, 159] on input "****" at bounding box center [238, 159] width 187 height 16
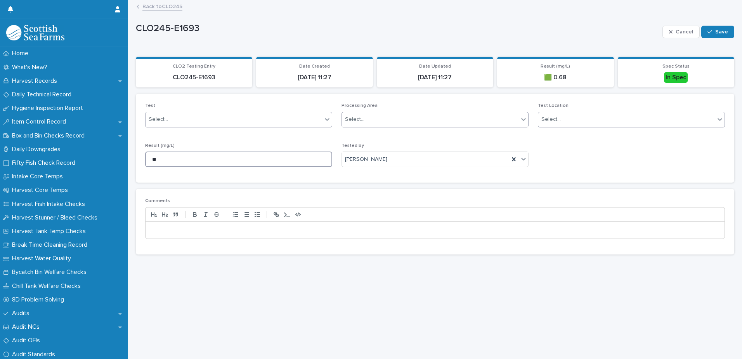
type input "*"
click at [512, 158] on icon at bounding box center [514, 159] width 8 height 8
click at [717, 29] on span "Save" at bounding box center [721, 31] width 13 height 5
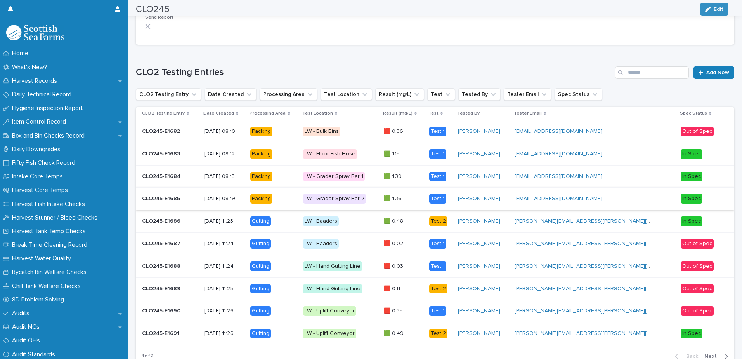
scroll to position [312, 0]
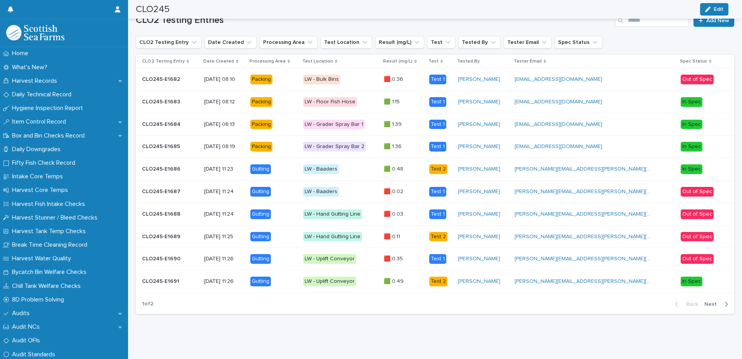
click at [710, 302] on div "Back Next" at bounding box center [702, 303] width 66 height 19
click at [707, 301] on span "Next" at bounding box center [712, 303] width 17 height 5
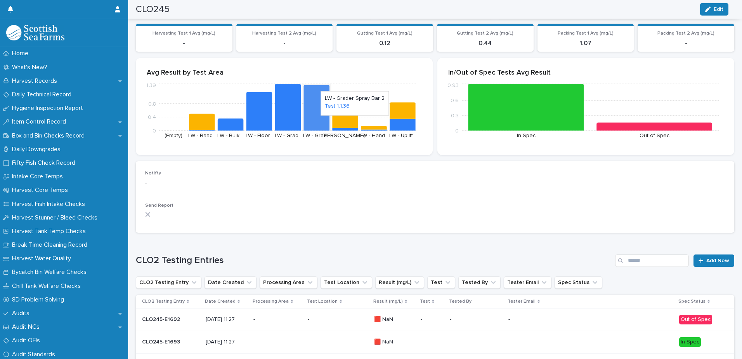
scroll to position [0, 0]
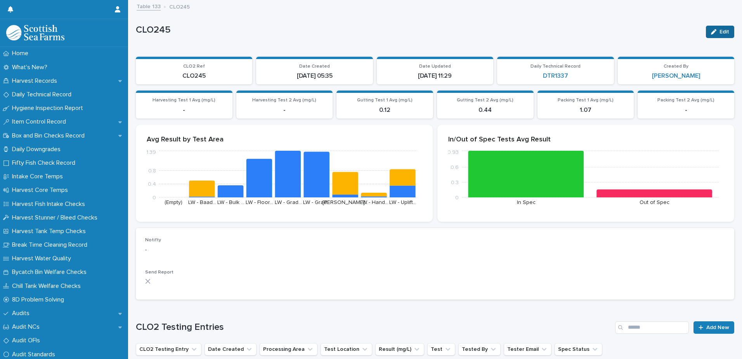
click at [711, 33] on icon "button" at bounding box center [713, 31] width 5 height 5
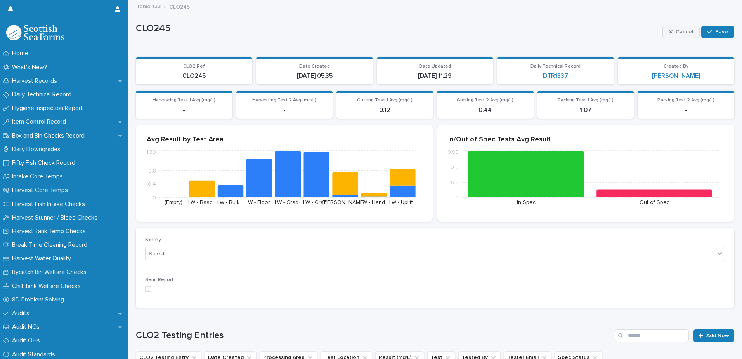
click at [676, 34] on span "Cancel" at bounding box center [684, 31] width 17 height 5
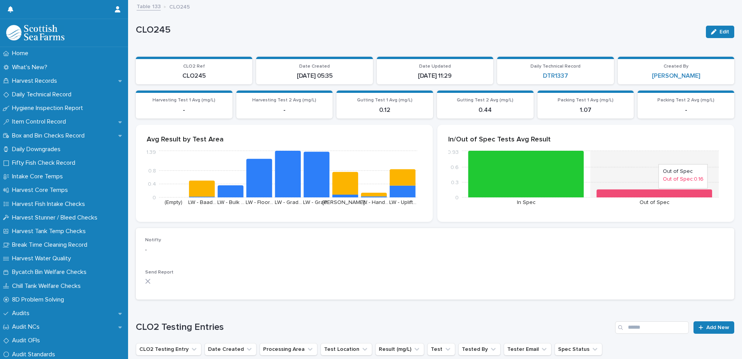
scroll to position [178, 0]
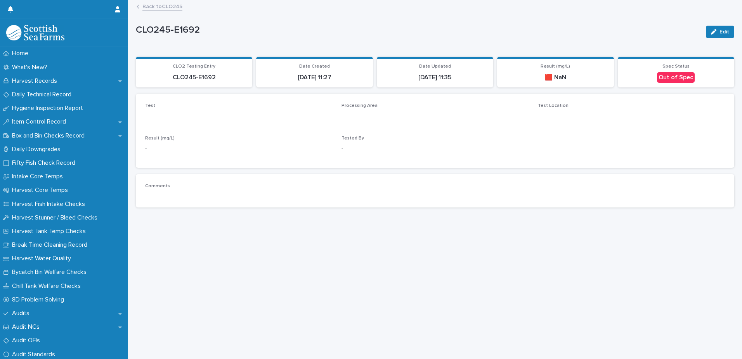
scroll to position [6, 0]
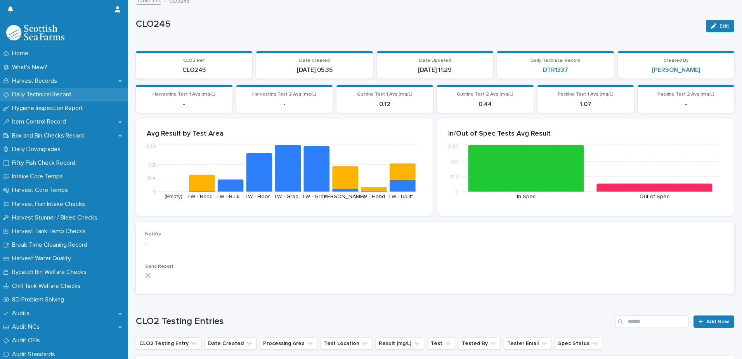
click at [57, 94] on p "Daily Technical Record" at bounding box center [43, 94] width 69 height 7
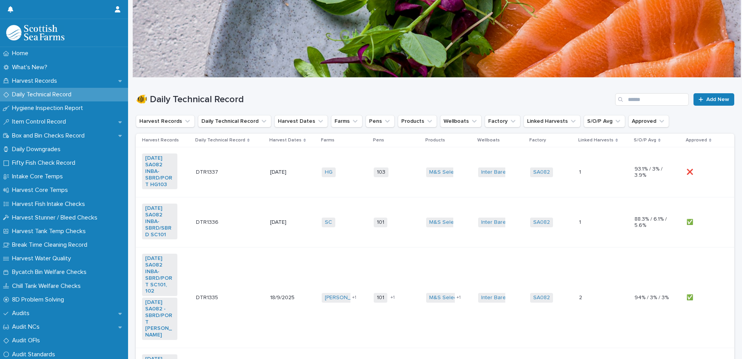
click at [383, 184] on td "103 + 0" at bounding box center [397, 172] width 52 height 50
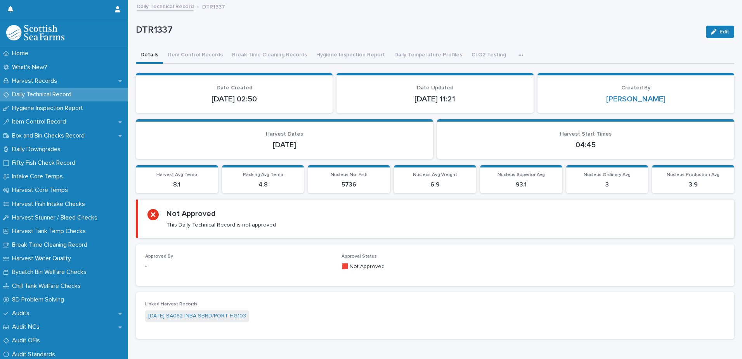
click at [518, 52] on div "button" at bounding box center [522, 54] width 8 height 5
drag, startPoint x: 506, startPoint y: 53, endPoint x: 405, endPoint y: 51, distance: 100.9
click at [518, 54] on div "button" at bounding box center [522, 54] width 8 height 5
click at [419, 55] on button "Daily Temperature Profiles" at bounding box center [428, 55] width 77 height 16
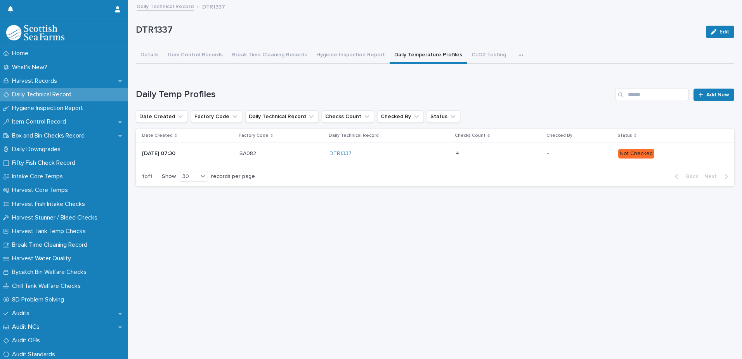
scroll to position [6, 0]
click at [429, 150] on div "DTR1337" at bounding box center [389, 153] width 120 height 7
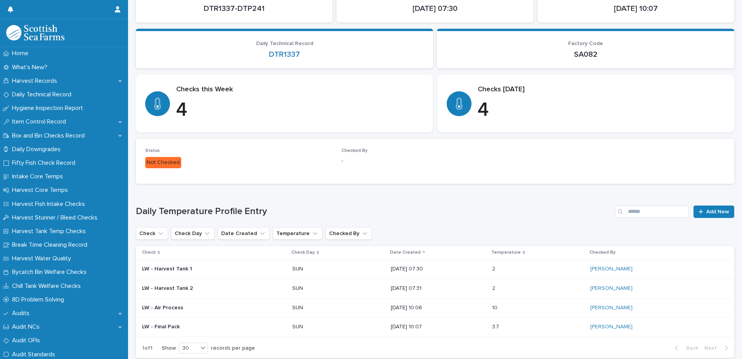
scroll to position [124, 0]
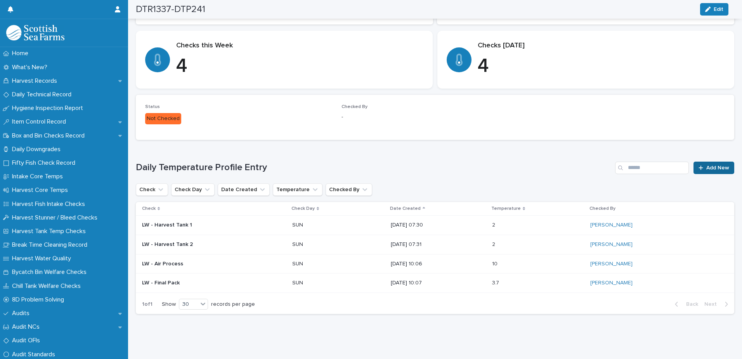
click at [706, 165] on span "Add New" at bounding box center [717, 167] width 23 height 5
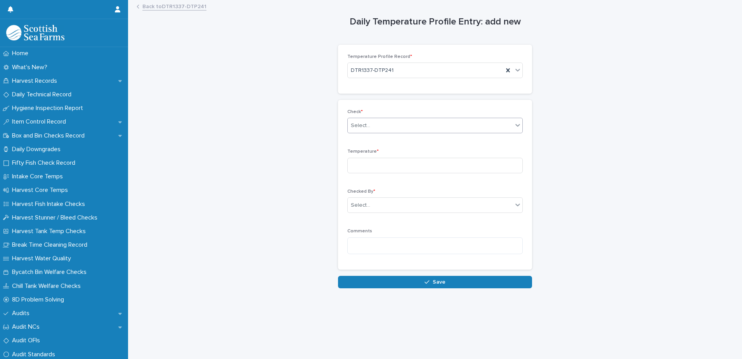
click at [438, 126] on div "Select..." at bounding box center [430, 125] width 165 height 13
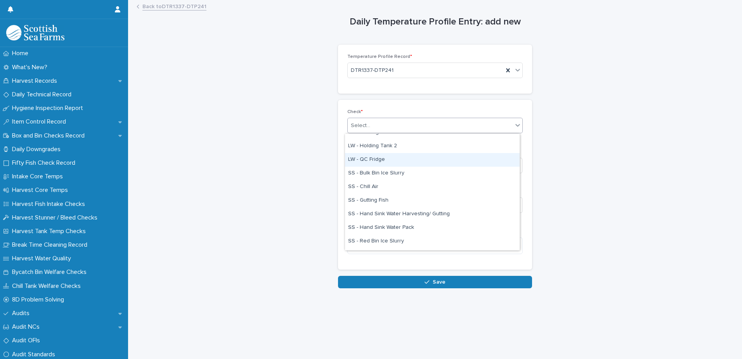
click at [381, 159] on div "LW - QC Fridge" at bounding box center [432, 160] width 175 height 14
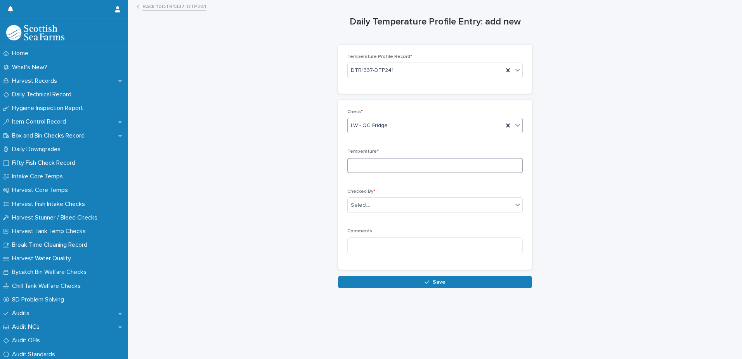
click at [381, 161] on input at bounding box center [434, 166] width 175 height 16
click at [405, 165] on input at bounding box center [434, 166] width 175 height 16
type input "***"
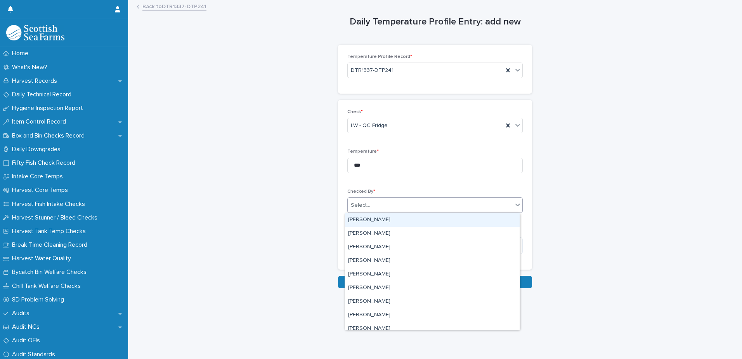
click at [421, 204] on div "Select..." at bounding box center [430, 205] width 165 height 13
click at [419, 204] on div "Select..." at bounding box center [430, 205] width 165 height 13
type input "***"
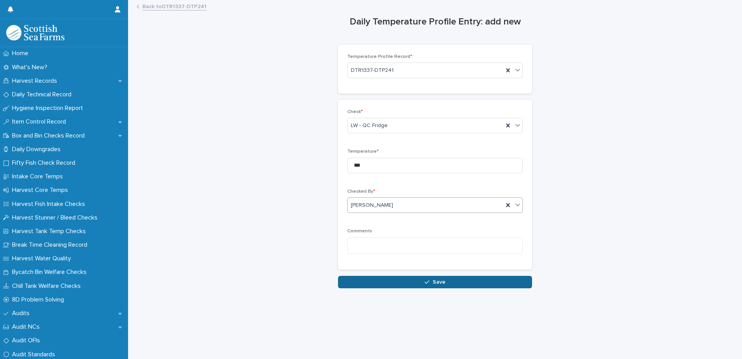
click at [433, 277] on button "Save" at bounding box center [435, 281] width 194 height 12
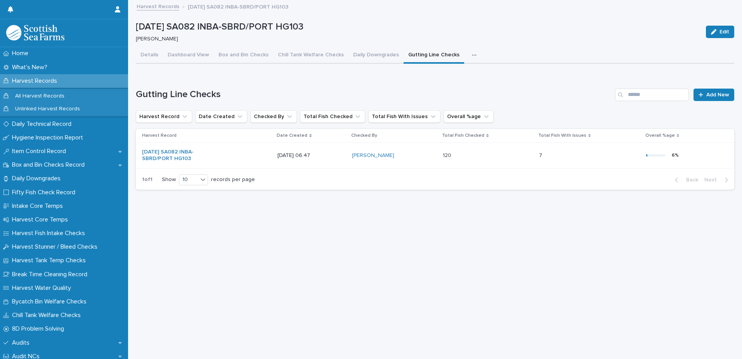
scroll to position [6, 0]
drag, startPoint x: 312, startPoint y: 111, endPoint x: 312, endPoint y: 67, distance: 43.5
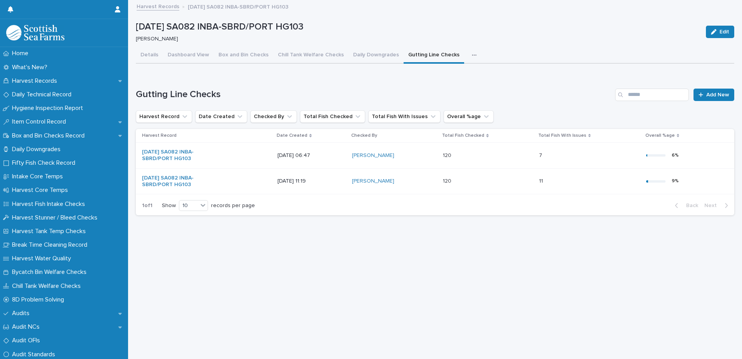
scroll to position [6, 0]
click at [55, 75] on div "Harvest Records" at bounding box center [64, 81] width 128 height 14
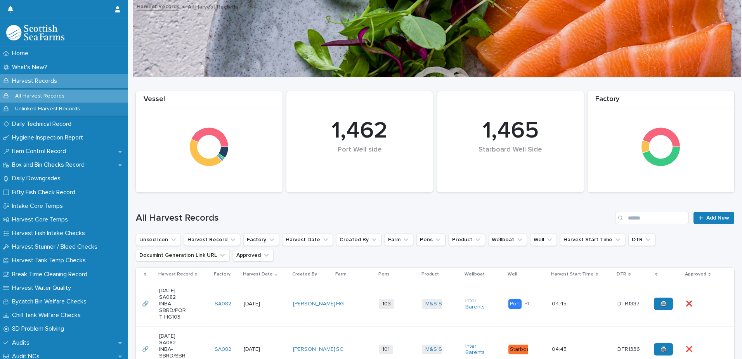
click at [40, 81] on p "Harvest Records" at bounding box center [36, 80] width 54 height 7
click at [35, 80] on p "Harvest Records" at bounding box center [36, 80] width 54 height 7
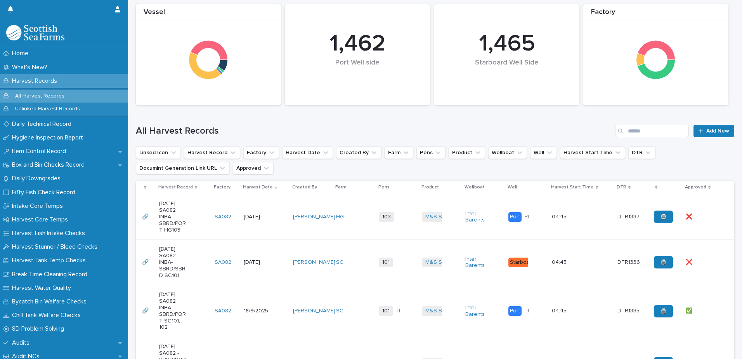
scroll to position [116, 0]
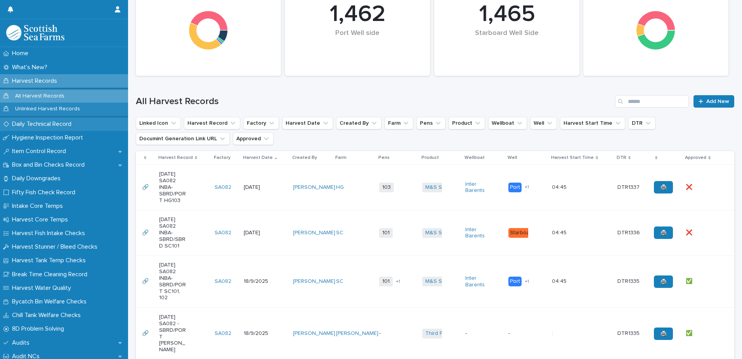
click at [55, 123] on p "Daily Technical Record" at bounding box center [43, 123] width 69 height 7
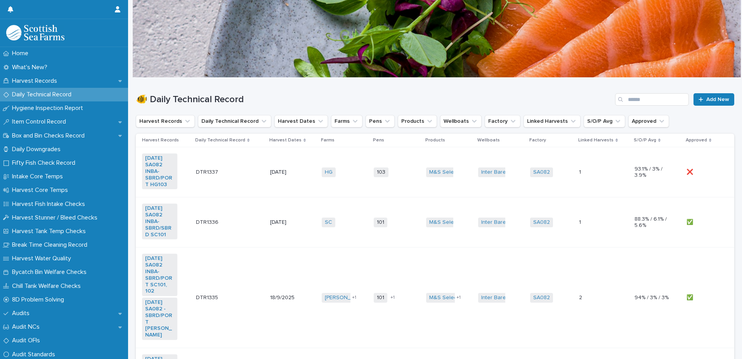
click at [308, 178] on td "21/9/2025" at bounding box center [293, 172] width 52 height 50
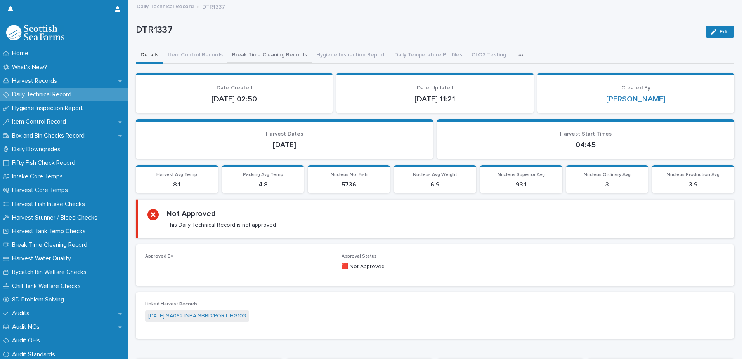
click at [271, 53] on button "Break Time Cleaning Records" at bounding box center [269, 55] width 84 height 16
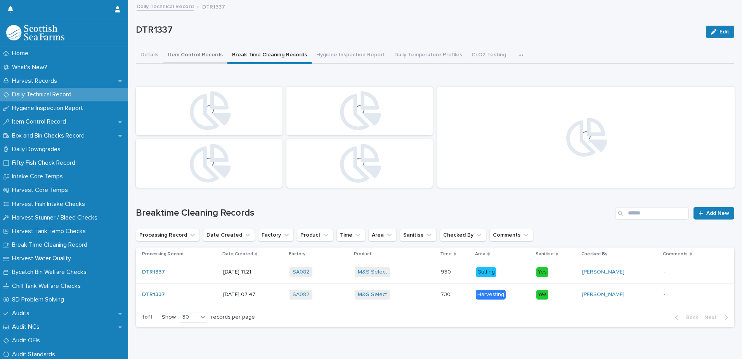
click at [187, 53] on button "Item Control Records" at bounding box center [195, 55] width 64 height 16
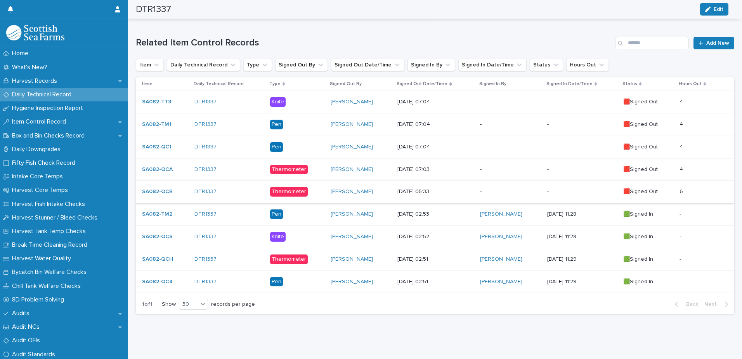
scroll to position [123, 0]
click at [402, 188] on p "21/9/2025 05:33" at bounding box center [435, 191] width 76 height 7
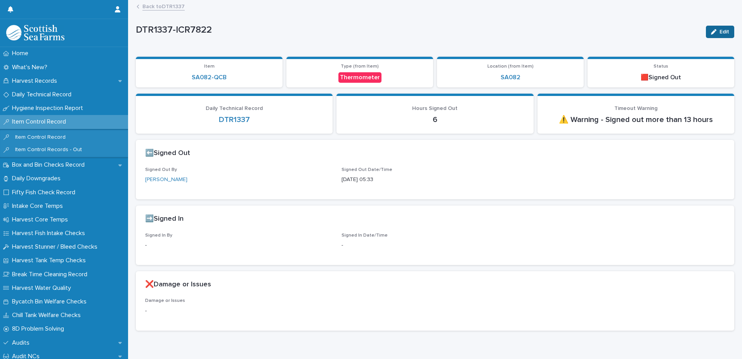
click at [719, 32] on span "Edit" at bounding box center [724, 31] width 10 height 5
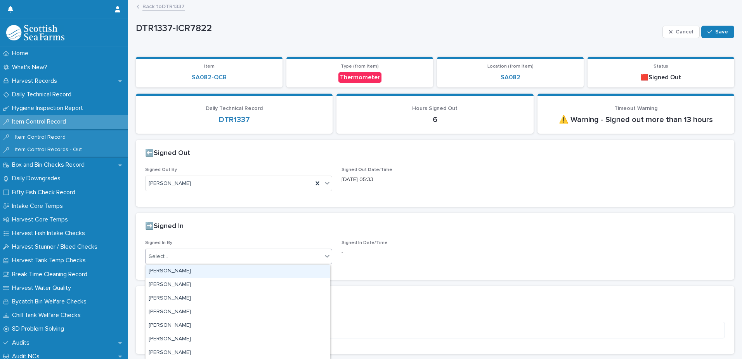
click at [285, 253] on div "Select..." at bounding box center [234, 256] width 177 height 13
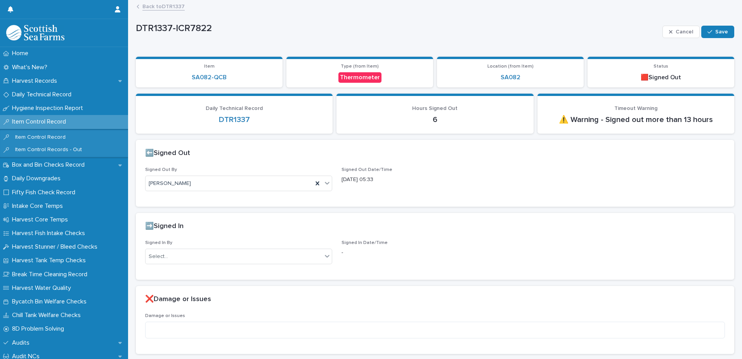
click at [251, 207] on div "⬅️Signed Out Signed Out By Rory Tulloch Signed Out Date/Time 21/9/2025 05:33 ➡️…" at bounding box center [435, 247] width 598 height 214
click at [246, 241] on p "Signed In By" at bounding box center [238, 242] width 187 height 5
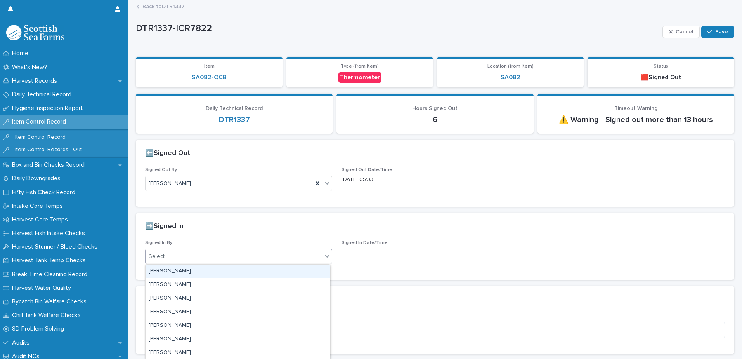
click at [245, 253] on div "Select..." at bounding box center [234, 256] width 177 height 13
type input "***"
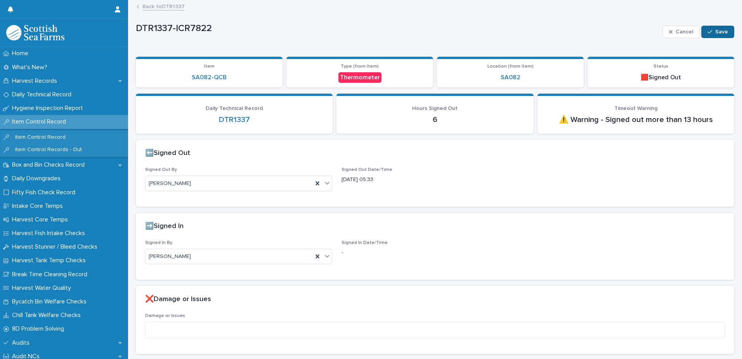
click at [715, 30] on span "Save" at bounding box center [721, 31] width 13 height 5
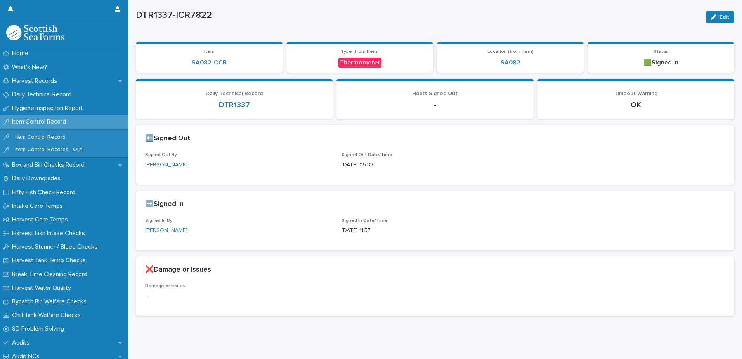
scroll to position [23, 0]
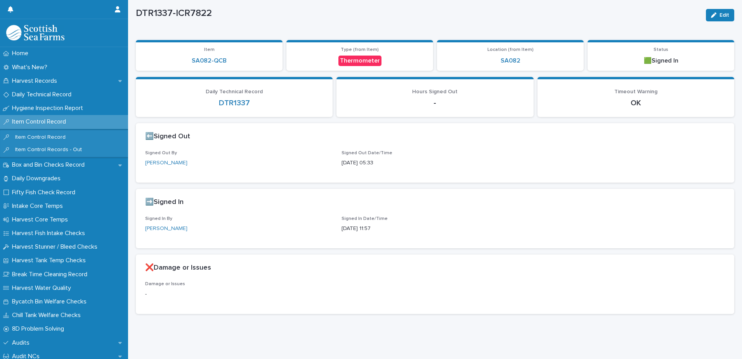
drag, startPoint x: 485, startPoint y: 242, endPoint x: 390, endPoint y: 326, distance: 126.8
click at [386, 319] on div "Loading... Saving… Loading... Saving… DTR1337-ICR7822 Edit DTR1337-ICR7822 Edit…" at bounding box center [435, 161] width 606 height 355
